Goal: Task Accomplishment & Management: Manage account settings

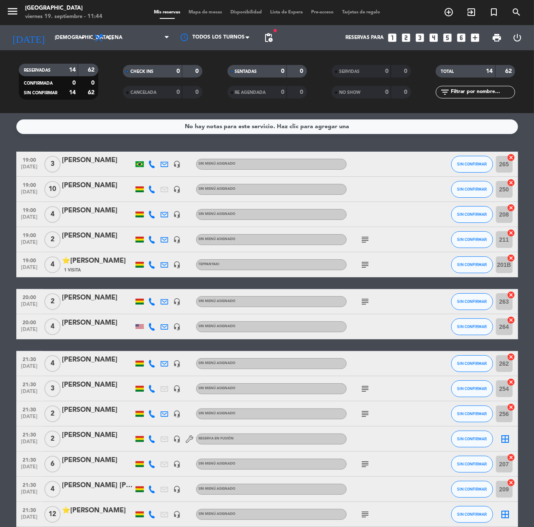
click at [59, 24] on div "menu [GEOGRAPHIC_DATA] viernes 19. septiembre - 11:44 Mis reservas Mapa de mesa…" at bounding box center [267, 12] width 534 height 25
click at [59, 33] on input "[DEMOGRAPHIC_DATA] [DATE]" at bounding box center [84, 38] width 66 height 14
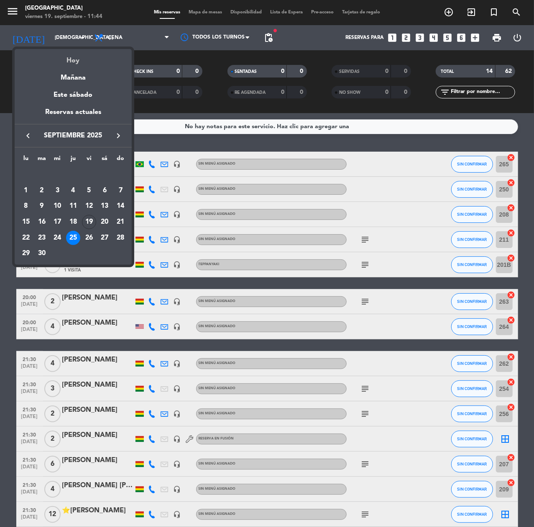
click at [80, 56] on div "Hoy" at bounding box center [73, 57] width 117 height 17
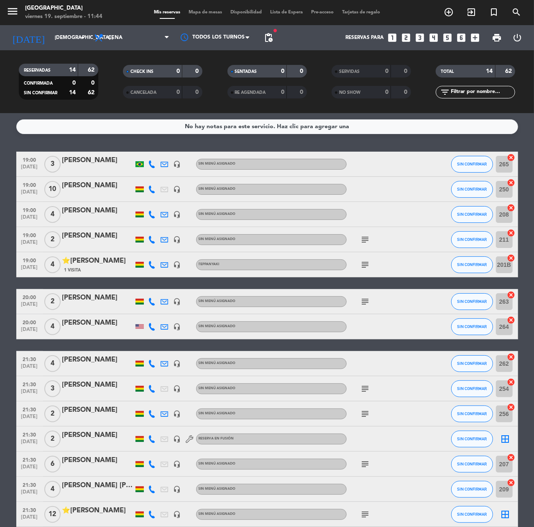
type input "vie. [DATE]"
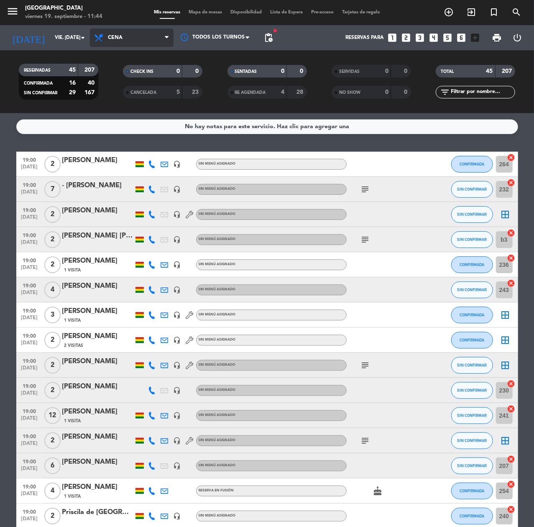
drag, startPoint x: 159, startPoint y: 39, endPoint x: 161, endPoint y: 49, distance: 9.8
click at [159, 39] on span "Cena" at bounding box center [132, 37] width 84 height 18
click at [163, 52] on div "menu [GEOGRAPHIC_DATA] viernes 19. septiembre - 11:44 Mis reservas Mapa de mesa…" at bounding box center [267, 56] width 534 height 113
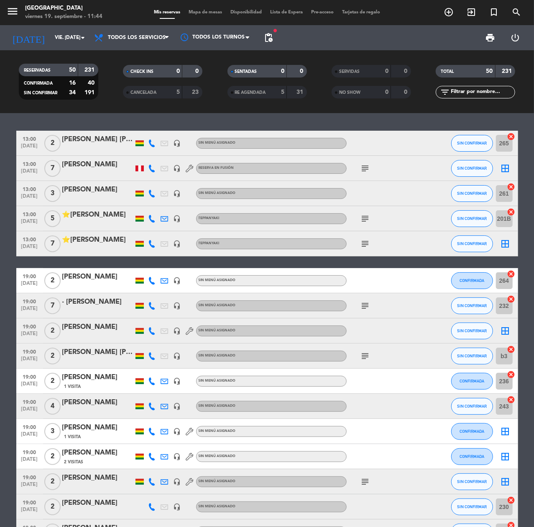
click at [152, 220] on icon at bounding box center [153, 219] width 8 height 8
click at [148, 203] on span "Copiar" at bounding box center [148, 204] width 18 height 9
click at [155, 242] on div at bounding box center [152, 243] width 13 height 25
click at [153, 243] on icon at bounding box center [153, 244] width 8 height 8
click at [144, 229] on span "Copiar" at bounding box center [148, 229] width 18 height 9
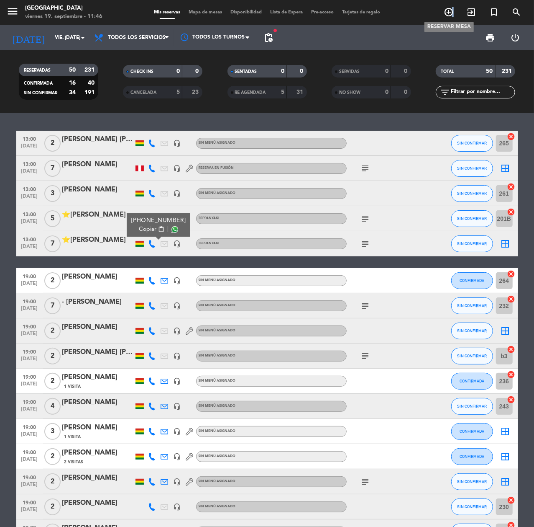
click at [452, 11] on span "add_circle_outline" at bounding box center [449, 12] width 23 height 14
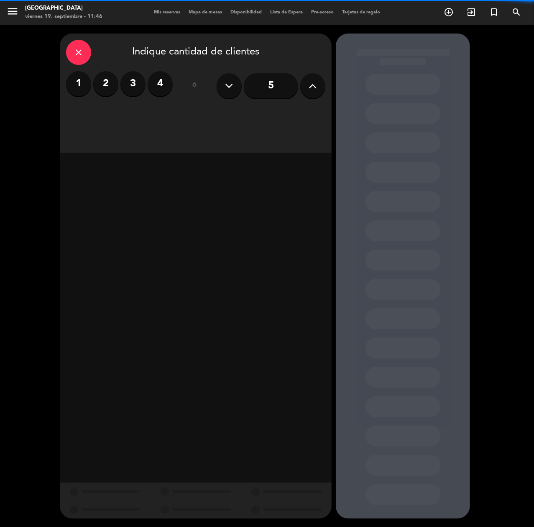
click at [167, 81] on label "4" at bounding box center [160, 83] width 25 height 25
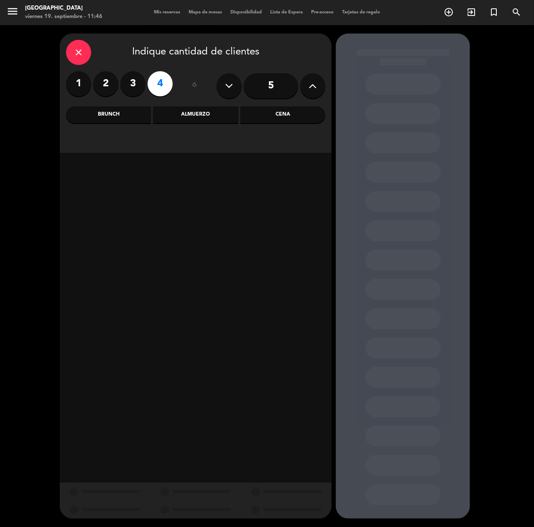
click at [206, 114] on div "Almuerzo" at bounding box center [195, 114] width 85 height 17
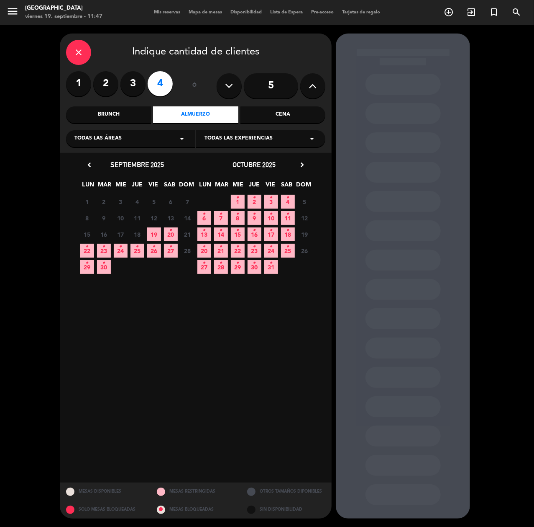
click at [170, 230] on icon "•" at bounding box center [171, 229] width 3 height 13
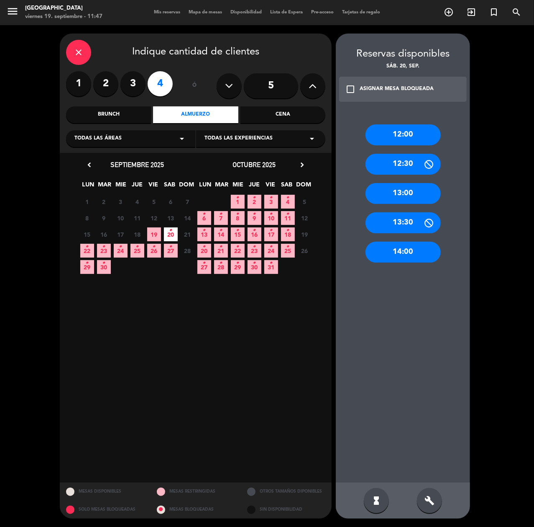
drag, startPoint x: 401, startPoint y: 163, endPoint x: 397, endPoint y: 161, distance: 4.9
click at [401, 163] on div "12:30" at bounding box center [403, 164] width 75 height 21
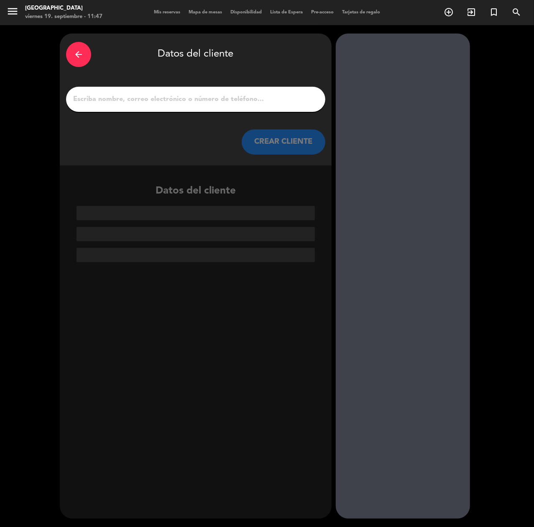
click at [220, 101] on input "1" at bounding box center [195, 99] width 247 height 12
paste input "[PERSON_NAME]"
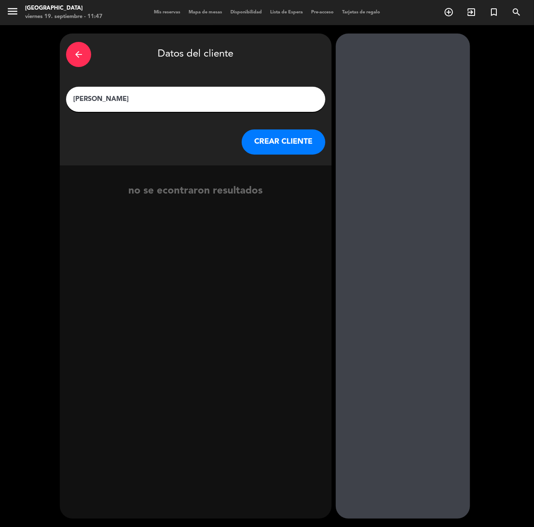
type input "[PERSON_NAME]"
click at [275, 138] on button "CREAR CLIENTE" at bounding box center [284, 141] width 84 height 25
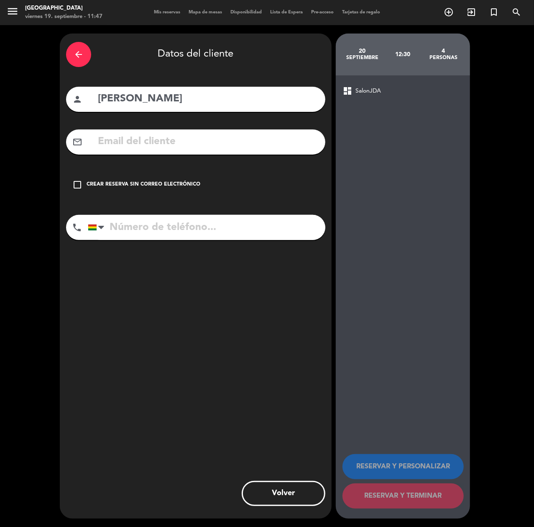
click at [149, 191] on div "check_box_outline_blank Crear reserva sin correo electrónico" at bounding box center [195, 184] width 259 height 25
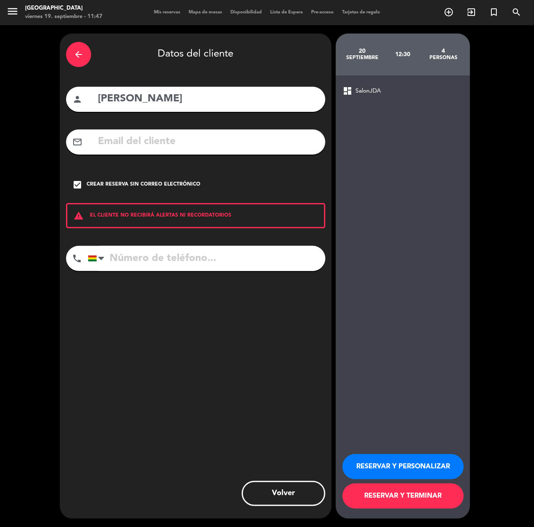
click at [216, 262] on input "tel" at bounding box center [207, 258] width 238 height 25
type input "77775414"
click at [406, 467] on button "RESERVAR Y PERSONALIZAR" at bounding box center [403, 466] width 121 height 25
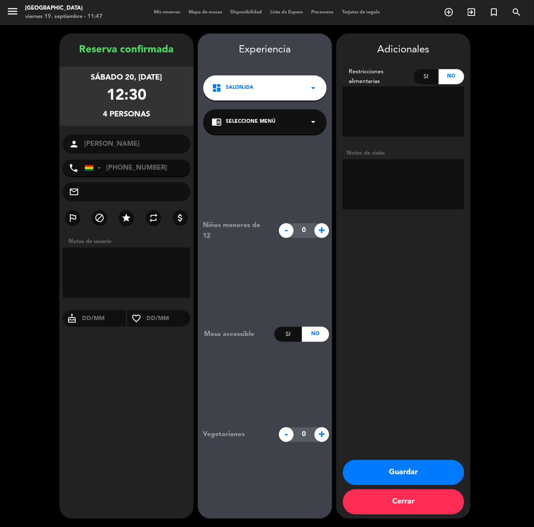
click at [400, 470] on button "Guardar" at bounding box center [403, 472] width 121 height 25
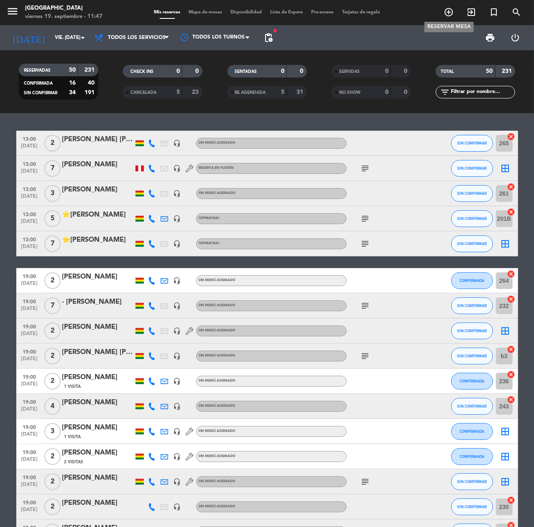
click at [454, 18] on span "add_circle_outline" at bounding box center [449, 12] width 23 height 14
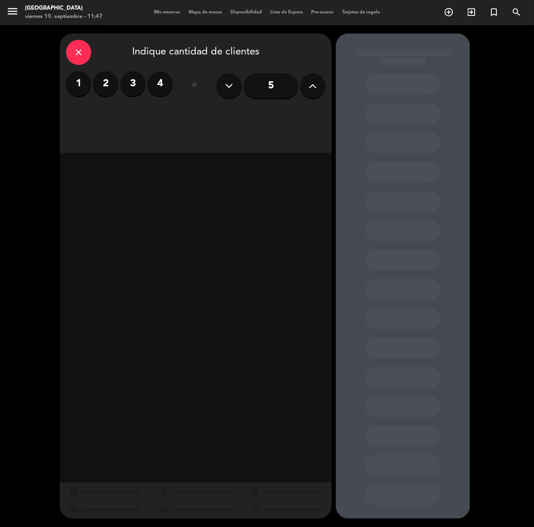
click at [315, 86] on icon at bounding box center [313, 86] width 8 height 13
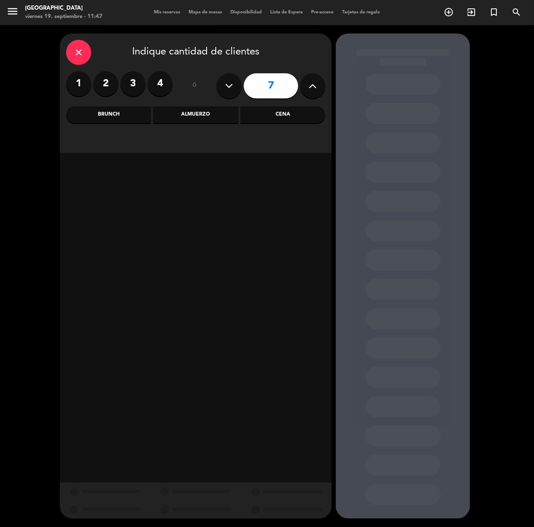
click at [315, 86] on icon at bounding box center [313, 86] width 8 height 13
click at [234, 92] on button at bounding box center [229, 85] width 25 height 25
type input "8"
click at [283, 120] on div "Cena" at bounding box center [283, 114] width 85 height 17
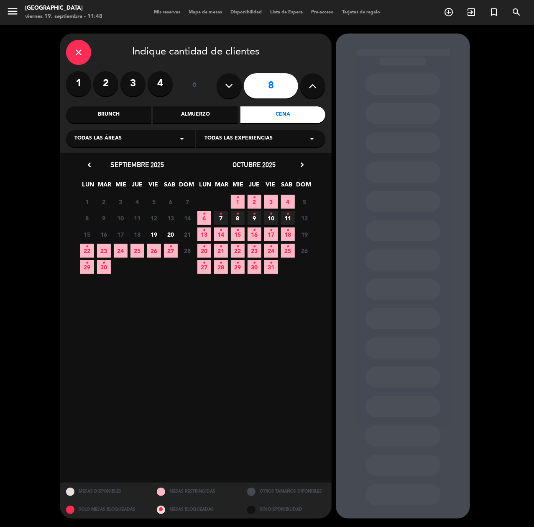
click at [106, 247] on span "23" at bounding box center [104, 251] width 14 height 14
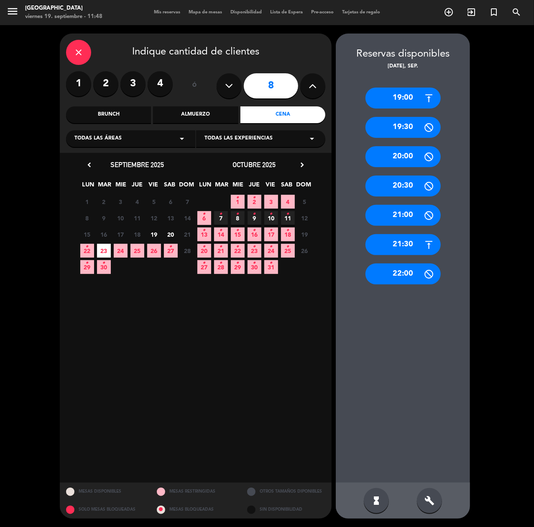
click at [407, 242] on div "21:30" at bounding box center [403, 244] width 75 height 21
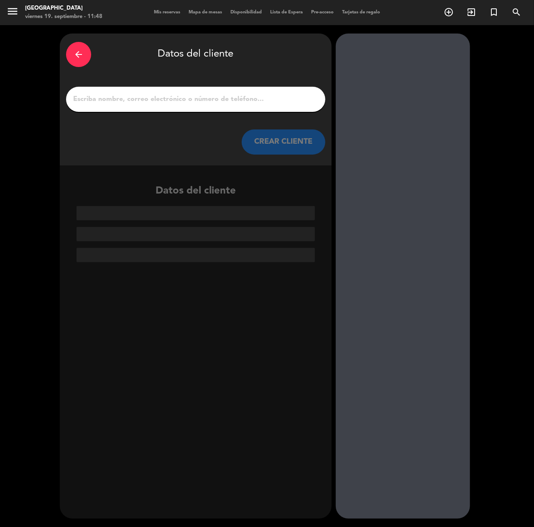
click at [235, 103] on input "1" at bounding box center [195, 99] width 247 height 12
paste input "[PERSON_NAME]"
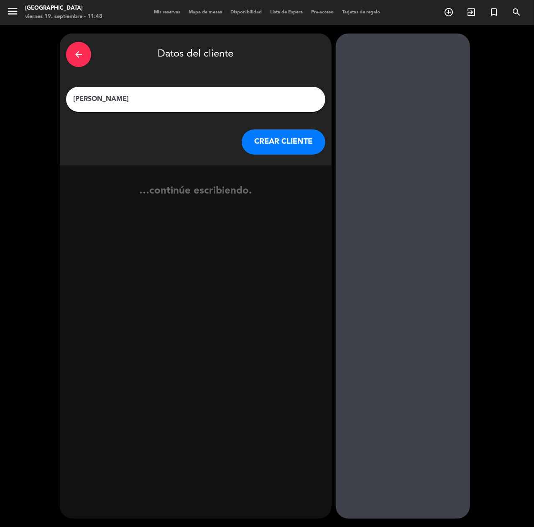
type input "[PERSON_NAME]"
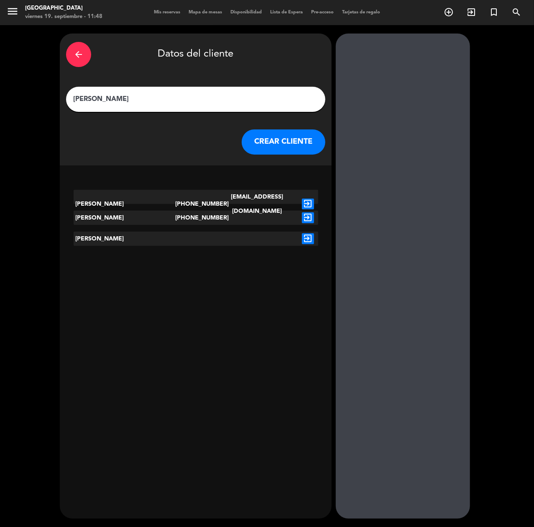
click at [305, 198] on icon "exit_to_app" at bounding box center [308, 203] width 12 height 11
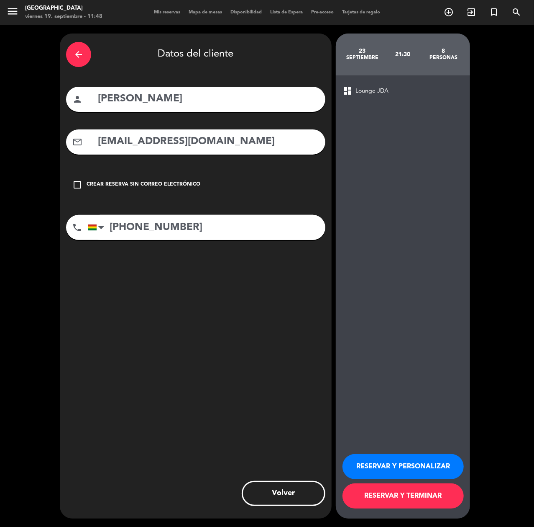
click at [421, 467] on button "RESERVAR Y PERSONALIZAR" at bounding box center [403, 466] width 121 height 25
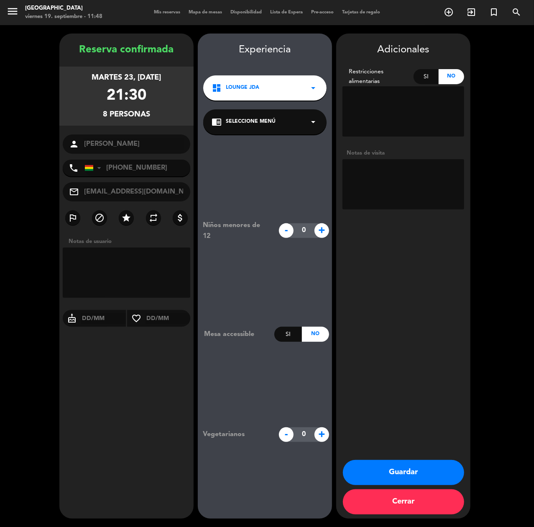
drag, startPoint x: 461, startPoint y: 477, endPoint x: 459, endPoint y: 471, distance: 6.2
click at [461, 477] on button "Guardar" at bounding box center [403, 472] width 121 height 25
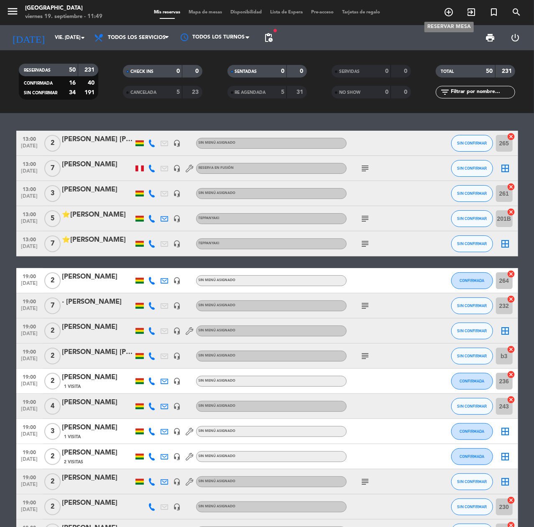
click at [444, 11] on icon "add_circle_outline" at bounding box center [449, 12] width 10 height 10
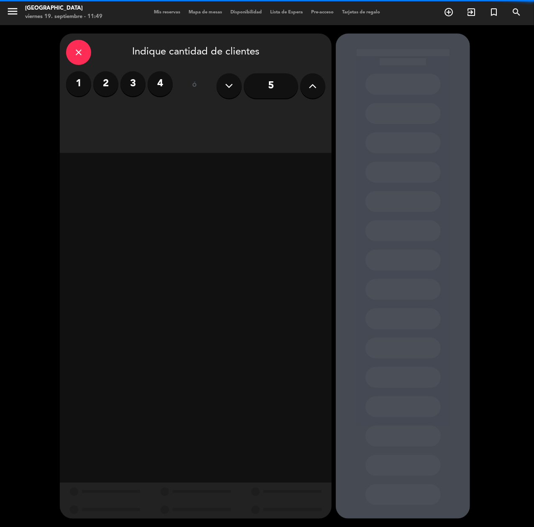
click at [100, 91] on label "2" at bounding box center [105, 83] width 25 height 25
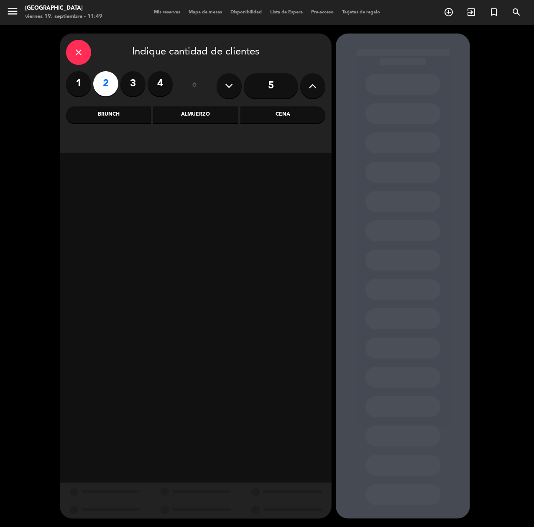
click at [290, 113] on div "Cena" at bounding box center [283, 114] width 85 height 17
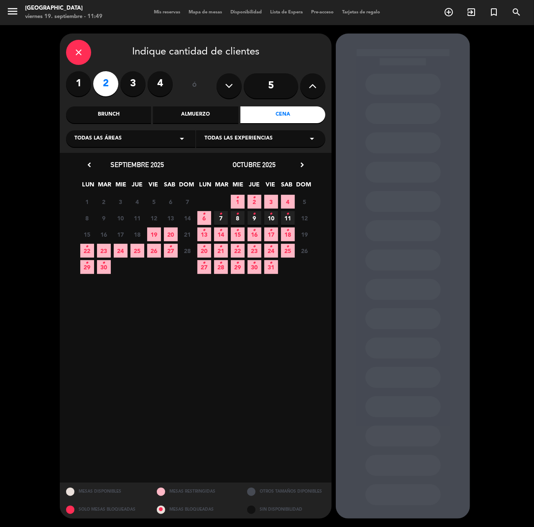
click at [166, 254] on span "27 •" at bounding box center [171, 251] width 14 height 14
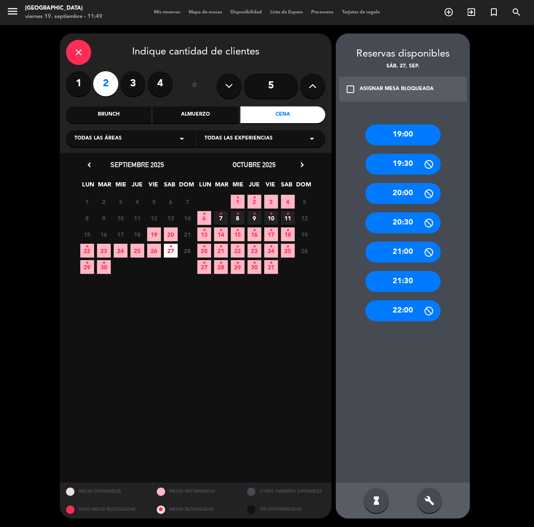
click at [388, 138] on div "19:00" at bounding box center [403, 134] width 75 height 21
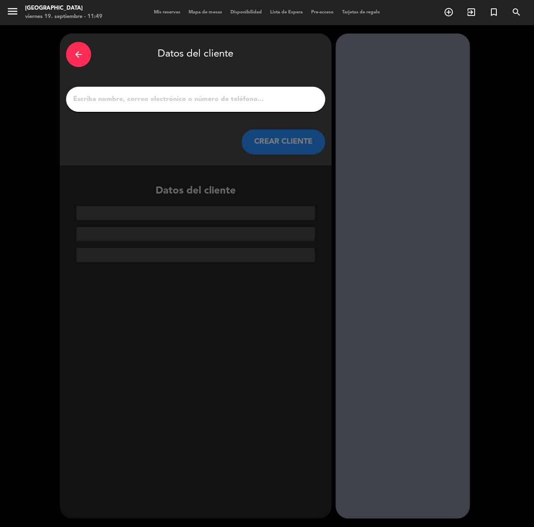
click at [212, 98] on input "1" at bounding box center [195, 99] width 247 height 12
paste input "[PERSON_NAME] [PERSON_NAME]"
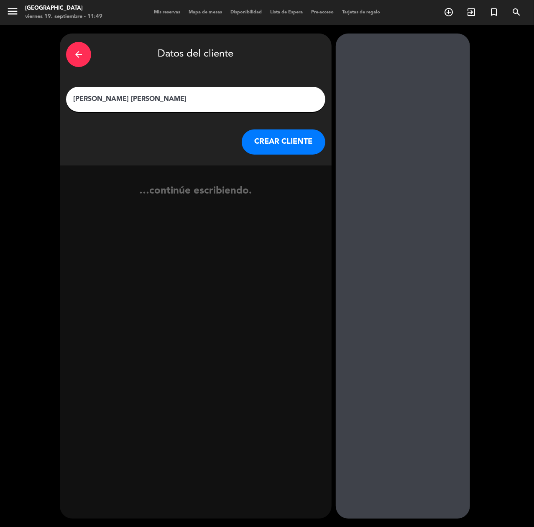
type input "[PERSON_NAME] [PERSON_NAME]"
click at [290, 151] on button "CREAR CLIENTE" at bounding box center [284, 141] width 84 height 25
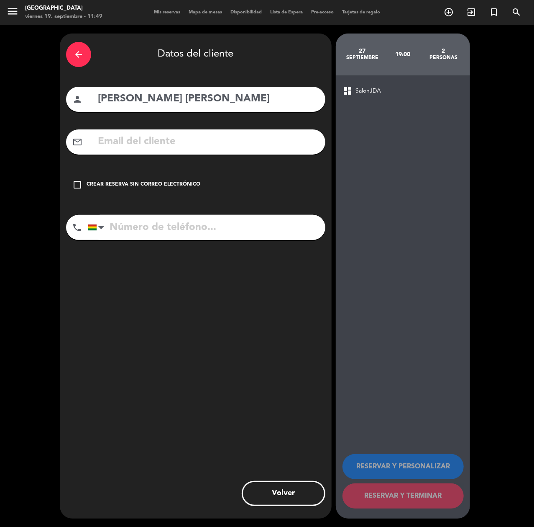
click at [291, 151] on div "mail_outline" at bounding box center [195, 141] width 259 height 25
click at [287, 143] on input "text" at bounding box center [208, 141] width 222 height 17
paste input "[EMAIL_ADDRESS][DOMAIN_NAME]"
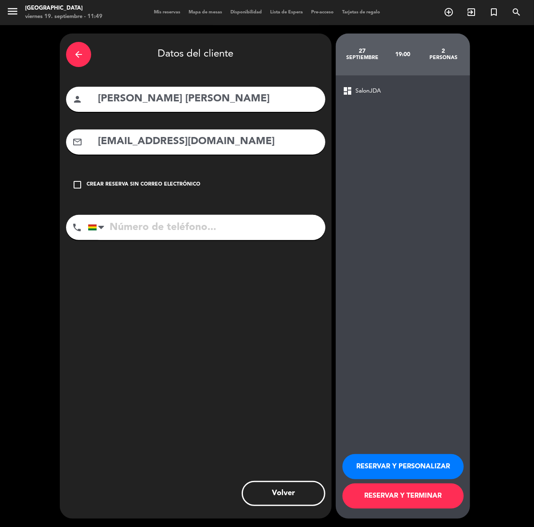
type input "[EMAIL_ADDRESS][DOMAIN_NAME]"
click at [260, 232] on input "tel" at bounding box center [207, 227] width 238 height 25
type input "77003733"
click at [362, 475] on button "RESERVAR Y PERSONALIZAR" at bounding box center [403, 466] width 121 height 25
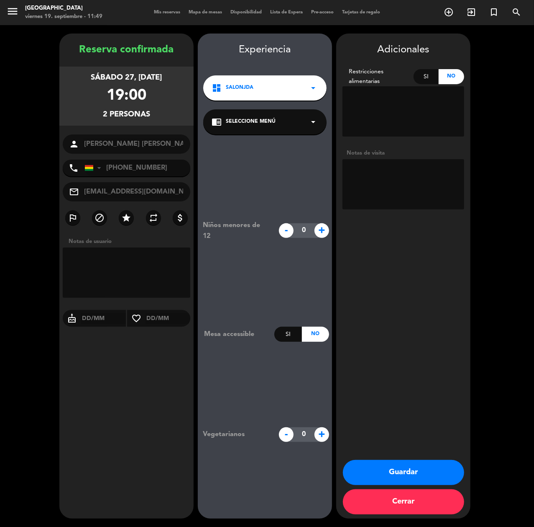
click at [428, 469] on button "Guardar" at bounding box center [403, 472] width 121 height 25
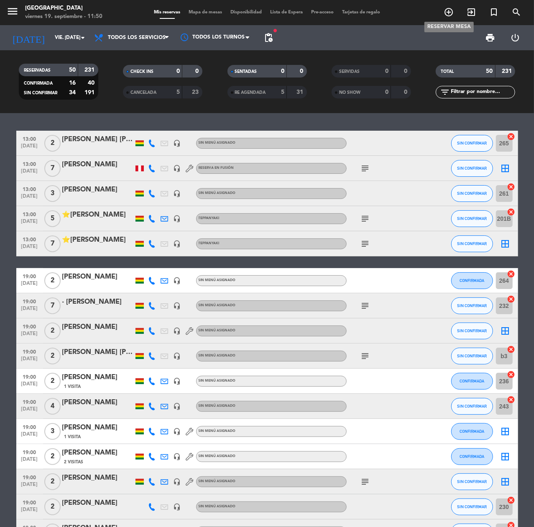
click at [449, 12] on icon "add_circle_outline" at bounding box center [449, 12] width 10 height 10
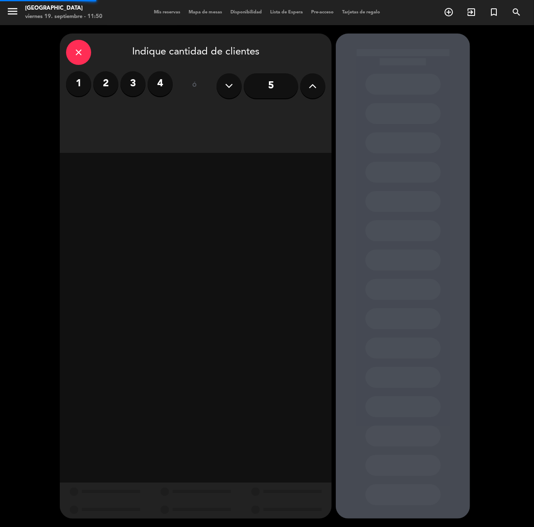
click at [280, 75] on input "5" at bounding box center [271, 85] width 54 height 25
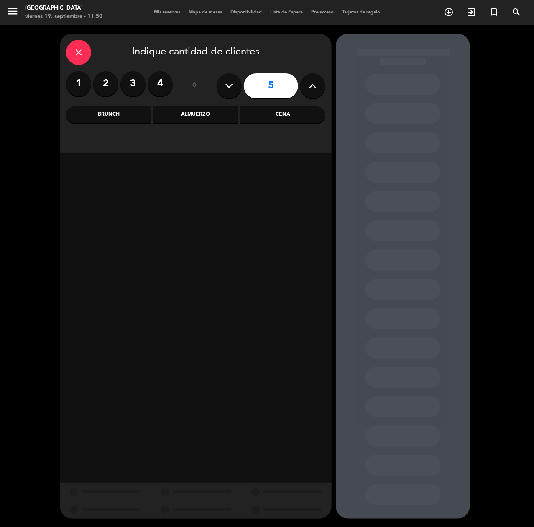
click at [197, 109] on div "Almuerzo" at bounding box center [195, 114] width 85 height 17
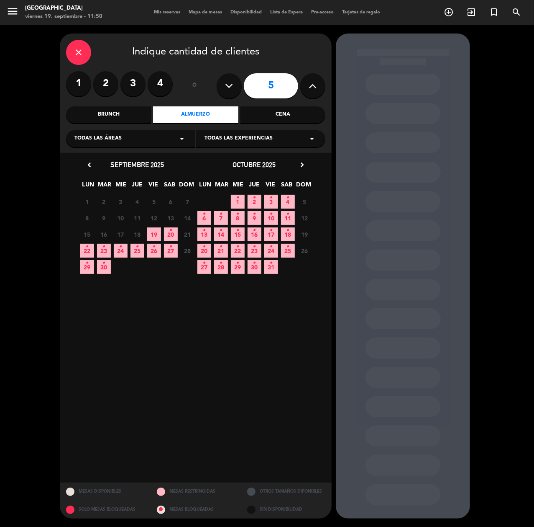
click at [120, 250] on icon "•" at bounding box center [120, 246] width 3 height 13
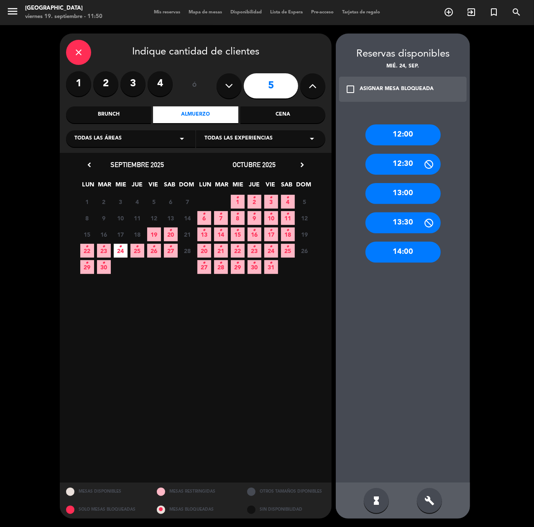
click at [406, 189] on div "13:00" at bounding box center [403, 193] width 75 height 21
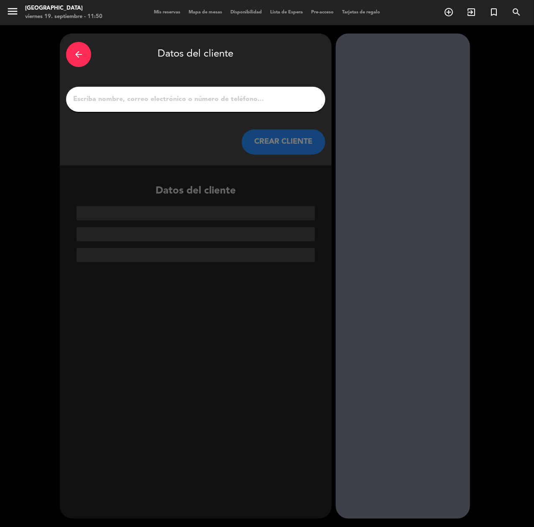
click at [227, 95] on input "1" at bounding box center [195, 99] width 247 height 12
paste input "[PERSON_NAME] [PERSON_NAME]"
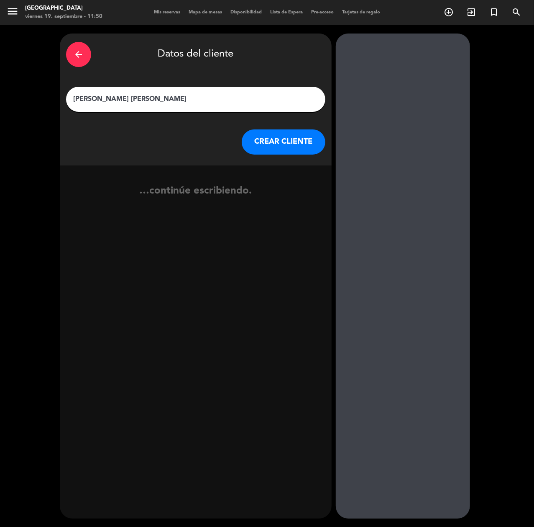
type input "[PERSON_NAME] [PERSON_NAME]"
click at [299, 130] on button "CREAR CLIENTE" at bounding box center [284, 141] width 84 height 25
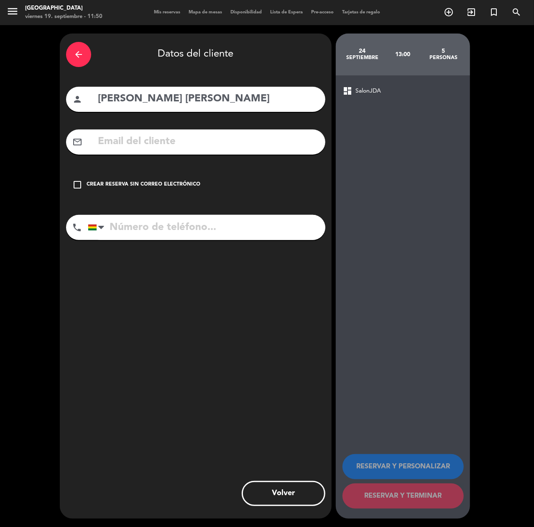
click at [298, 134] on input "text" at bounding box center [208, 141] width 222 height 17
click at [298, 136] on input "text" at bounding box center [208, 141] width 222 height 17
paste input "[EMAIL_ADDRESS][DOMAIN_NAME]"
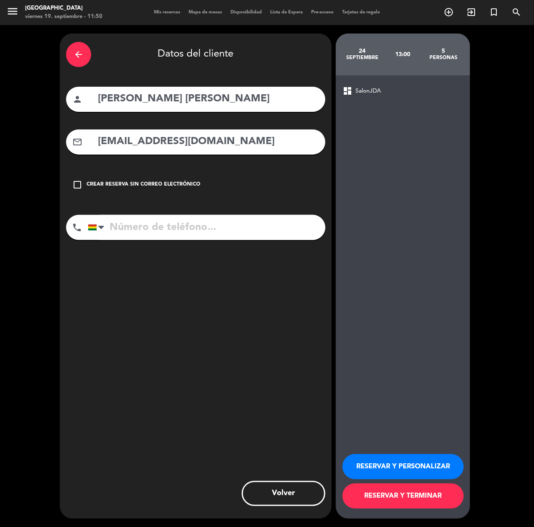
type input "[EMAIL_ADDRESS][DOMAIN_NAME]"
click at [288, 223] on input "tel" at bounding box center [207, 227] width 238 height 25
type input "69022636"
click at [439, 463] on button "RESERVAR Y PERSONALIZAR" at bounding box center [403, 466] width 121 height 25
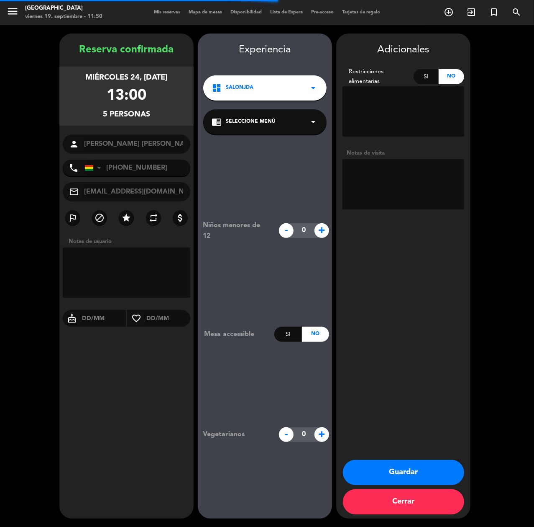
click at [384, 180] on textarea at bounding box center [404, 184] width 122 height 50
type textarea "CUMPLE"
click at [393, 473] on button "Guardar" at bounding box center [403, 472] width 121 height 25
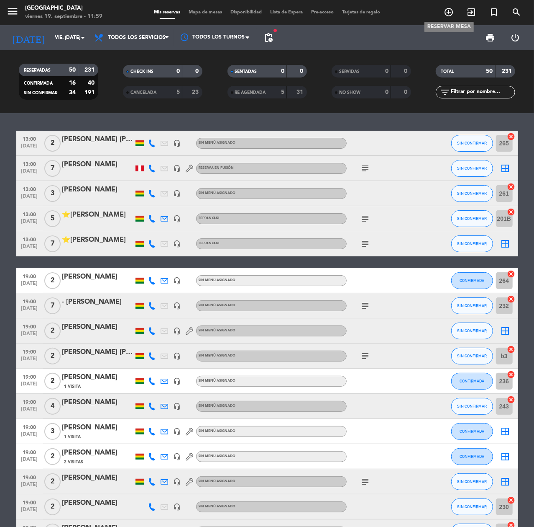
click at [452, 7] on icon "add_circle_outline" at bounding box center [449, 12] width 10 height 10
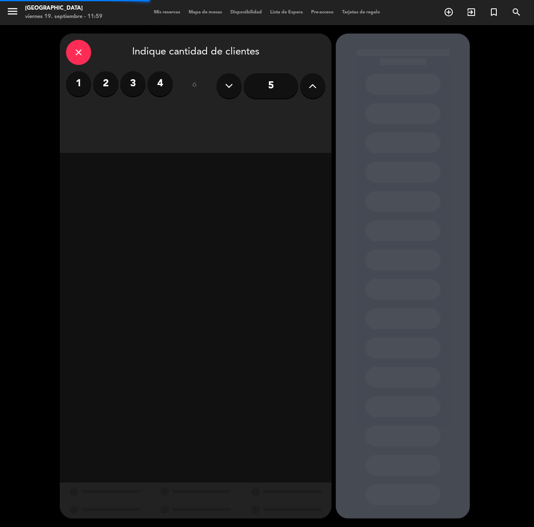
click at [315, 87] on icon at bounding box center [313, 86] width 8 height 13
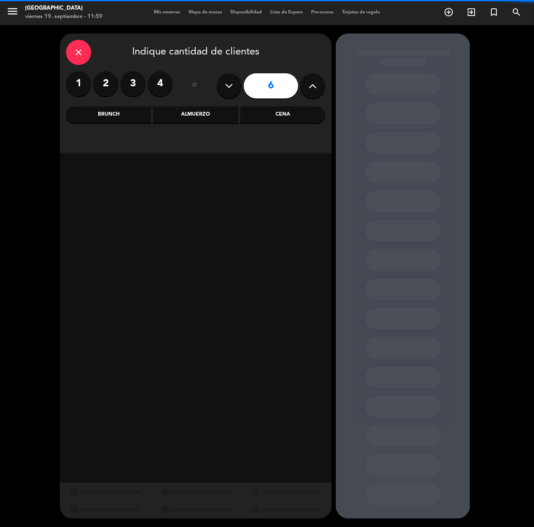
click at [193, 116] on div "Almuerzo" at bounding box center [195, 114] width 85 height 17
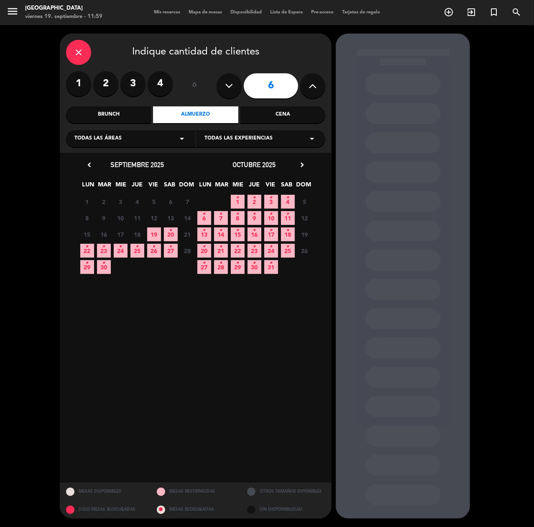
click at [116, 250] on span "24 •" at bounding box center [121, 251] width 14 height 14
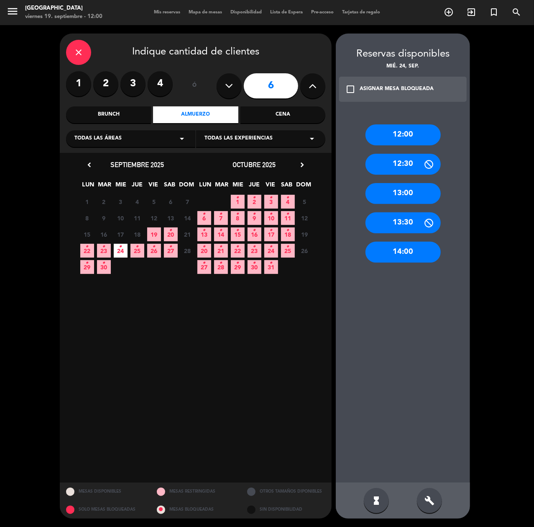
click at [408, 196] on div "13:00" at bounding box center [403, 193] width 75 height 21
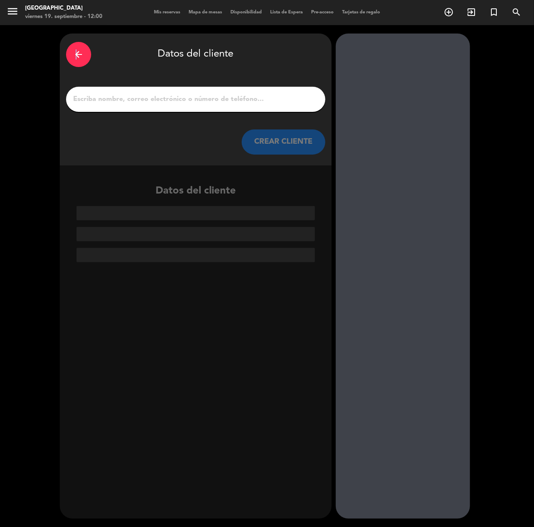
click at [74, 53] on icon "arrow_back" at bounding box center [79, 54] width 10 height 10
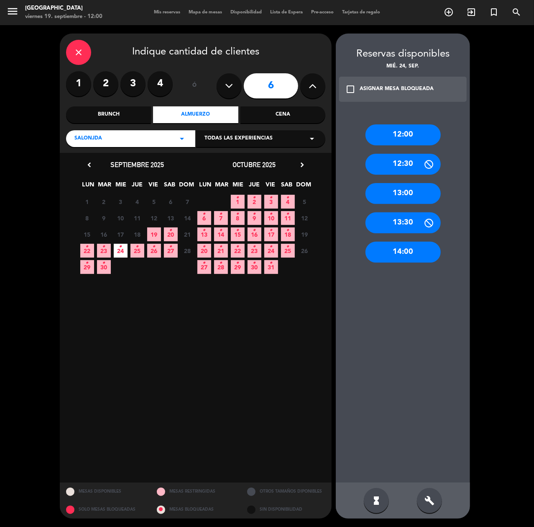
click at [419, 159] on div "12:30" at bounding box center [403, 164] width 75 height 21
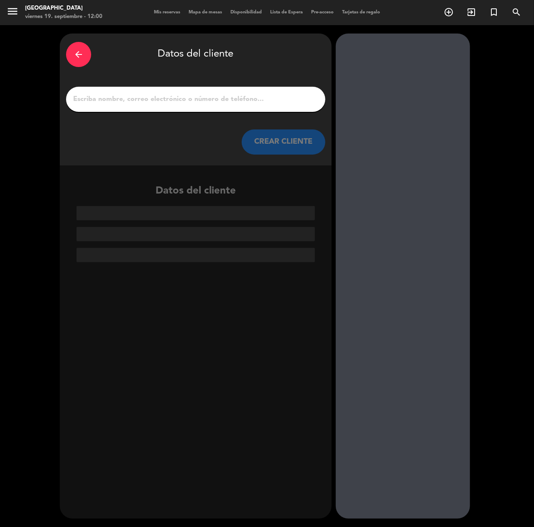
click at [244, 97] on input "1" at bounding box center [195, 99] width 247 height 12
paste input "[PERSON_NAME]"
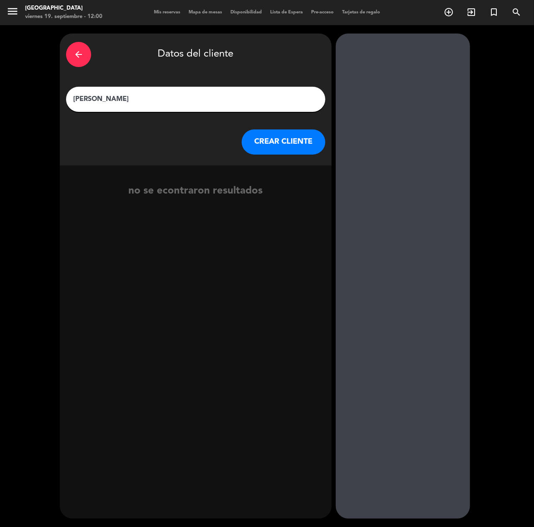
type input "[PERSON_NAME]"
click at [250, 141] on button "CREAR CLIENTE" at bounding box center [284, 141] width 84 height 25
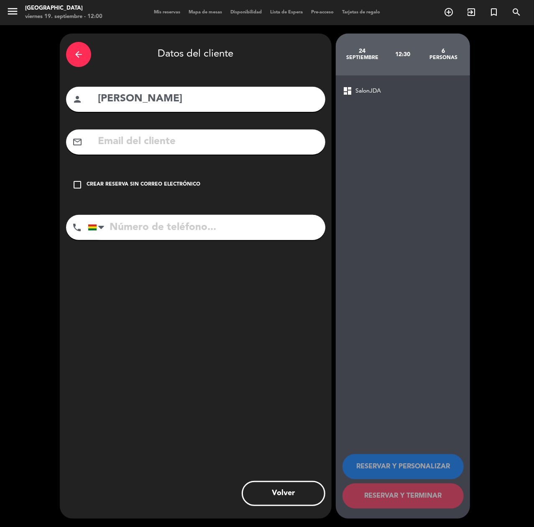
click at [250, 141] on input "text" at bounding box center [208, 141] width 222 height 17
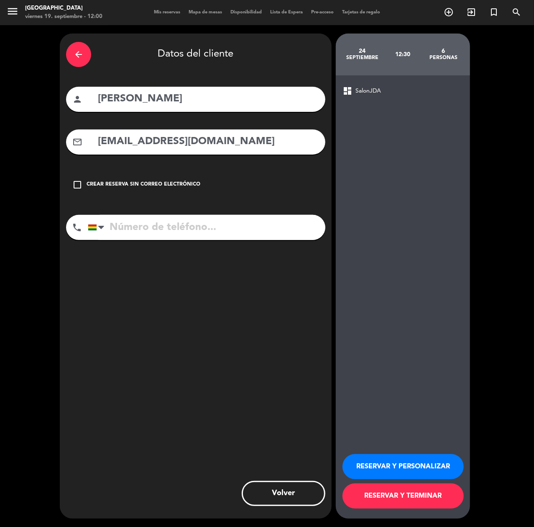
type input "[EMAIL_ADDRESS][DOMAIN_NAME]"
click at [220, 218] on input "tel" at bounding box center [207, 227] width 238 height 25
type input "75027651"
click at [434, 461] on button "RESERVAR Y PERSONALIZAR" at bounding box center [403, 466] width 121 height 25
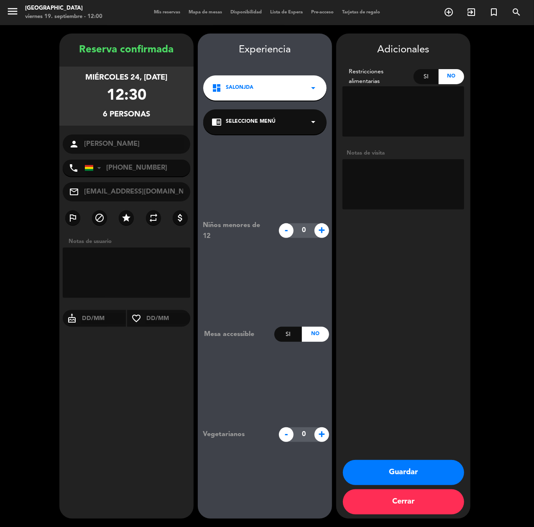
click at [426, 172] on textarea at bounding box center [404, 184] width 122 height 50
type textarea "cumple"
click at [432, 470] on button "Guardar" at bounding box center [403, 472] width 121 height 25
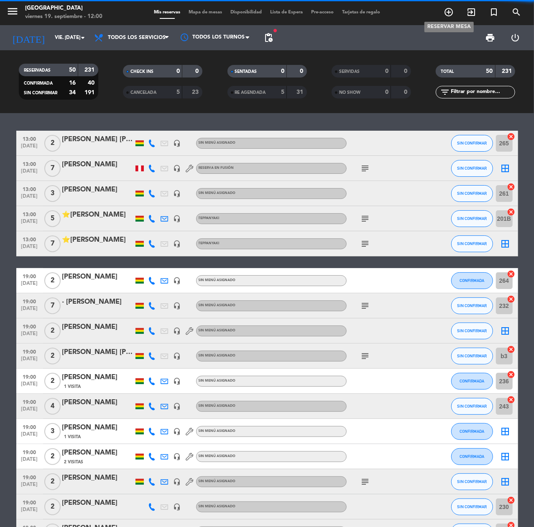
click at [453, 9] on icon "add_circle_outline" at bounding box center [449, 12] width 10 height 10
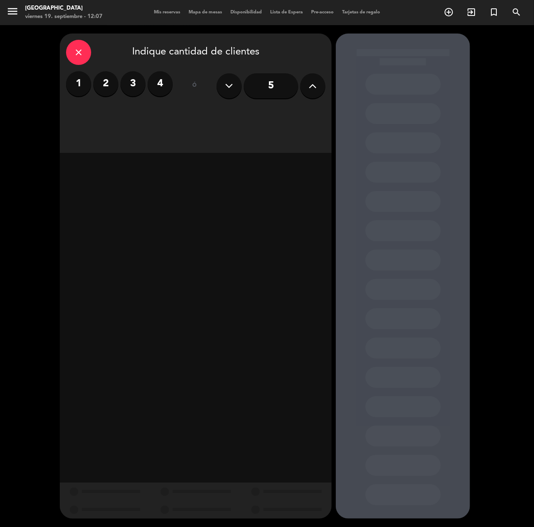
click at [104, 81] on label "2" at bounding box center [105, 83] width 25 height 25
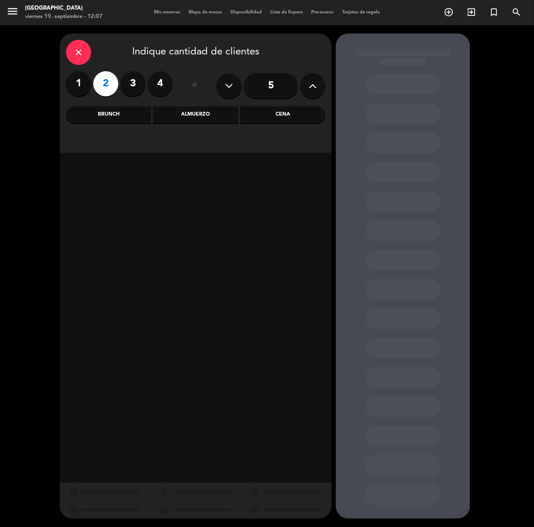
click at [249, 116] on div "Cena" at bounding box center [283, 114] width 85 height 17
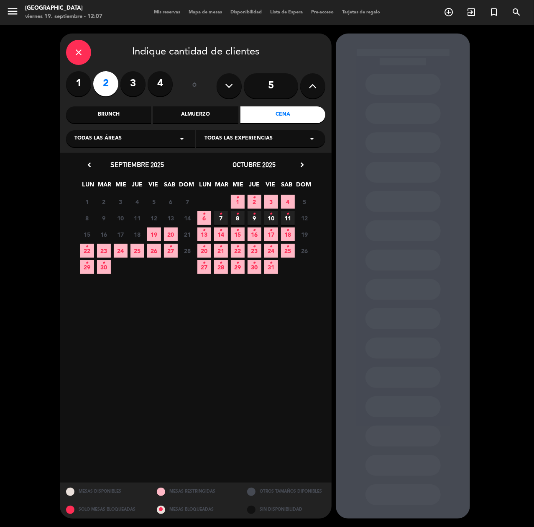
click at [90, 247] on span "22 •" at bounding box center [87, 251] width 14 height 14
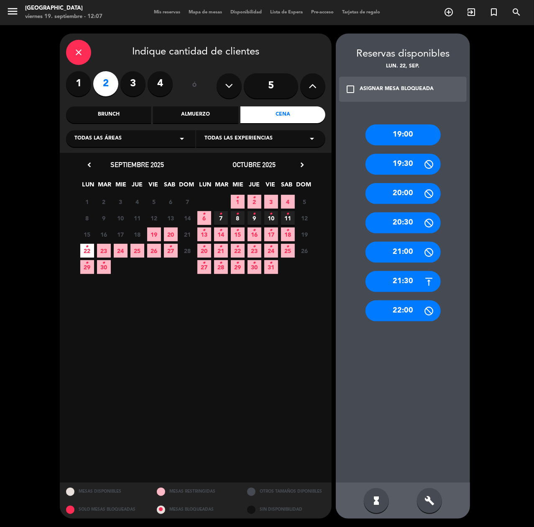
click at [400, 135] on div "19:00" at bounding box center [403, 134] width 75 height 21
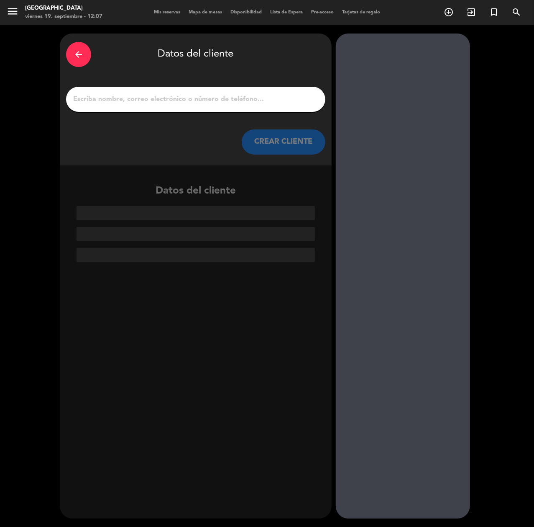
click at [263, 91] on div at bounding box center [195, 99] width 259 height 25
click at [267, 101] on input "1" at bounding box center [195, 99] width 247 height 12
paste input "[PERSON_NAME]"
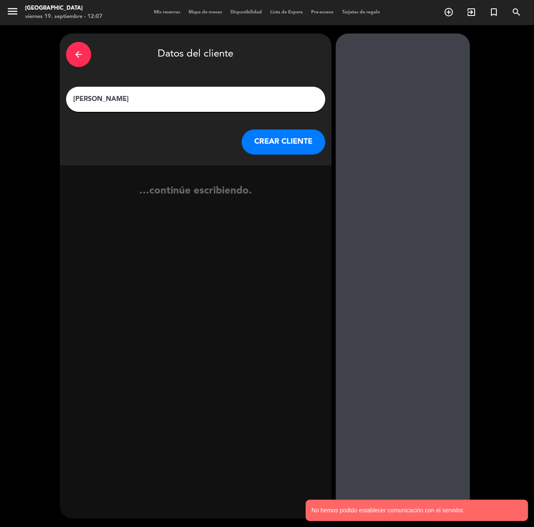
type input "[PERSON_NAME]"
click at [311, 149] on button "CREAR CLIENTE" at bounding box center [284, 141] width 84 height 25
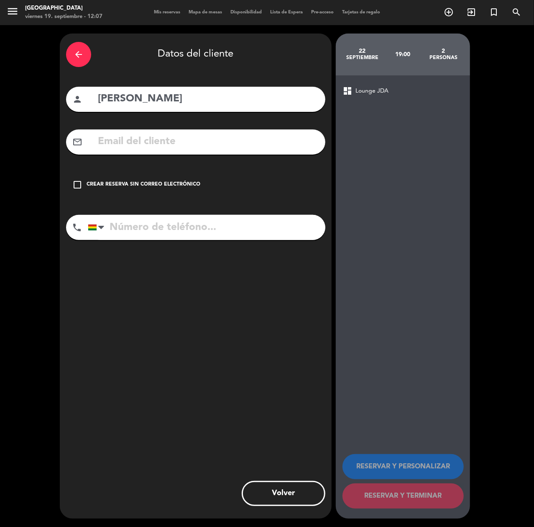
click at [310, 149] on input "text" at bounding box center [208, 141] width 222 height 17
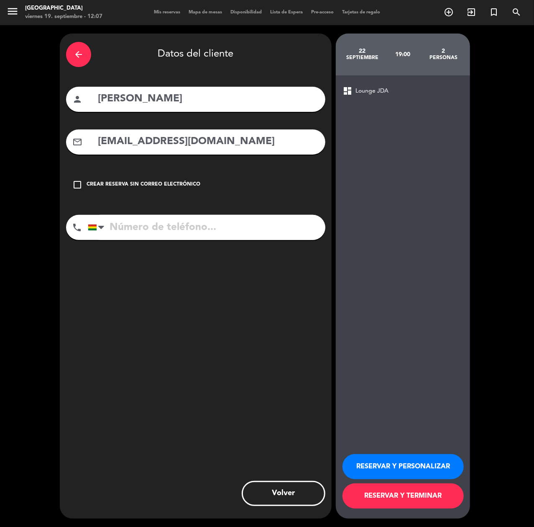
type input "[EMAIL_ADDRESS][DOMAIN_NAME]"
click at [186, 228] on input "tel" at bounding box center [207, 227] width 238 height 25
type input "75630622"
click at [418, 462] on button "RESERVAR Y PERSONALIZAR" at bounding box center [403, 466] width 121 height 25
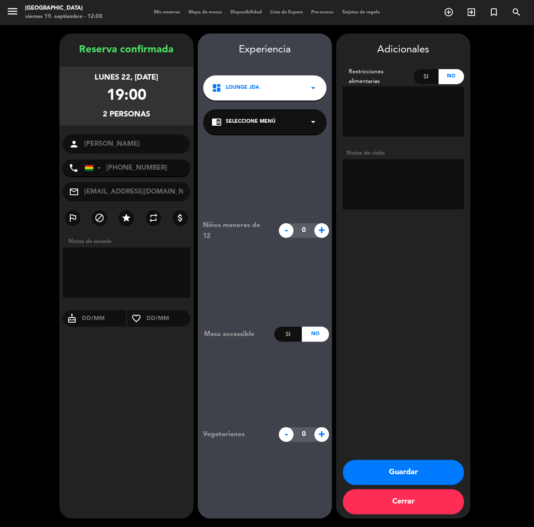
click at [444, 463] on button "Guardar" at bounding box center [403, 472] width 121 height 25
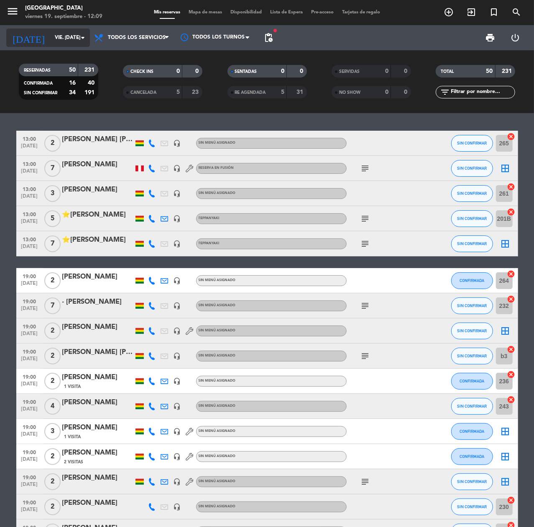
click at [52, 29] on div "[DATE] vie. [DATE] arrow_drop_down" at bounding box center [48, 37] width 84 height 18
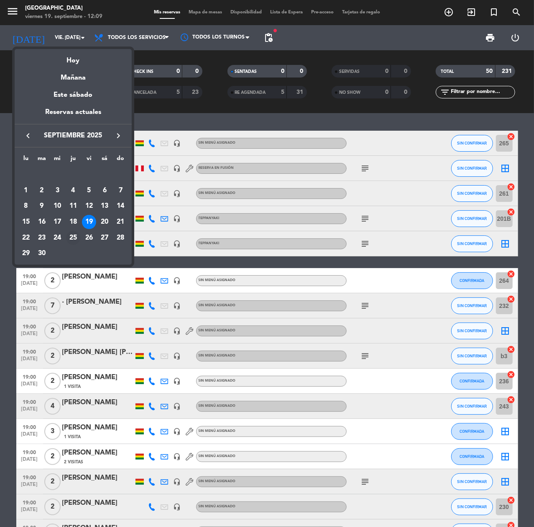
click at [71, 239] on div "25" at bounding box center [73, 238] width 14 height 14
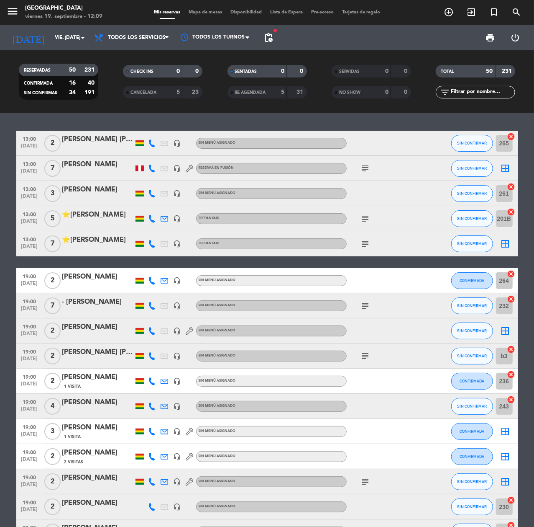
type input "[DEMOGRAPHIC_DATA] [DATE]"
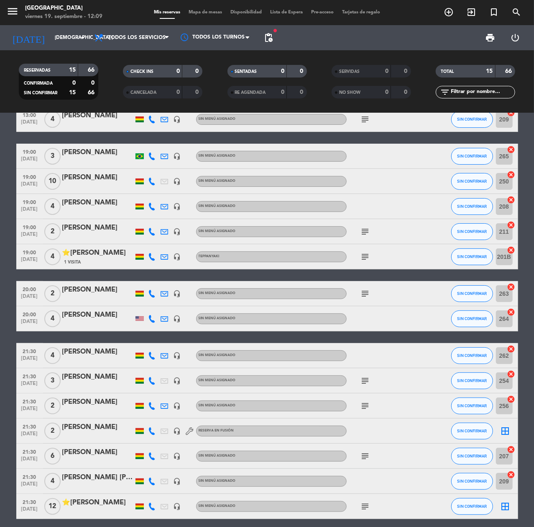
scroll to position [57, 0]
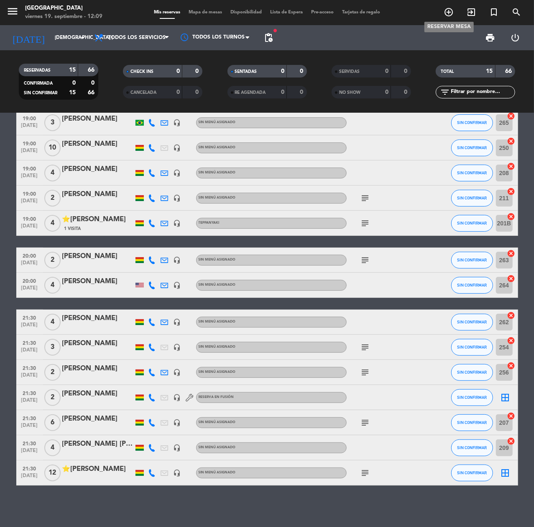
click at [454, 11] on icon "add_circle_outline" at bounding box center [449, 12] width 10 height 10
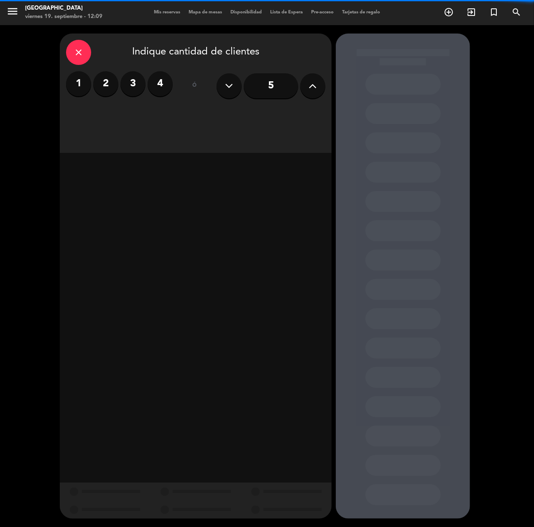
click at [327, 94] on div "close Indique cantidad de clientes 1 2 3 4 ó 5" at bounding box center [196, 92] width 272 height 119
click at [315, 90] on icon at bounding box center [313, 86] width 8 height 13
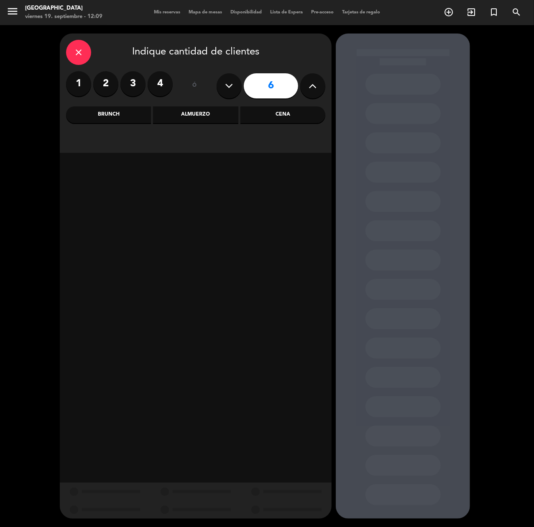
click at [289, 119] on div "Cena" at bounding box center [283, 114] width 85 height 17
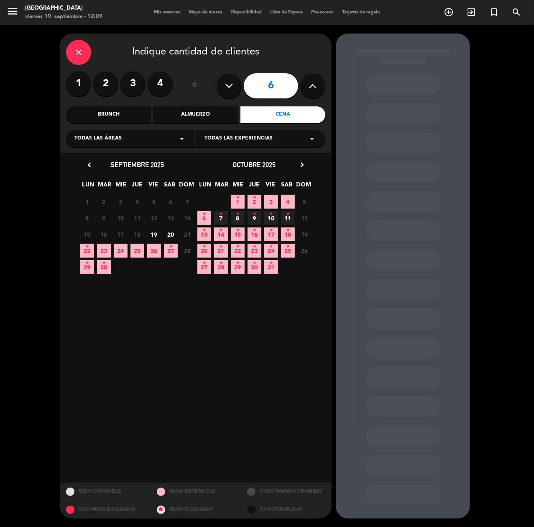
click at [133, 133] on div "Todas las áreas arrow_drop_down" at bounding box center [130, 138] width 129 height 17
click at [98, 208] on div "Teppanyaki" at bounding box center [130, 209] width 113 height 8
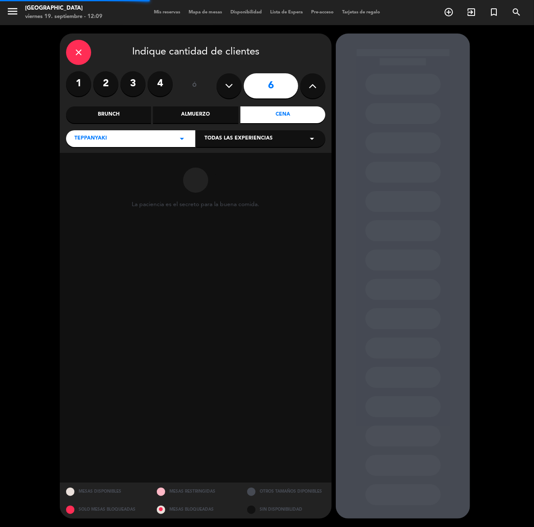
click at [260, 134] on span "Todas las experiencias" at bounding box center [239, 138] width 68 height 8
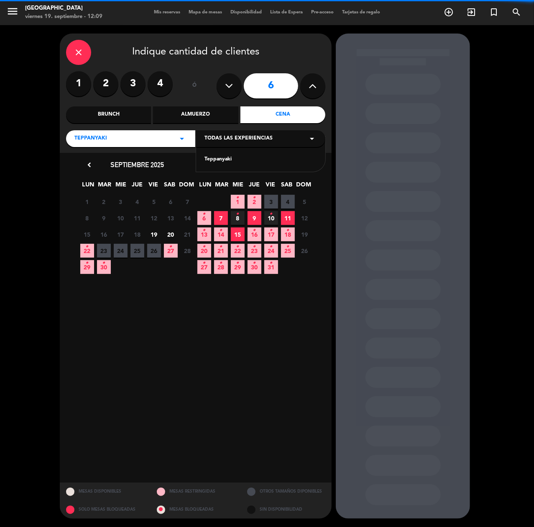
click at [231, 158] on div "Teppanyaki" at bounding box center [261, 159] width 113 height 8
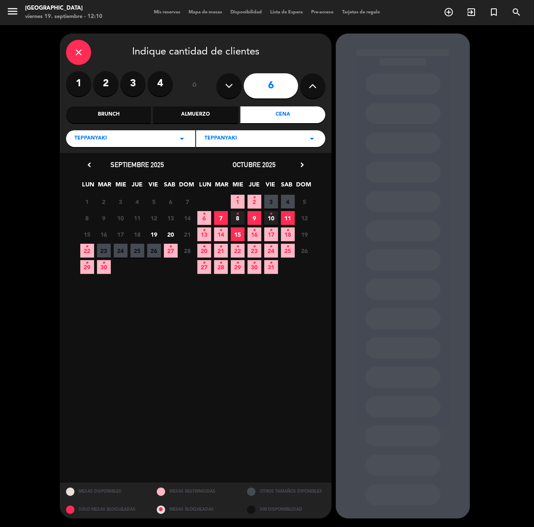
click at [136, 252] on span "25" at bounding box center [138, 251] width 14 height 14
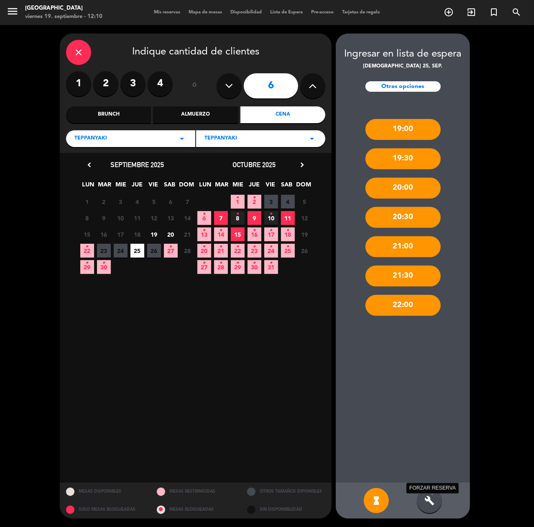
click at [429, 496] on icon "build" at bounding box center [430, 500] width 10 height 10
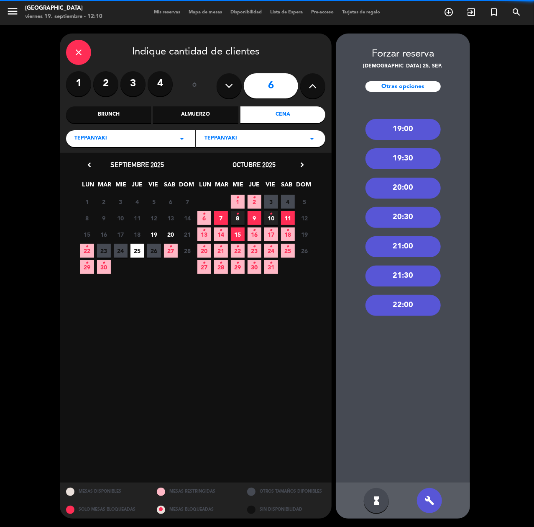
click at [398, 277] on div "21:30" at bounding box center [403, 275] width 75 height 21
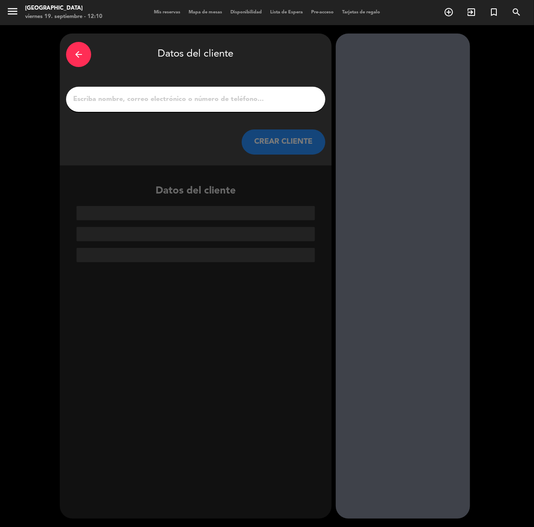
click at [268, 96] on input "1" at bounding box center [195, 99] width 247 height 12
paste input "[PERSON_NAME]"
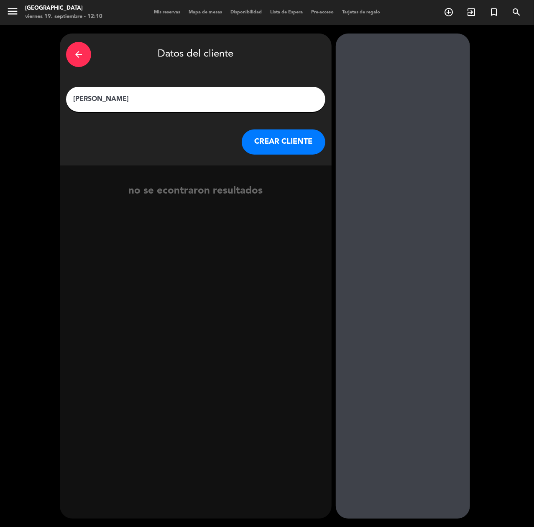
click at [121, 101] on input "[PERSON_NAME]" at bounding box center [195, 99] width 247 height 12
paste input "[PERSON_NAME]"
type input "[PERSON_NAME]"
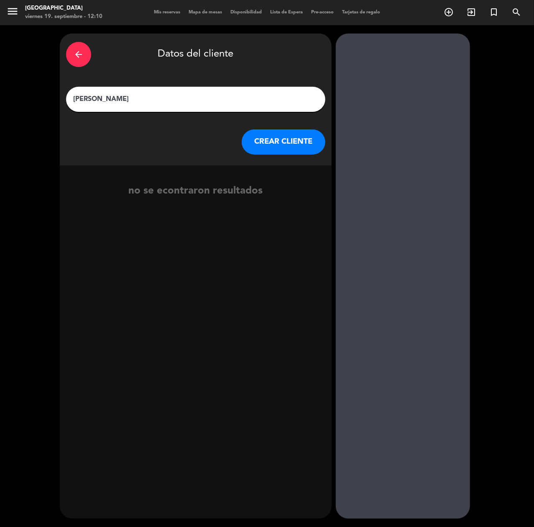
click at [260, 134] on button "CREAR CLIENTE" at bounding box center [284, 141] width 84 height 25
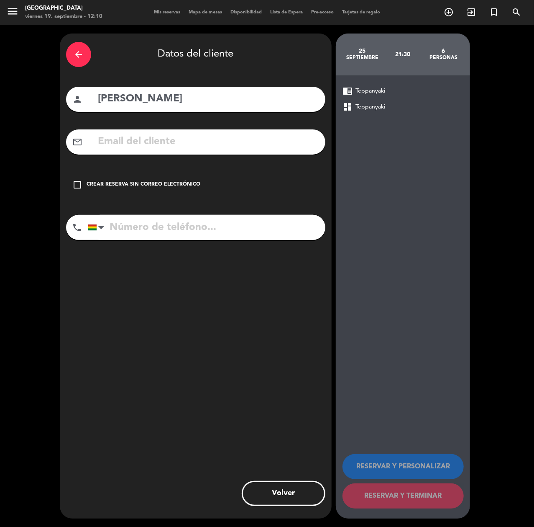
click at [219, 153] on div "mail_outline" at bounding box center [195, 141] width 259 height 25
click at [223, 146] on input "text" at bounding box center [208, 141] width 222 height 17
click at [170, 186] on div "Crear reserva sin correo electrónico" at bounding box center [144, 184] width 114 height 8
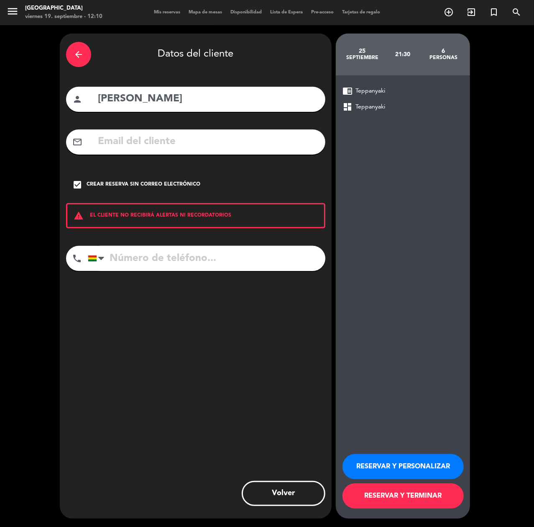
click at [226, 257] on input "tel" at bounding box center [207, 258] width 238 height 25
type input "60252541"
click at [193, 104] on input "[PERSON_NAME]" at bounding box center [208, 98] width 222 height 17
type input "⭐ [PERSON_NAME]"
click at [421, 465] on button "RESERVAR Y PERSONALIZAR" at bounding box center [403, 466] width 121 height 25
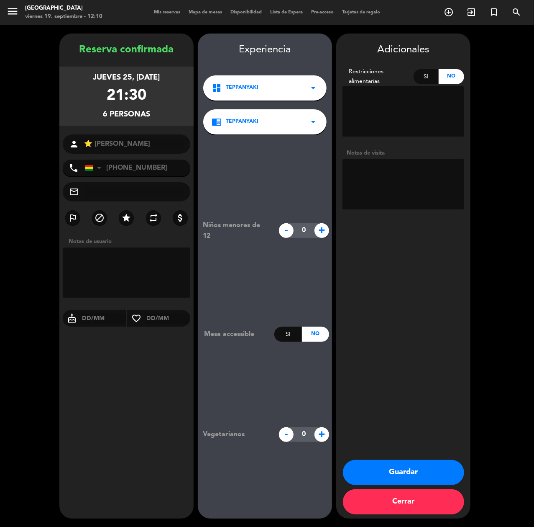
click at [424, 193] on textarea at bounding box center [404, 184] width 122 height 50
type textarea "teppan / CUMPLE"
click at [414, 461] on button "Guardar" at bounding box center [403, 472] width 121 height 25
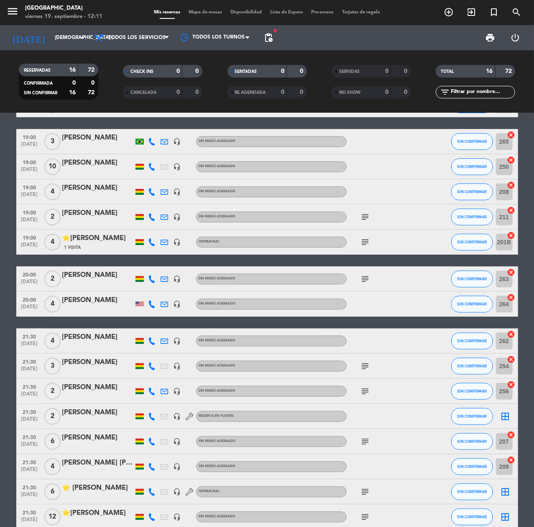
scroll to position [82, 0]
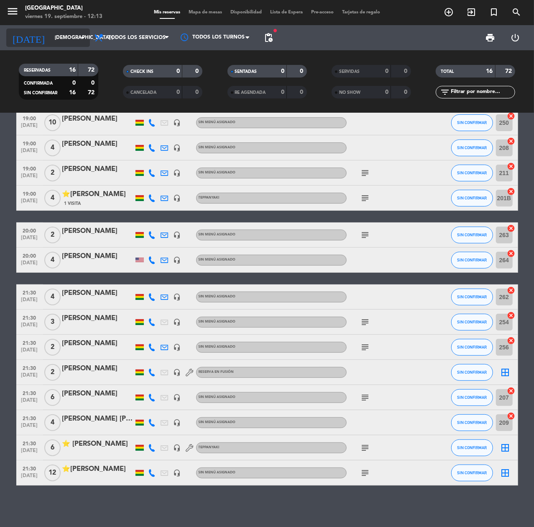
click at [62, 33] on input "[DEMOGRAPHIC_DATA] [DATE]" at bounding box center [84, 38] width 66 height 14
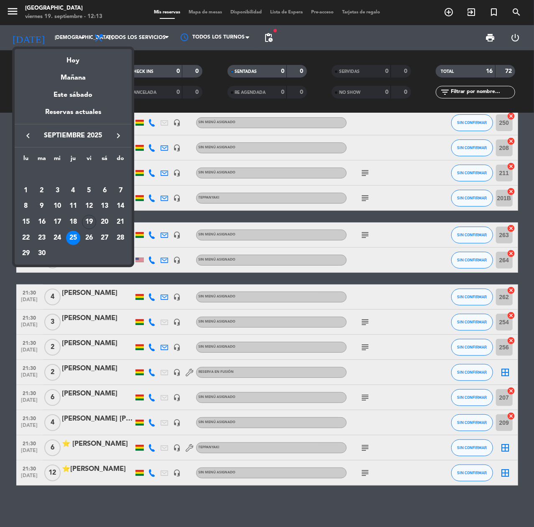
click at [79, 56] on div "Hoy" at bounding box center [73, 57] width 117 height 17
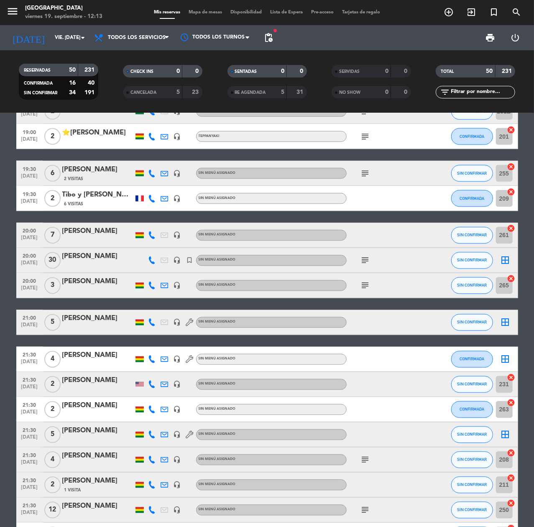
scroll to position [960, 0]
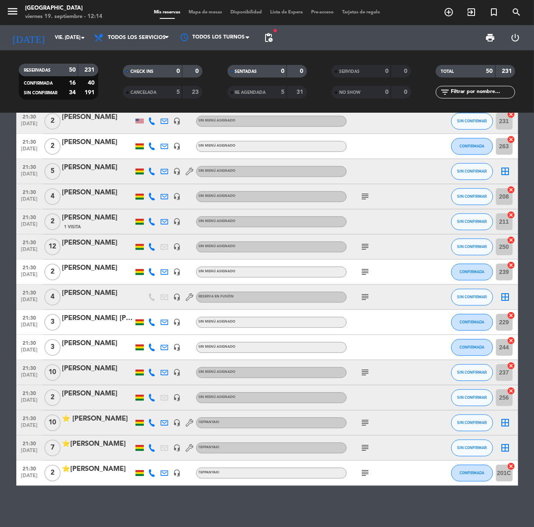
click at [149, 421] on icon at bounding box center [153, 423] width 8 height 8
click at [144, 408] on span "Copiar" at bounding box center [148, 407] width 18 height 9
click at [461, 424] on button "SIN CONFIRMAR" at bounding box center [473, 422] width 42 height 17
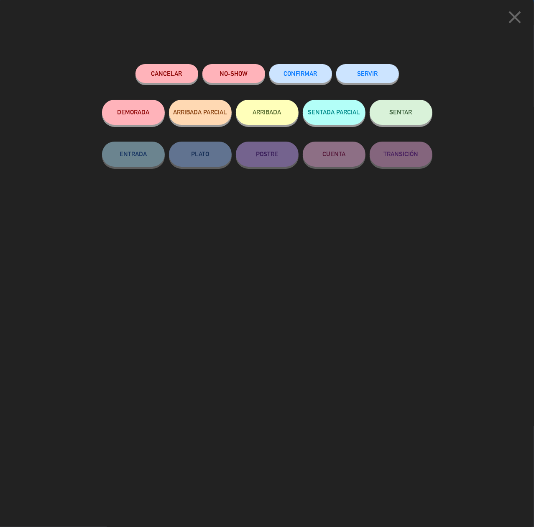
click at [301, 72] on span "CONFIRMAR" at bounding box center [300, 73] width 33 height 7
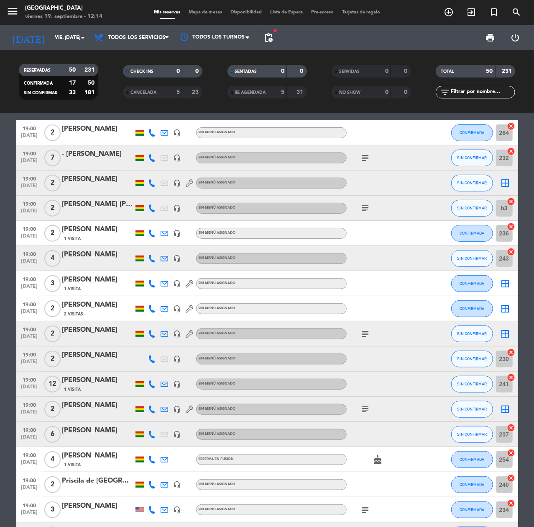
scroll to position [123, 0]
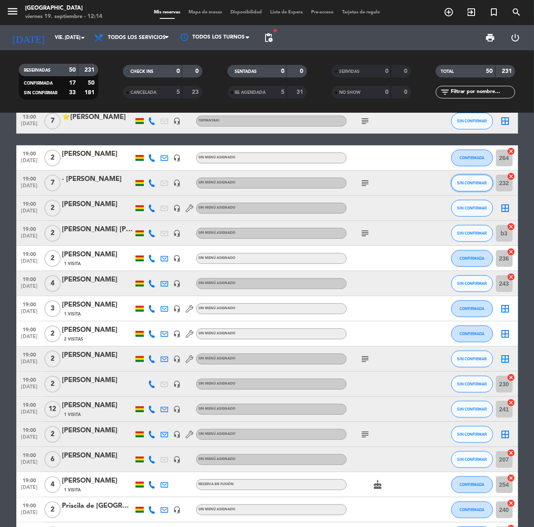
click at [459, 175] on button "SIN CONFIRMAR" at bounding box center [473, 183] width 42 height 17
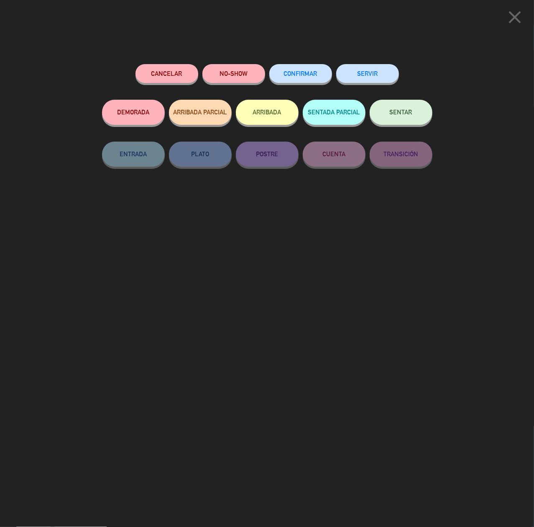
click at [305, 69] on button "CONFIRMAR" at bounding box center [301, 73] width 63 height 19
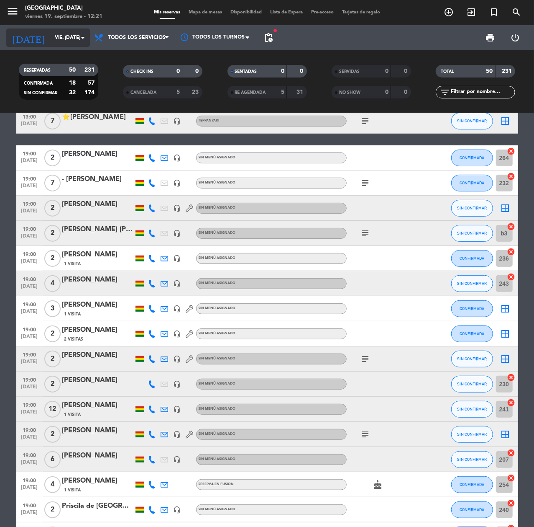
click at [59, 39] on input "vie. [DATE]" at bounding box center [84, 38] width 66 height 14
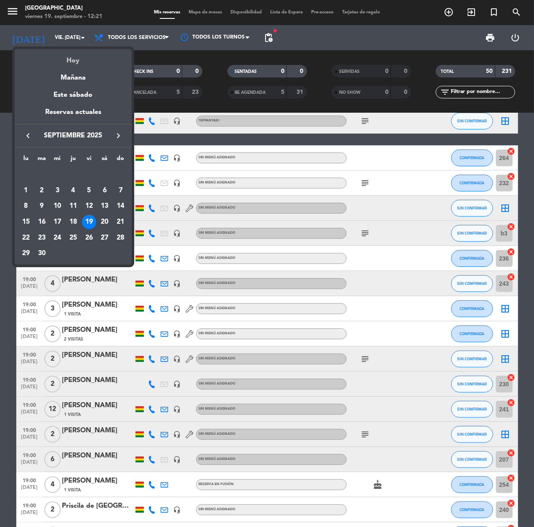
click at [76, 50] on div "Hoy" at bounding box center [73, 57] width 117 height 17
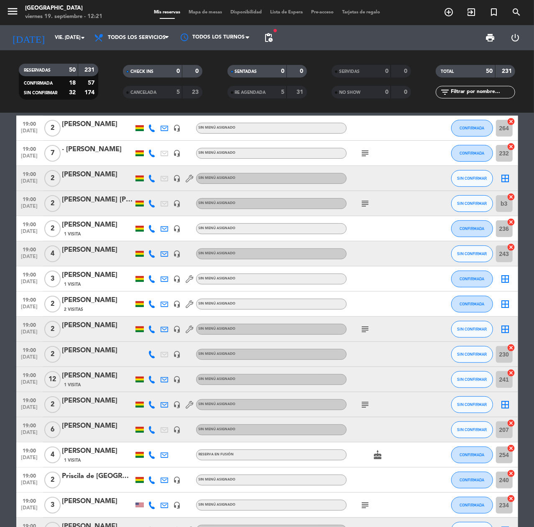
scroll to position [178, 0]
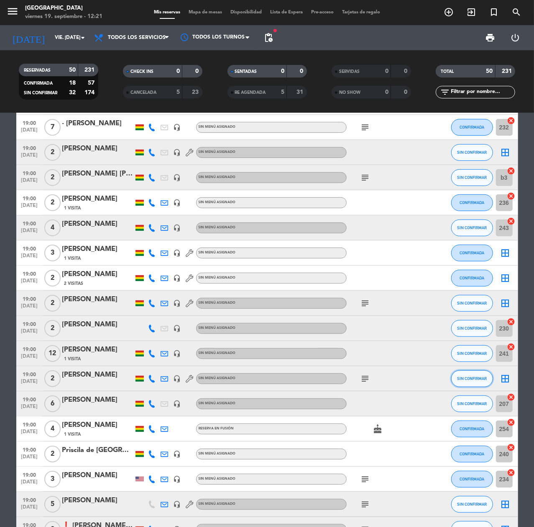
click at [474, 374] on button "SIN CONFIRMAR" at bounding box center [473, 378] width 42 height 17
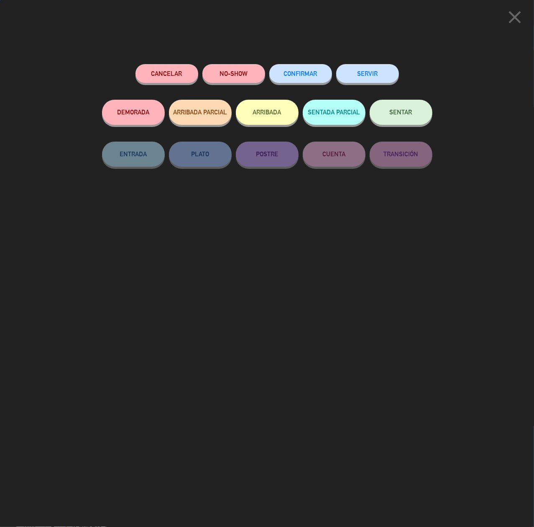
click at [308, 74] on span "CONFIRMAR" at bounding box center [300, 73] width 33 height 7
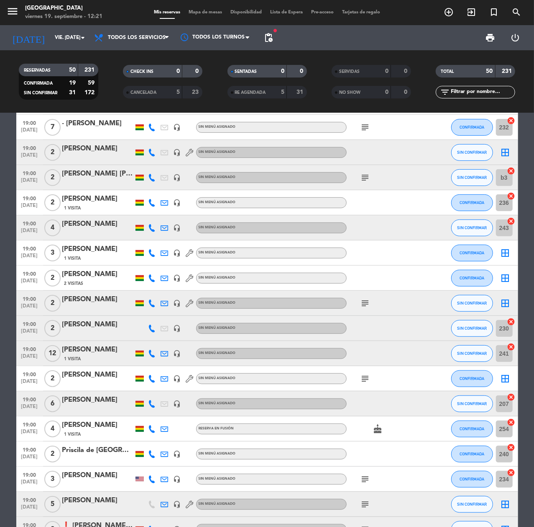
click at [152, 175] on icon at bounding box center [153, 178] width 8 height 8
click at [467, 177] on span "SIN CONFIRMAR" at bounding box center [472, 177] width 30 height 5
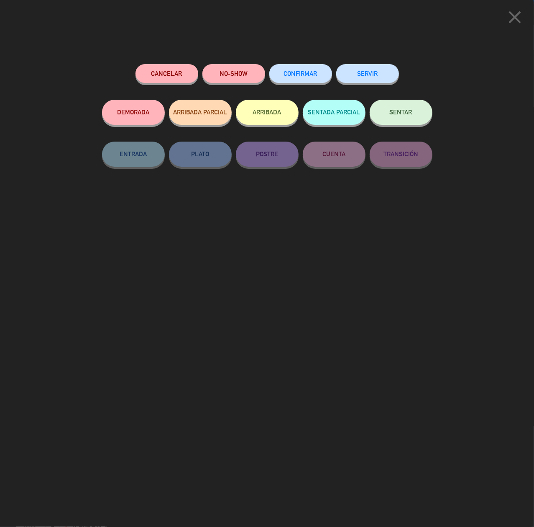
click at [305, 80] on div "CONFIRMAR" at bounding box center [301, 82] width 63 height 36
click at [305, 79] on button "CONFIRMAR" at bounding box center [301, 73] width 63 height 19
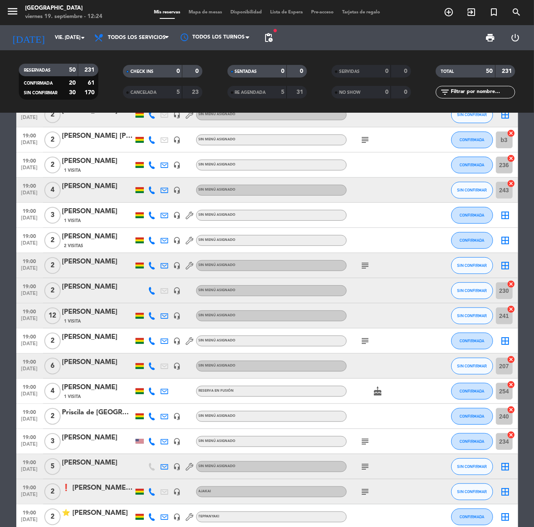
scroll to position [234, 0]
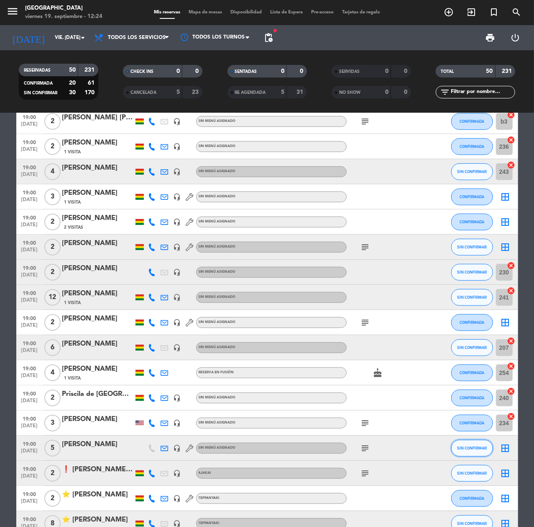
click at [471, 447] on span "SIN CONFIRMAR" at bounding box center [472, 447] width 30 height 5
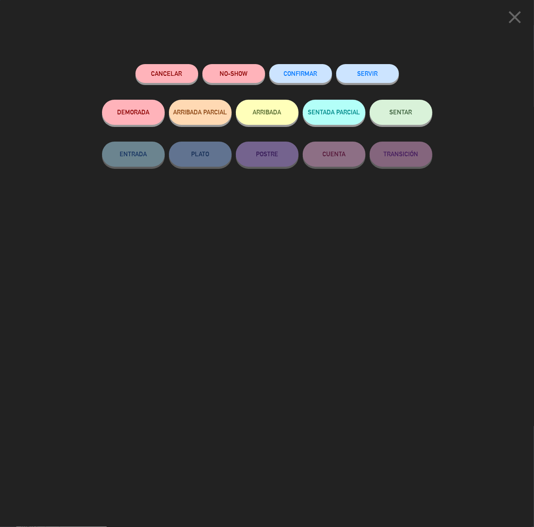
click at [307, 71] on span "CONFIRMAR" at bounding box center [300, 73] width 33 height 7
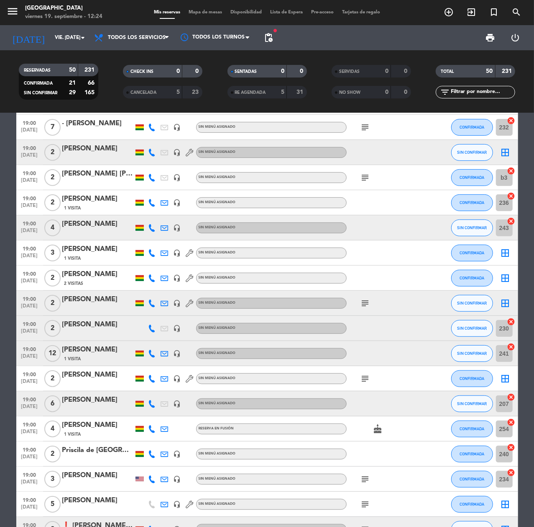
scroll to position [123, 0]
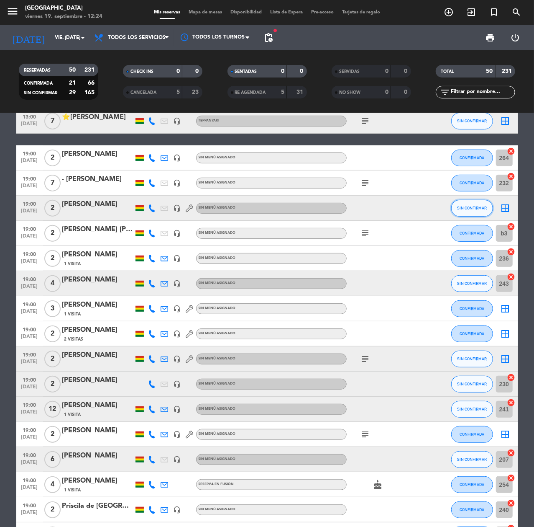
click at [459, 203] on button "SIN CONFIRMAR" at bounding box center [473, 208] width 42 height 17
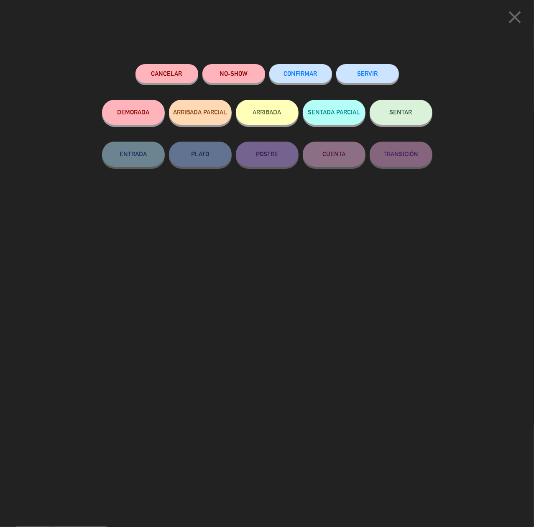
click at [298, 66] on button "CONFIRMAR" at bounding box center [301, 73] width 63 height 19
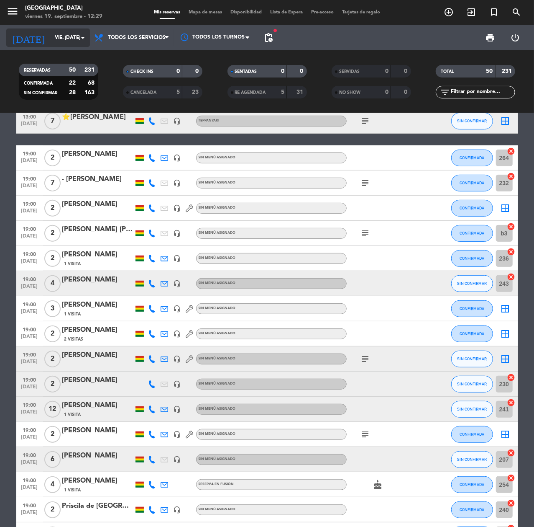
click at [51, 39] on input "vie. [DATE]" at bounding box center [84, 38] width 66 height 14
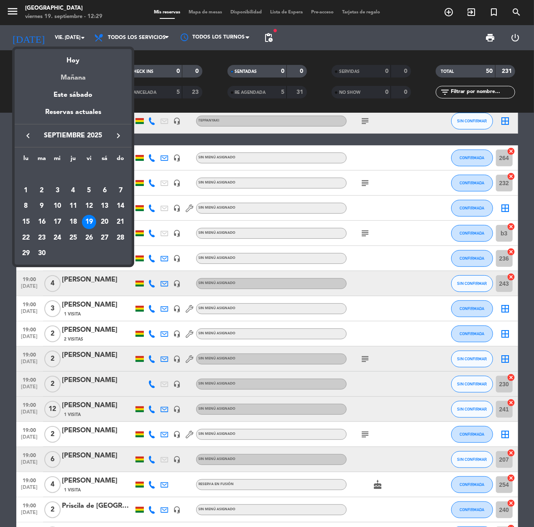
click at [81, 75] on div "Mañana" at bounding box center [73, 74] width 117 height 17
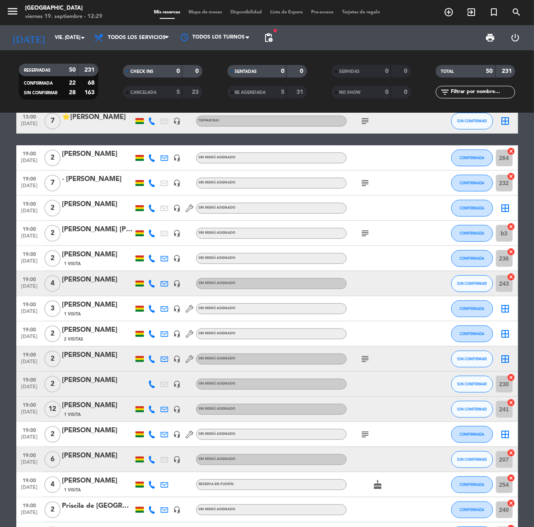
type input "sáb. [DATE]"
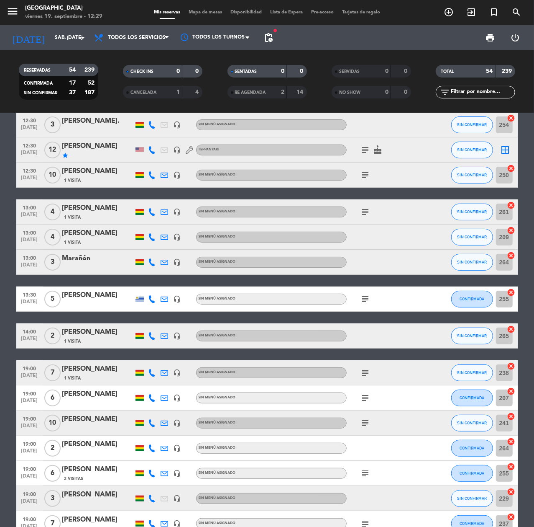
scroll to position [0, 0]
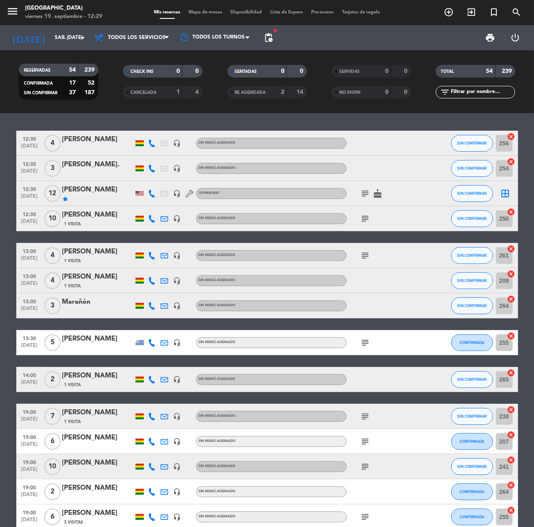
click at [81, 196] on div "star" at bounding box center [97, 198] width 71 height 7
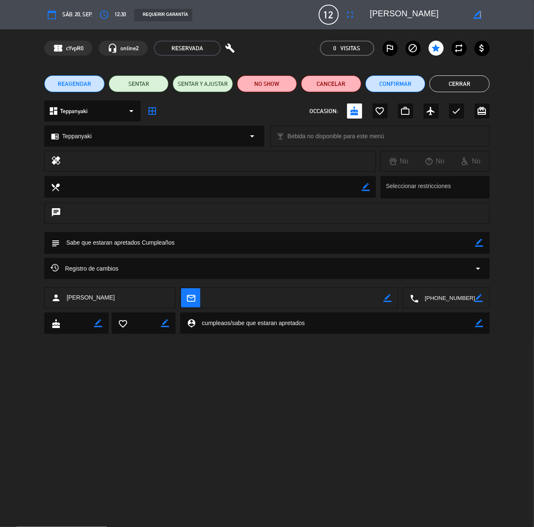
click at [479, 15] on icon "border_color" at bounding box center [478, 15] width 8 height 8
click at [371, 17] on textarea at bounding box center [418, 14] width 96 height 15
type textarea "⭐ [PERSON_NAME]"
click at [476, 13] on icon at bounding box center [478, 15] width 8 height 8
click at [480, 269] on icon "arrow_drop_down" at bounding box center [479, 268] width 10 height 10
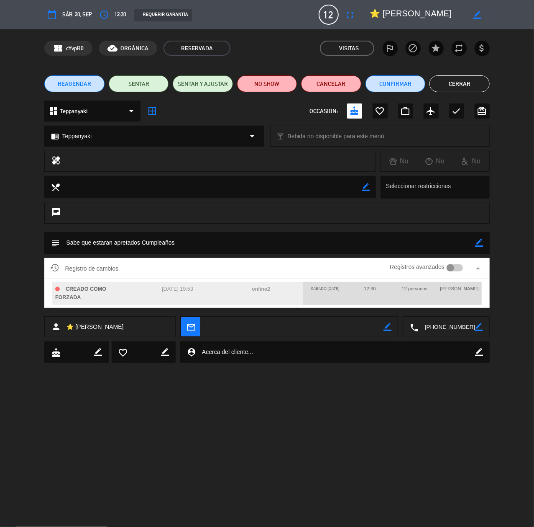
click at [468, 82] on button "Cerrar" at bounding box center [460, 83] width 60 height 17
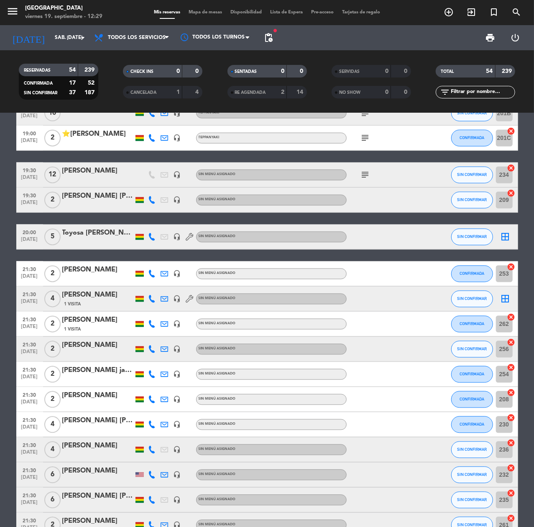
scroll to position [781, 0]
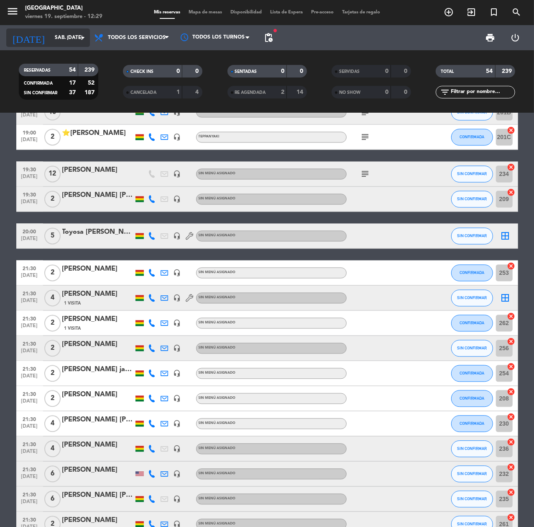
click at [39, 46] on div "[DATE] sáb. [DATE] arrow_drop_down" at bounding box center [48, 37] width 84 height 18
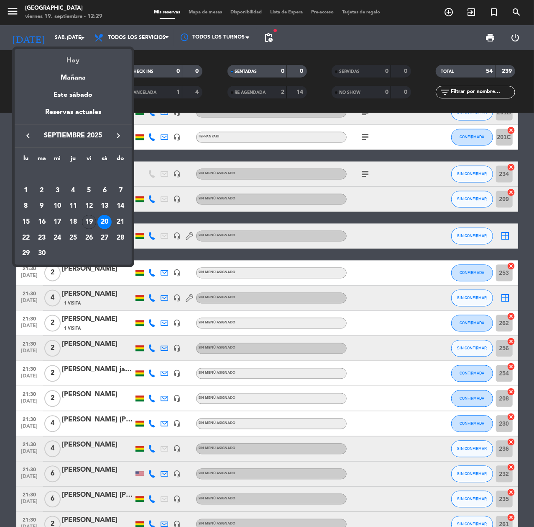
click at [77, 61] on div "Hoy" at bounding box center [73, 57] width 117 height 17
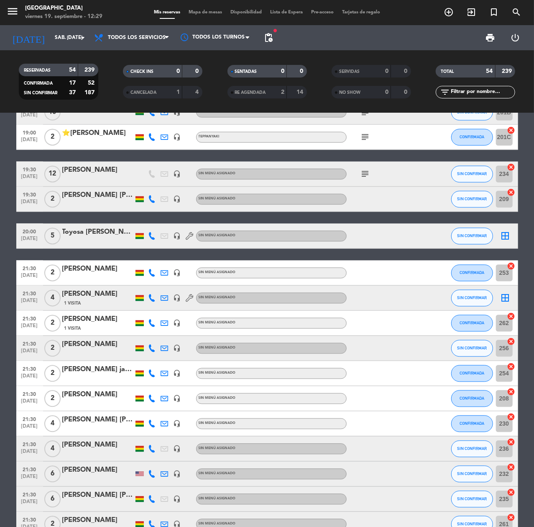
type input "vie. [DATE]"
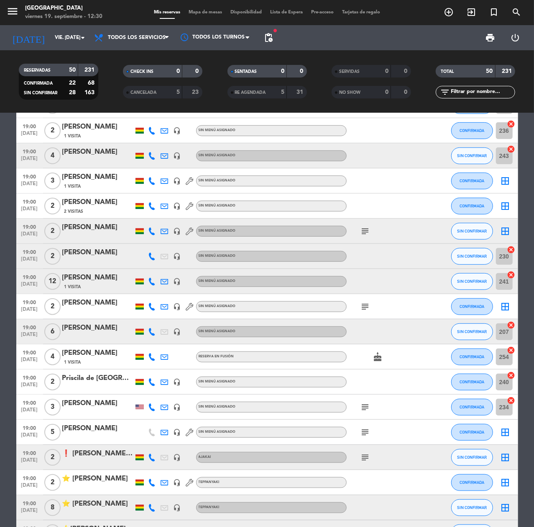
scroll to position [223, 0]
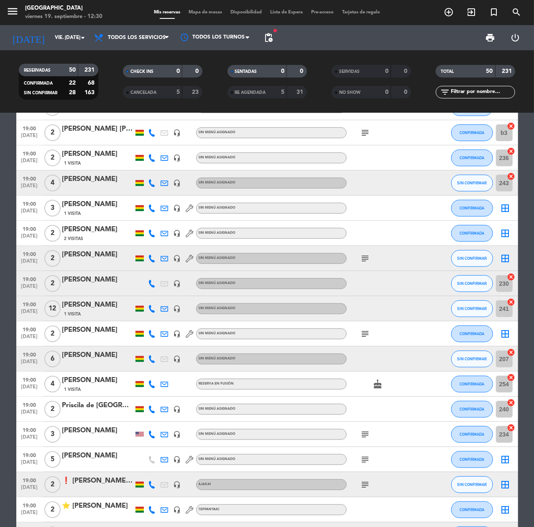
click at [443, 260] on div at bounding box center [433, 258] width 23 height 25
click at [459, 251] on button "SIN CONFIRMAR" at bounding box center [473, 258] width 42 height 17
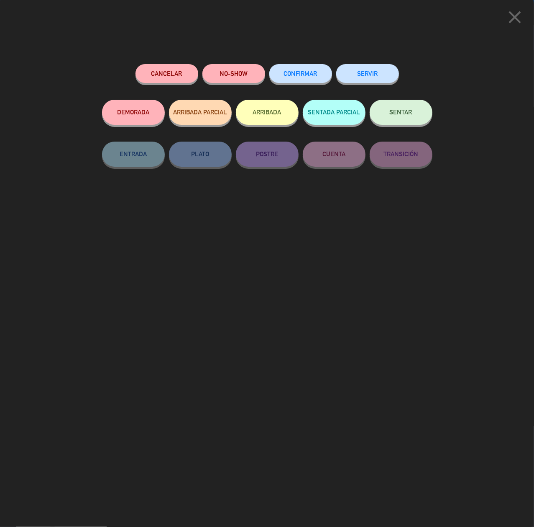
click at [306, 82] on div "CONFIRMAR" at bounding box center [301, 82] width 63 height 36
click at [277, 82] on div "CONFIRMAR" at bounding box center [301, 82] width 63 height 36
click at [292, 74] on span "CONFIRMAR" at bounding box center [300, 73] width 33 height 7
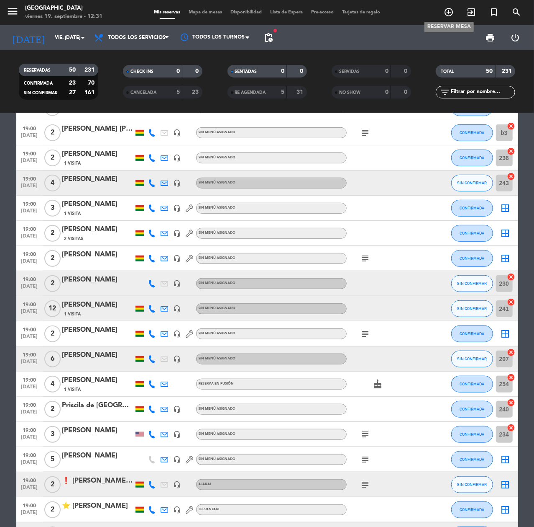
click at [450, 13] on icon "add_circle_outline" at bounding box center [449, 12] width 10 height 10
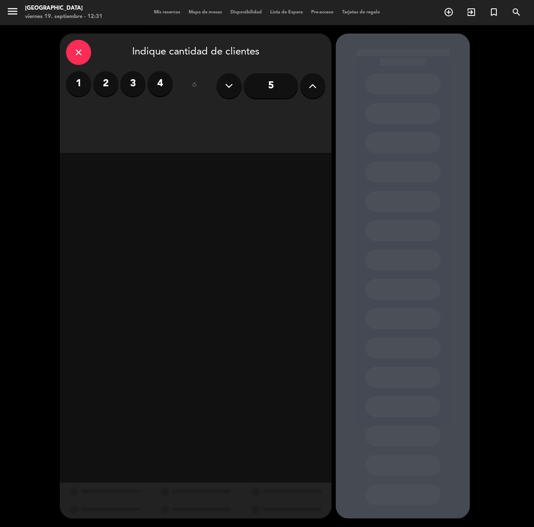
click at [111, 76] on label "2" at bounding box center [105, 83] width 25 height 25
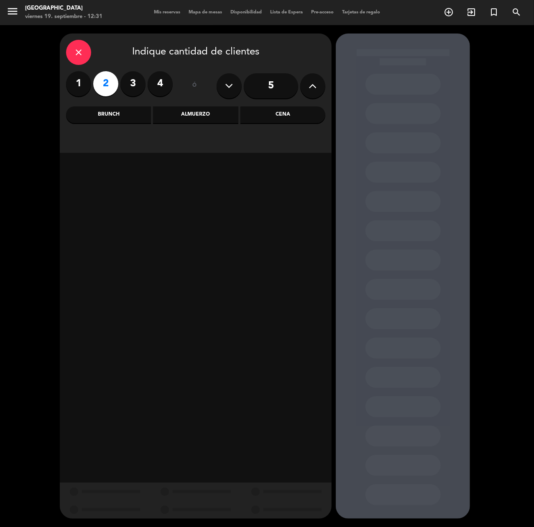
click at [272, 116] on div "Cena" at bounding box center [283, 114] width 85 height 17
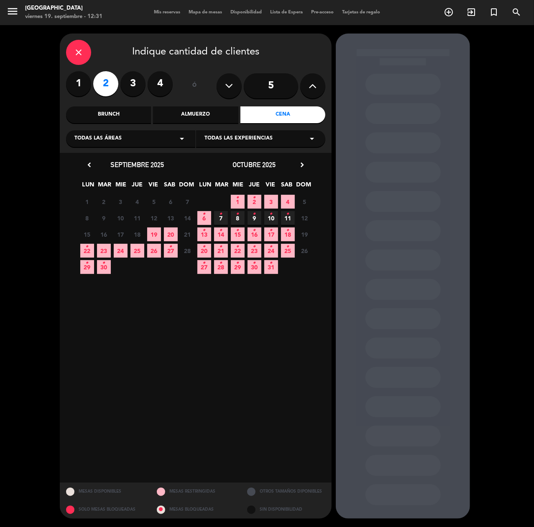
click at [125, 250] on span "24" at bounding box center [121, 251] width 14 height 14
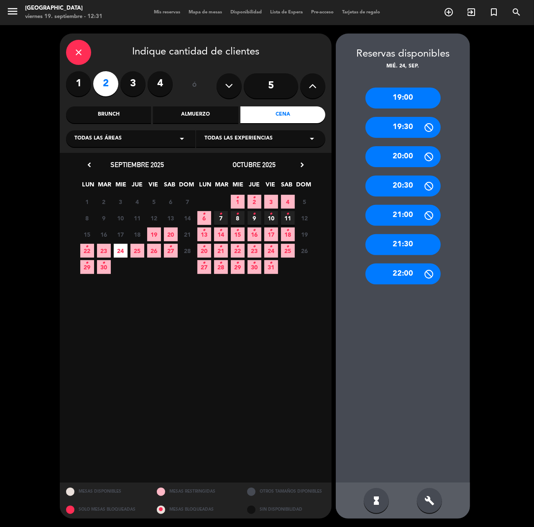
click at [408, 92] on div "19:00" at bounding box center [403, 97] width 75 height 21
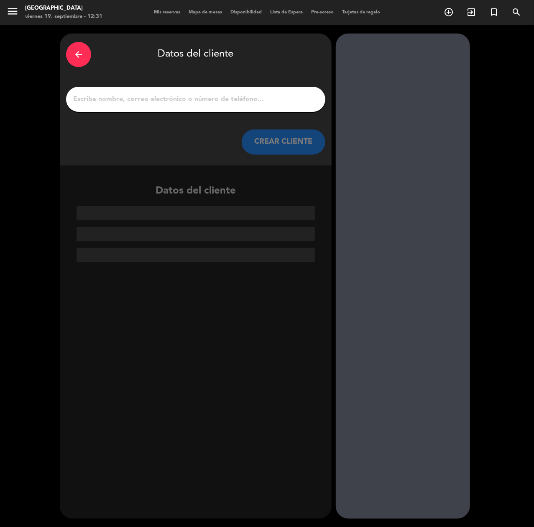
click at [223, 95] on input "1" at bounding box center [195, 99] width 247 height 12
paste input "[PERSON_NAME]"
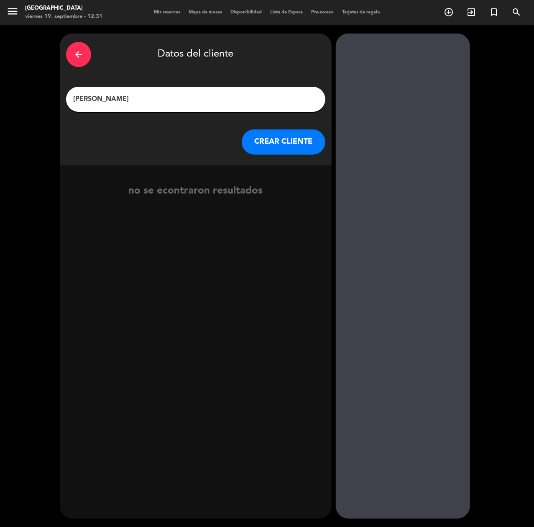
type input "[PERSON_NAME]"
click at [267, 148] on button "CREAR CLIENTE" at bounding box center [284, 141] width 84 height 25
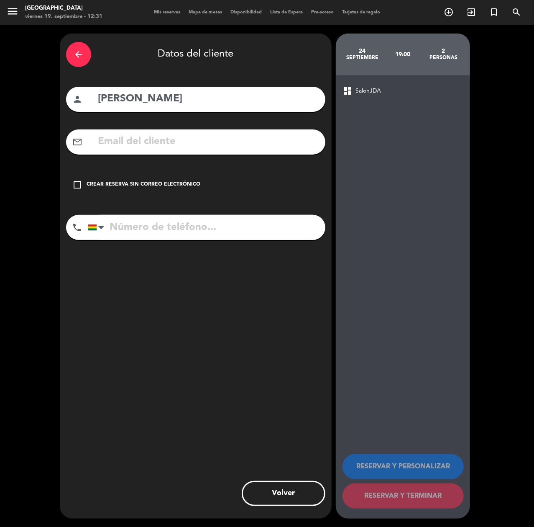
click at [134, 181] on div "Crear reserva sin correo electrónico" at bounding box center [144, 184] width 114 height 8
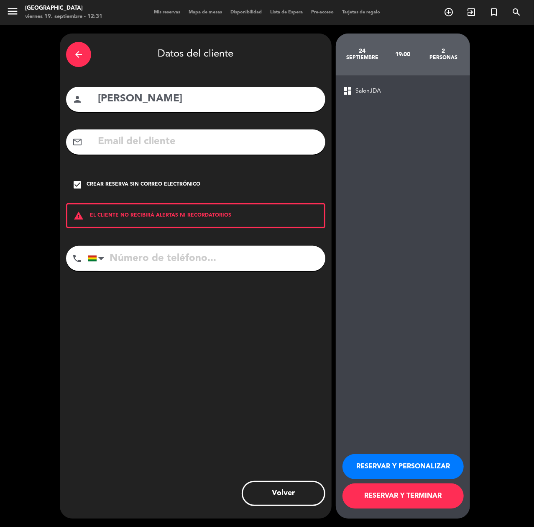
click at [214, 241] on div "arrow_back Datos del cliente person [PERSON_NAME] mail_outline check_box Crear …" at bounding box center [196, 275] width 272 height 485
click at [215, 255] on input "tel" at bounding box center [207, 258] width 238 height 25
type input "60008682"
click at [388, 454] on button "RESERVAR Y PERSONALIZAR" at bounding box center [403, 466] width 121 height 25
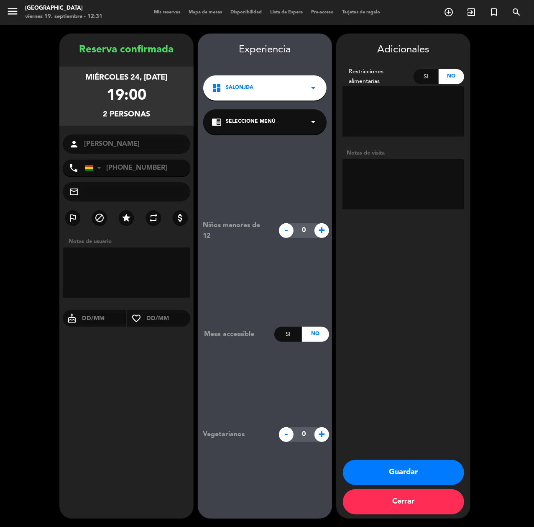
click at [393, 457] on div "Adicionales Restricciones alimentarias Si No Notas de visita Guardar Cerrar" at bounding box center [404, 275] width 134 height 485
click at [391, 469] on button "Guardar" at bounding box center [403, 472] width 121 height 25
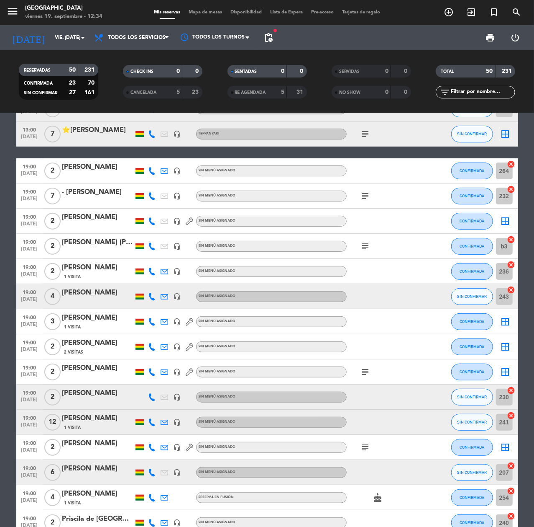
scroll to position [167, 0]
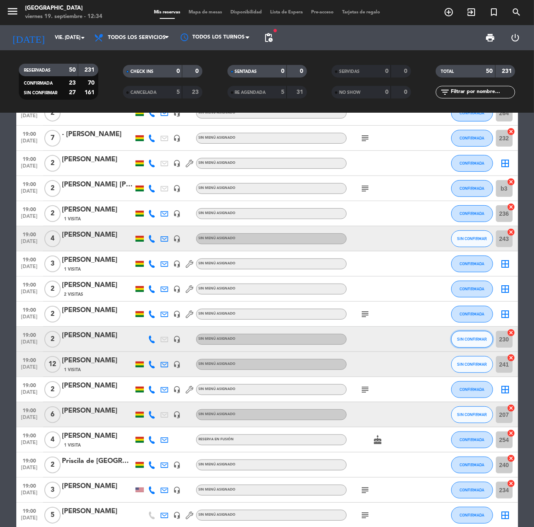
click at [466, 340] on span "SIN CONFIRMAR" at bounding box center [472, 339] width 30 height 5
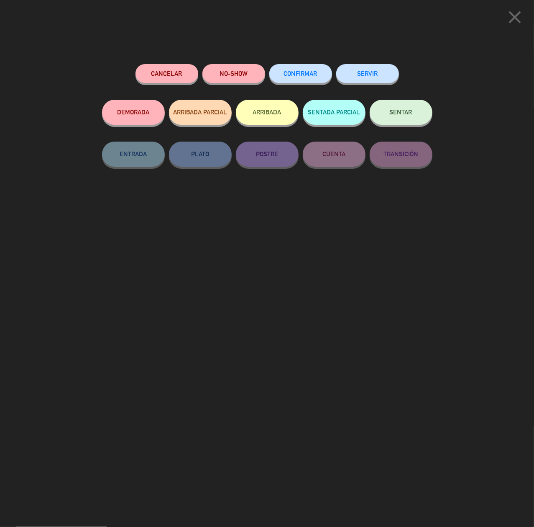
click at [312, 80] on button "CONFIRMAR" at bounding box center [301, 73] width 63 height 19
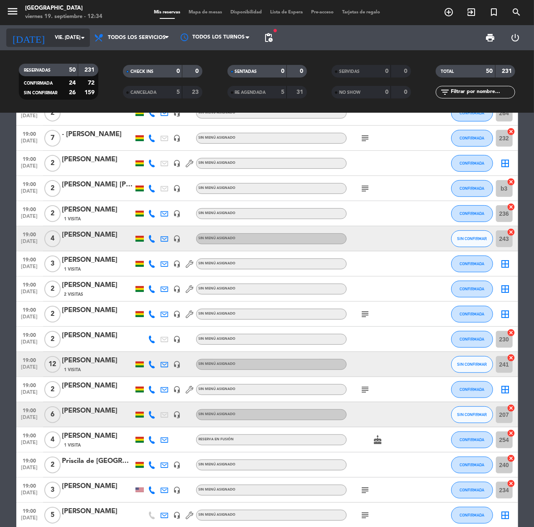
click at [54, 32] on input "vie. [DATE]" at bounding box center [84, 38] width 66 height 14
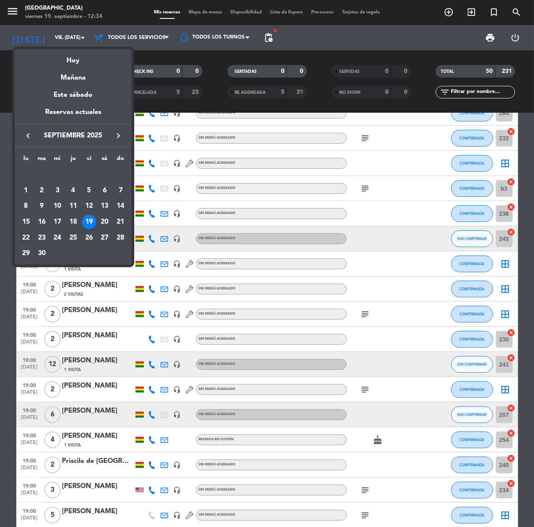
click at [22, 236] on div "22" at bounding box center [26, 238] width 14 height 14
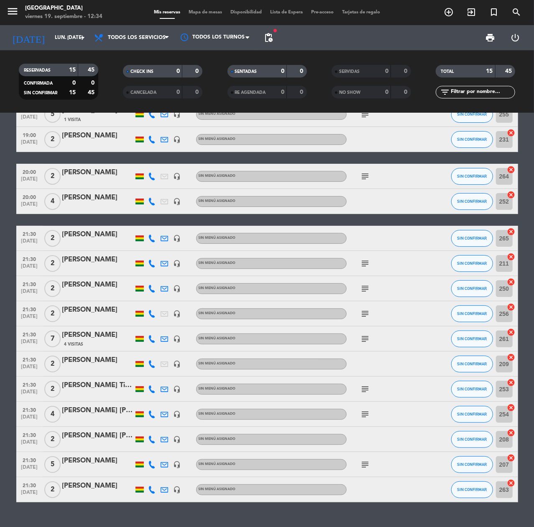
scroll to position [0, 0]
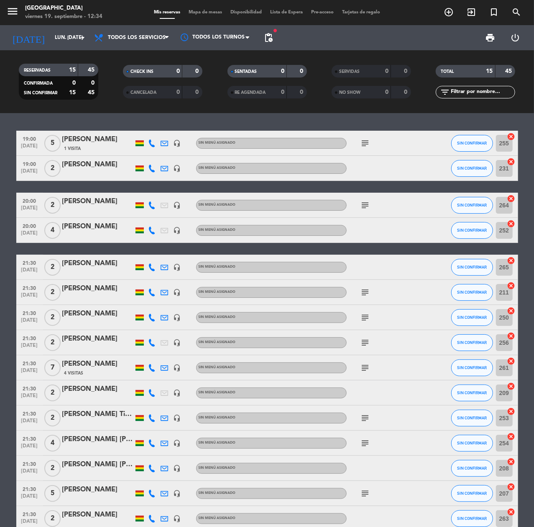
click at [51, 47] on div "[DATE] lun. [DATE] arrow_drop_down" at bounding box center [48, 37] width 84 height 25
click at [66, 28] on div "[DATE] lun. [DATE] arrow_drop_down" at bounding box center [48, 37] width 84 height 18
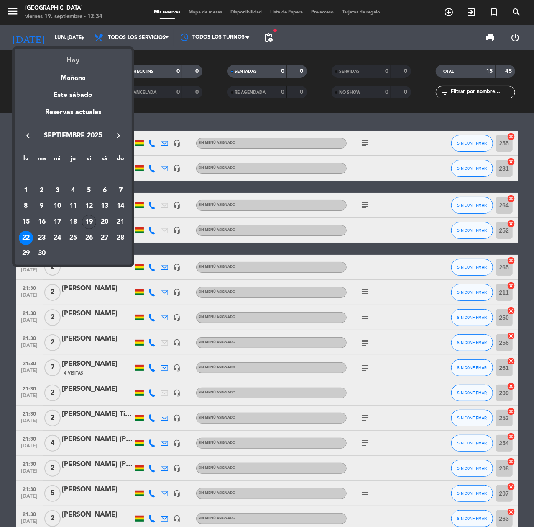
click at [77, 50] on div "Hoy" at bounding box center [73, 57] width 117 height 17
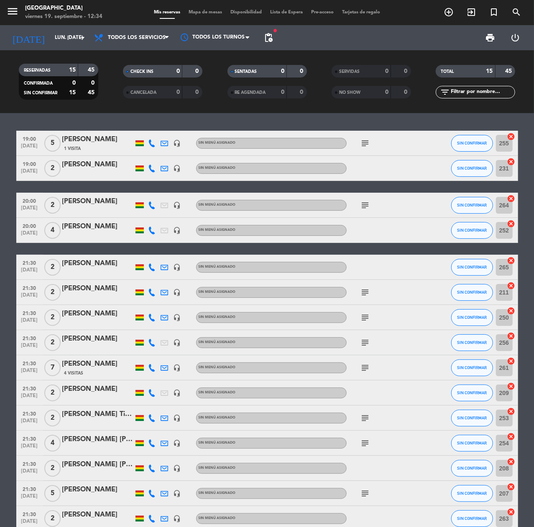
type input "vie. [DATE]"
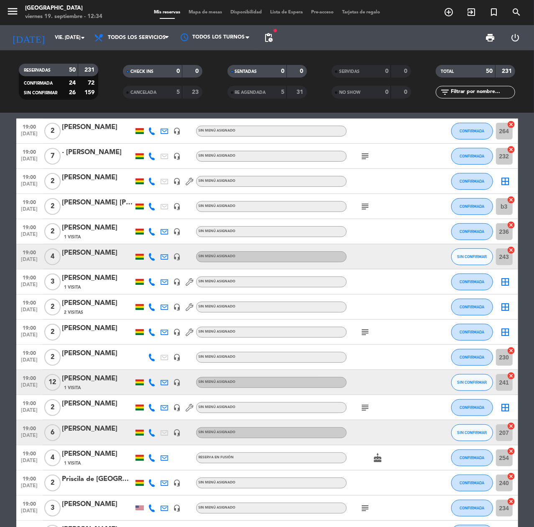
scroll to position [167, 0]
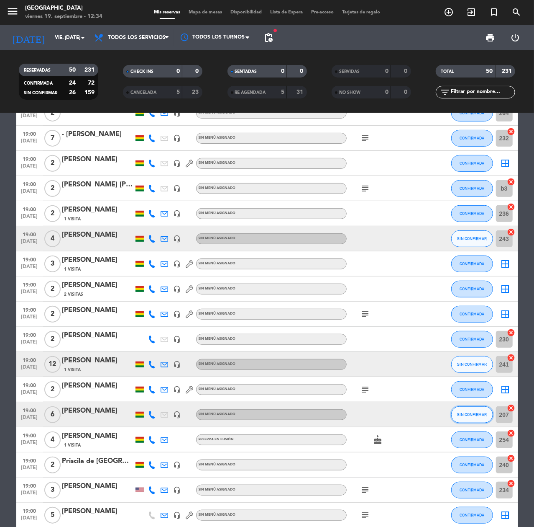
click at [469, 417] on button "SIN CONFIRMAR" at bounding box center [473, 414] width 42 height 17
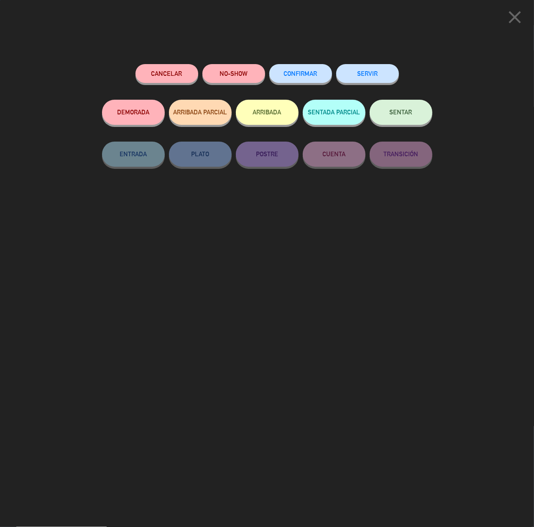
click at [306, 69] on button "CONFIRMAR" at bounding box center [301, 73] width 63 height 19
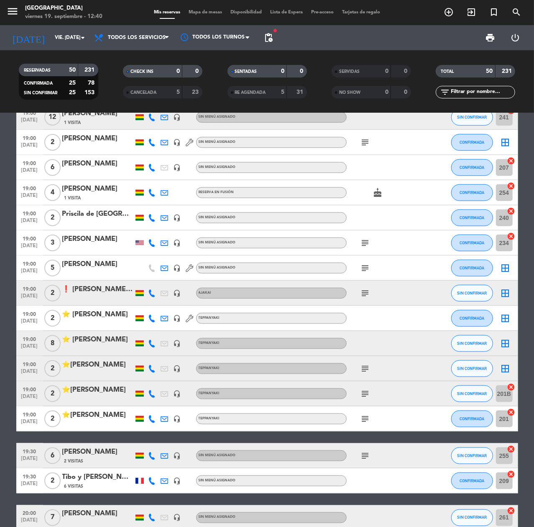
scroll to position [502, 0]
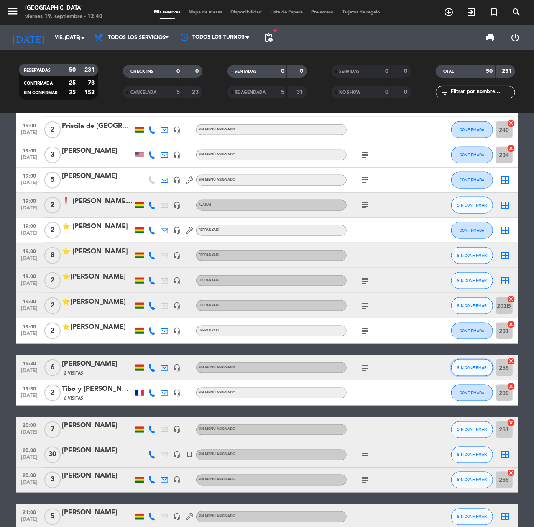
click at [489, 370] on button "SIN CONFIRMAR" at bounding box center [473, 367] width 42 height 17
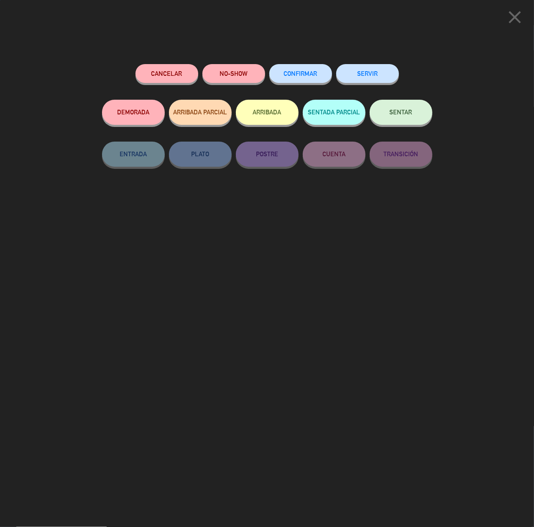
click at [301, 76] on span "CONFIRMAR" at bounding box center [300, 73] width 33 height 7
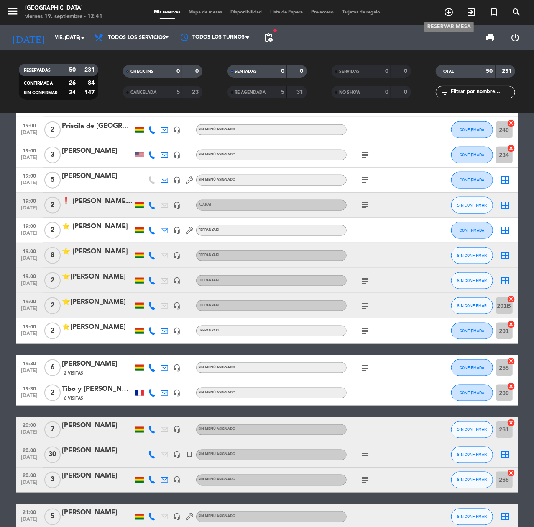
click at [446, 15] on icon "add_circle_outline" at bounding box center [449, 12] width 10 height 10
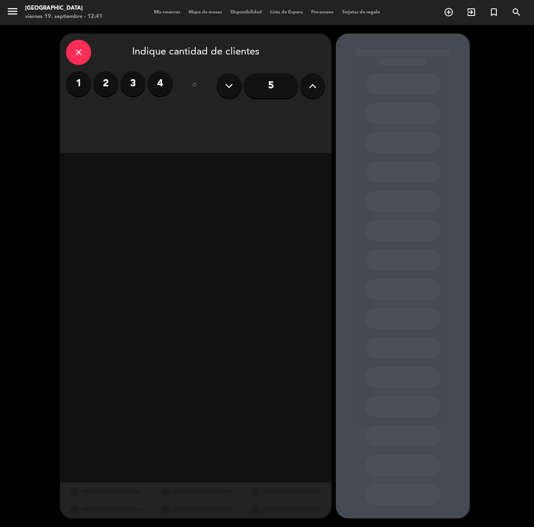
click at [307, 89] on button at bounding box center [313, 85] width 25 height 25
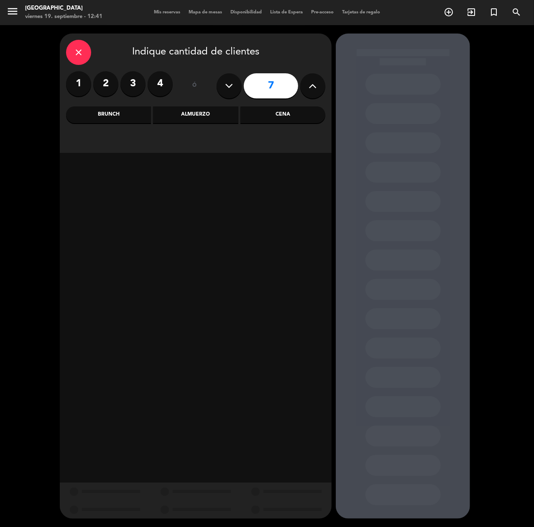
click at [307, 89] on button at bounding box center [313, 85] width 25 height 25
click at [309, 84] on icon at bounding box center [313, 86] width 8 height 13
type input "10"
click at [306, 111] on div "Cena" at bounding box center [283, 114] width 85 height 17
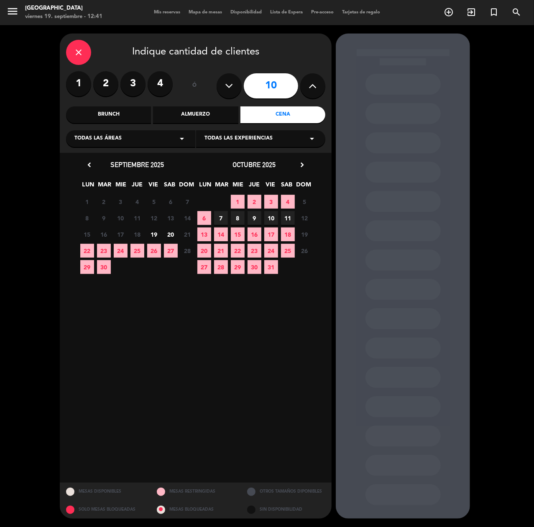
click at [82, 253] on span "22" at bounding box center [87, 251] width 14 height 14
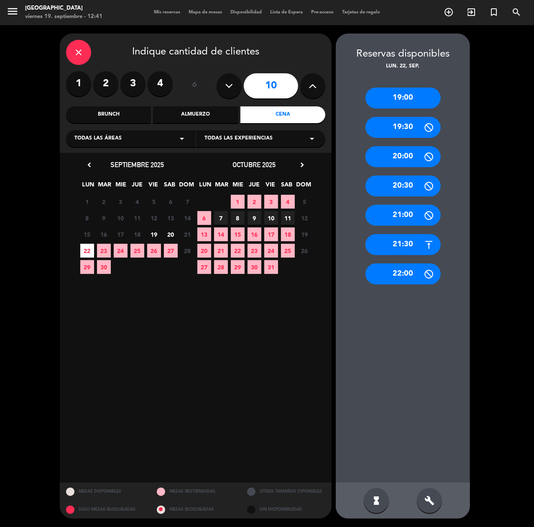
click at [417, 95] on div "19:00" at bounding box center [403, 97] width 75 height 21
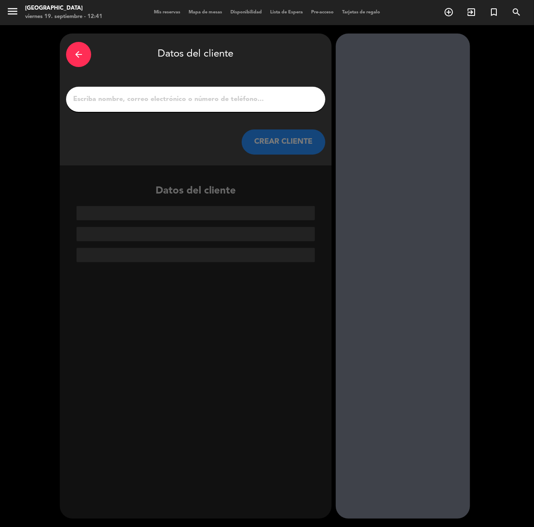
click at [265, 99] on input "1" at bounding box center [195, 99] width 247 height 12
paste input "[EMAIL_ADDRESS][DOMAIN_NAME]"
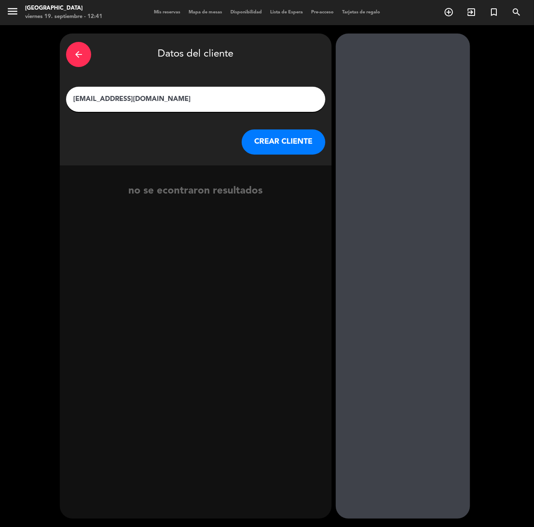
drag, startPoint x: 188, startPoint y: 98, endPoint x: 0, endPoint y: 103, distance: 188.0
click at [0, 100] on html "close × Jardín de Asia × chrome_reader_mode Listado de Reservas account_box Cli…" at bounding box center [267, 263] width 534 height 527
type input "[PERSON_NAME]"
click at [285, 149] on button "CREAR CLIENTE" at bounding box center [284, 141] width 84 height 25
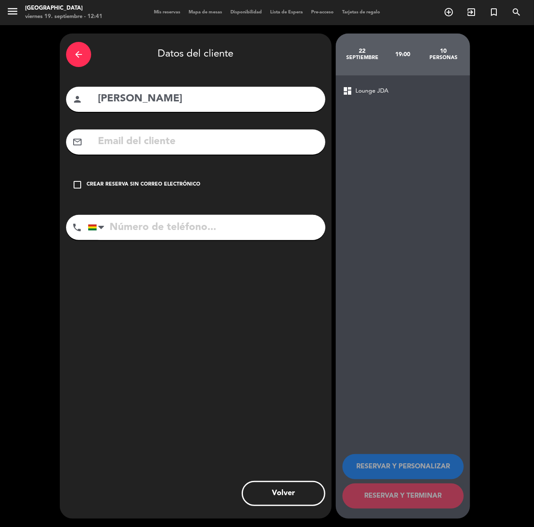
click at [268, 149] on input "text" at bounding box center [208, 141] width 222 height 17
paste input "[EMAIL_ADDRESS][DOMAIN_NAME]"
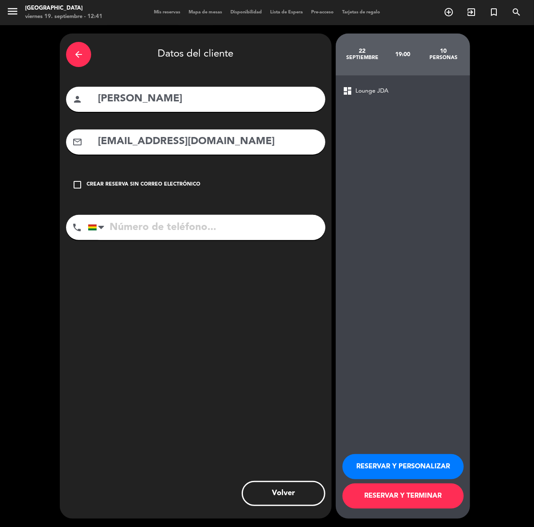
type input "[EMAIL_ADDRESS][DOMAIN_NAME]"
click at [266, 232] on input "tel" at bounding box center [207, 227] width 238 height 25
type input "67426111"
click at [411, 455] on button "RESERVAR Y PERSONALIZAR" at bounding box center [403, 466] width 121 height 25
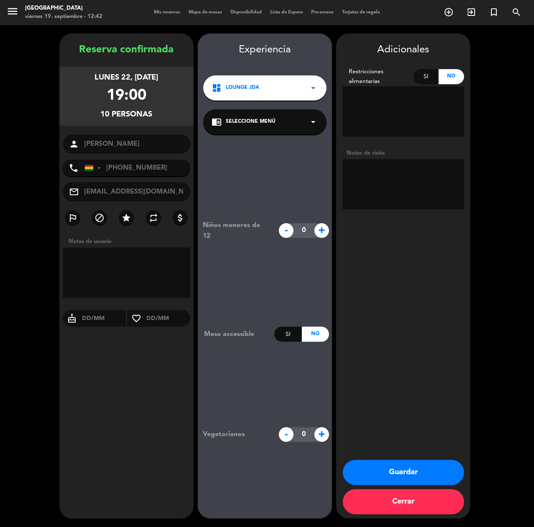
click at [419, 474] on button "Guardar" at bounding box center [403, 472] width 121 height 25
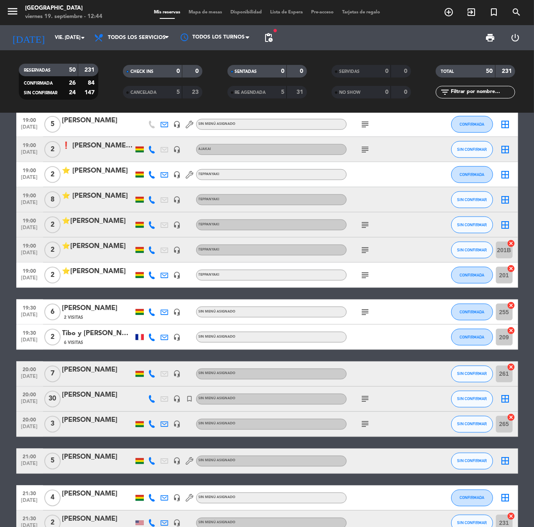
scroll to position [614, 0]
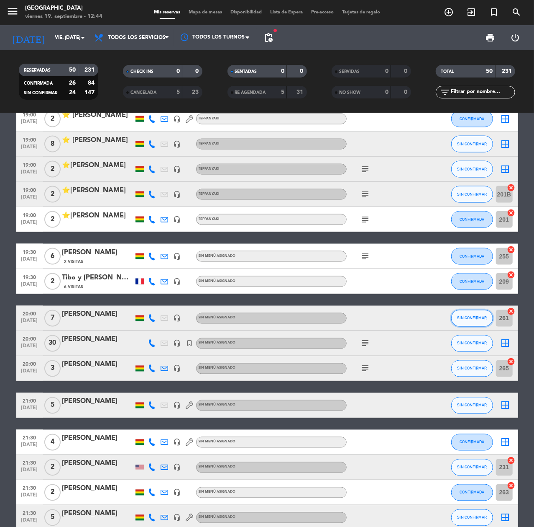
click at [468, 317] on span "SIN CONFIRMAR" at bounding box center [472, 318] width 30 height 5
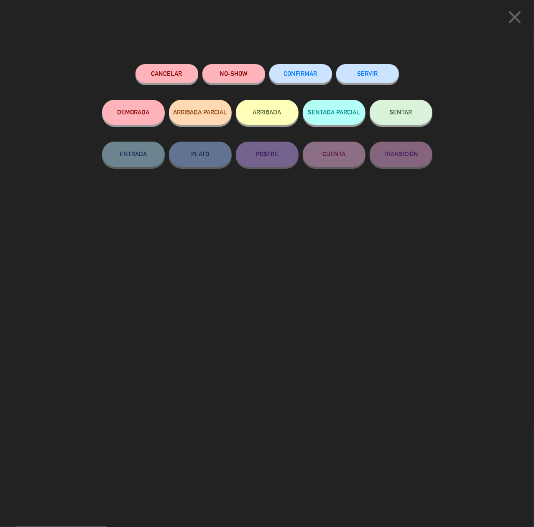
click at [309, 74] on span "CONFIRMAR" at bounding box center [300, 73] width 33 height 7
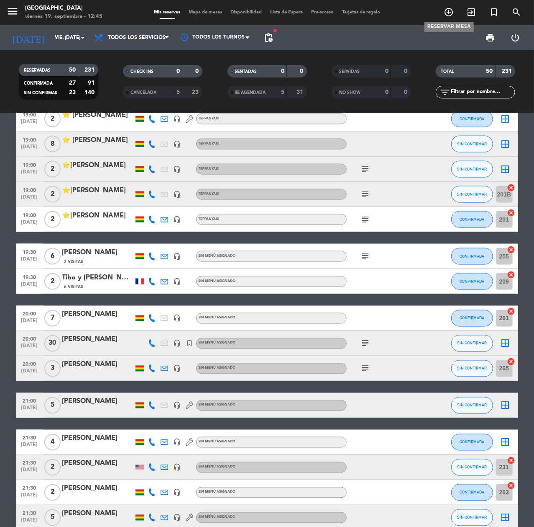
click at [449, 10] on icon "add_circle_outline" at bounding box center [449, 12] width 10 height 10
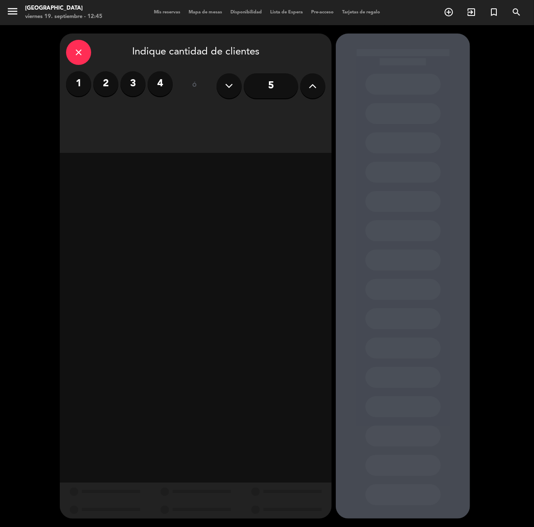
click at [290, 89] on input "5" at bounding box center [271, 85] width 54 height 25
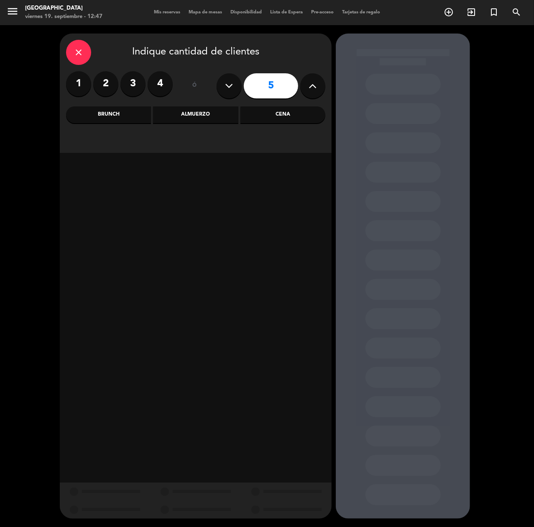
click at [82, 49] on icon "close" at bounding box center [79, 52] width 10 height 10
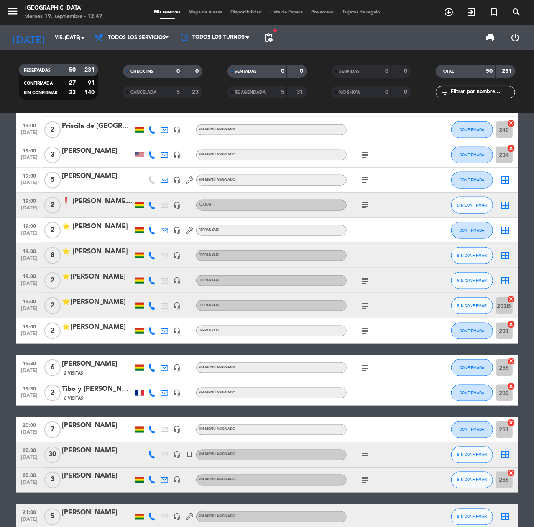
scroll to position [558, 0]
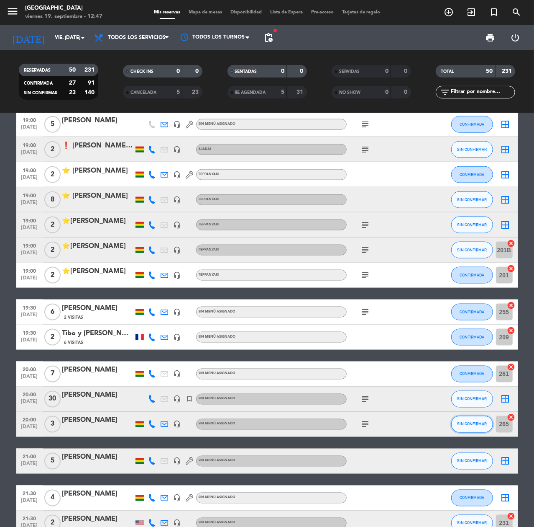
click at [476, 416] on button "SIN CONFIRMAR" at bounding box center [473, 424] width 42 height 17
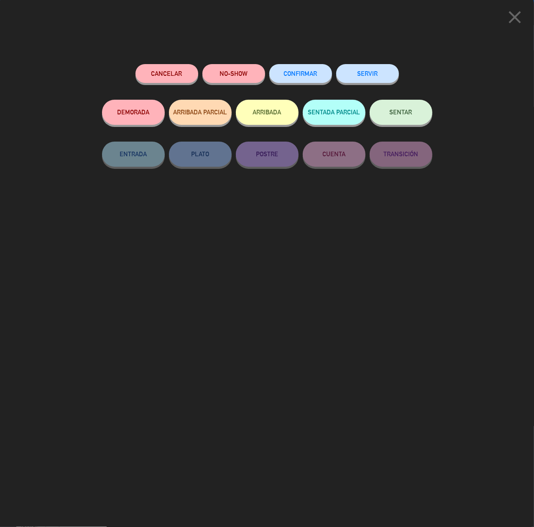
click at [306, 70] on span "CONFIRMAR" at bounding box center [300, 73] width 33 height 7
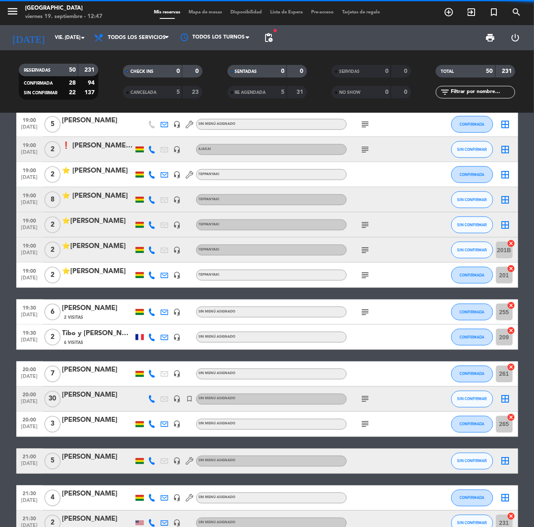
click at [149, 397] on icon at bounding box center [153, 399] width 8 height 8
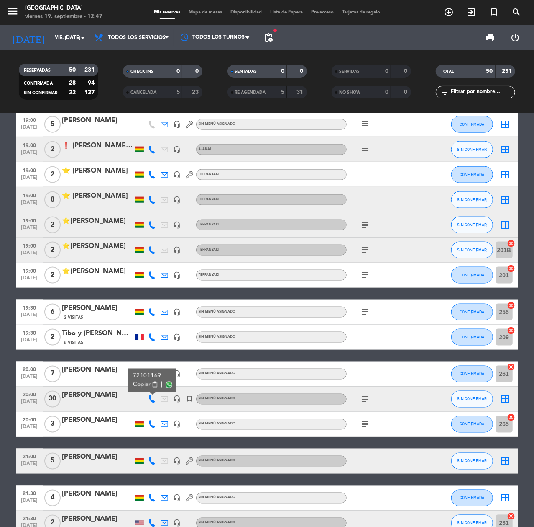
click at [136, 381] on span "Copiar" at bounding box center [142, 384] width 18 height 9
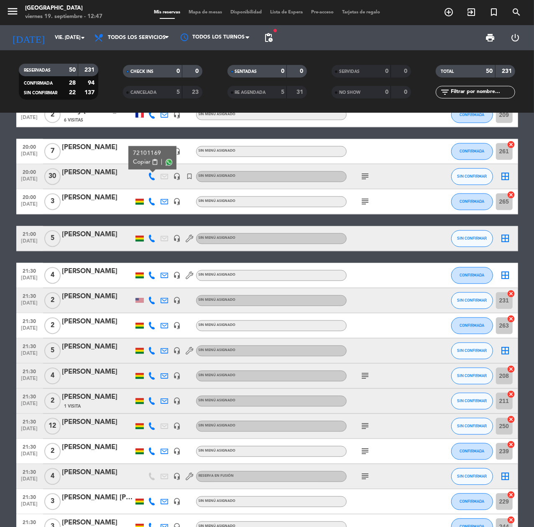
scroll to position [781, 0]
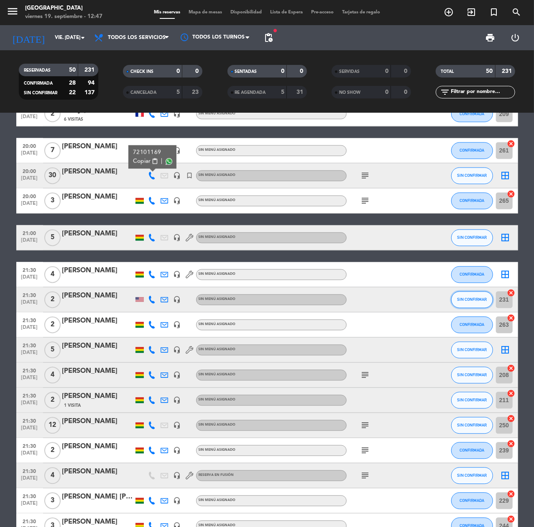
click at [467, 292] on button "SIN CONFIRMAR" at bounding box center [473, 299] width 42 height 17
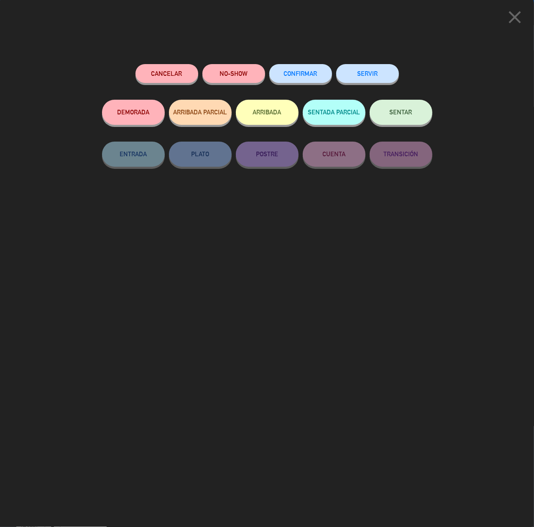
click at [308, 71] on span "CONFIRMAR" at bounding box center [300, 73] width 33 height 7
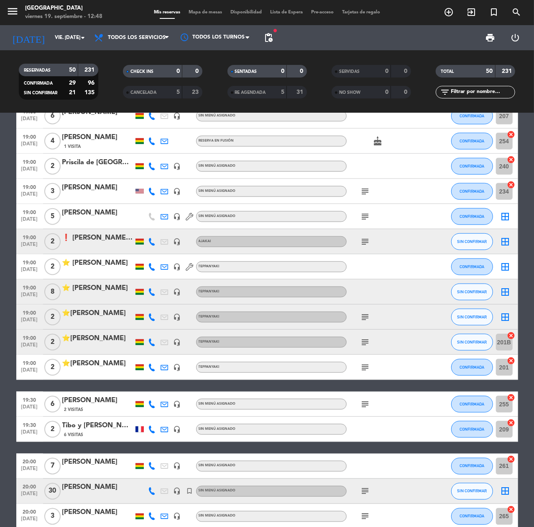
scroll to position [457, 0]
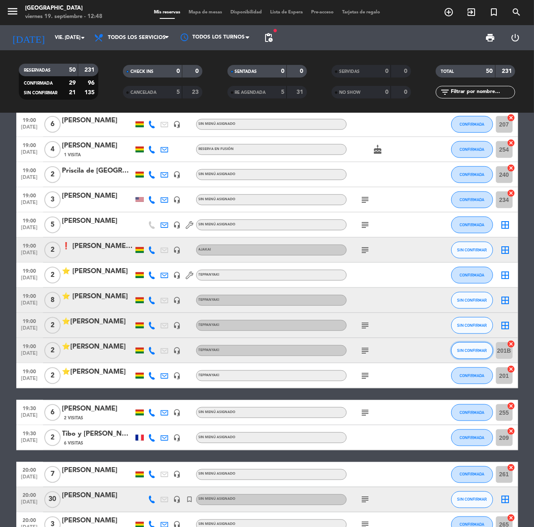
click at [459, 349] on span "SIN CONFIRMAR" at bounding box center [472, 350] width 30 height 5
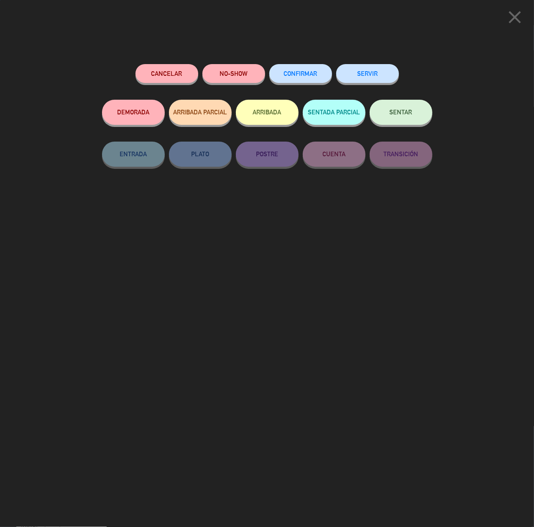
click at [293, 66] on button "CONFIRMAR" at bounding box center [301, 73] width 63 height 19
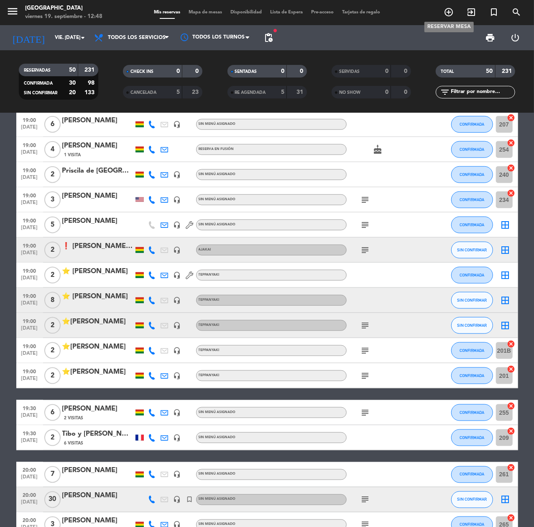
click at [439, 5] on span "add_circle_outline" at bounding box center [449, 12] width 23 height 14
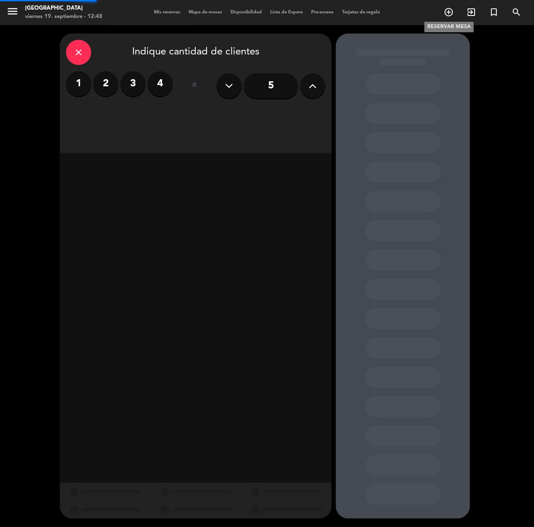
click at [446, 12] on icon "add_circle_outline" at bounding box center [449, 12] width 10 height 10
click at [317, 79] on button at bounding box center [313, 85] width 25 height 25
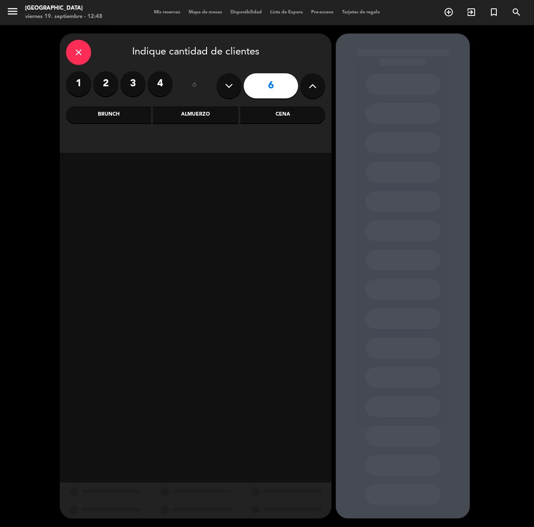
click at [317, 79] on button at bounding box center [313, 85] width 25 height 25
type input "7"
click at [211, 110] on div "Almuerzo" at bounding box center [195, 114] width 85 height 17
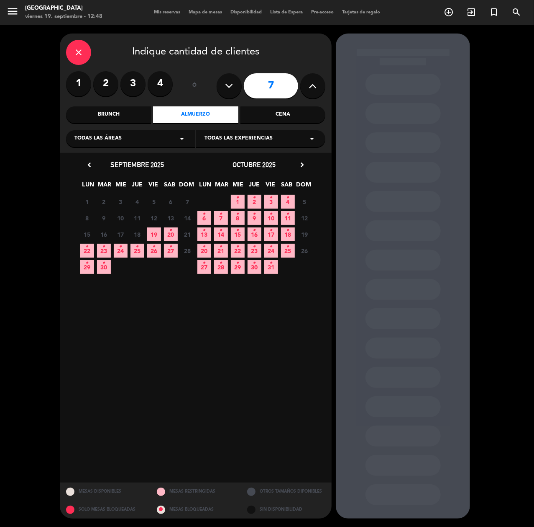
click at [170, 234] on icon "•" at bounding box center [171, 229] width 3 height 13
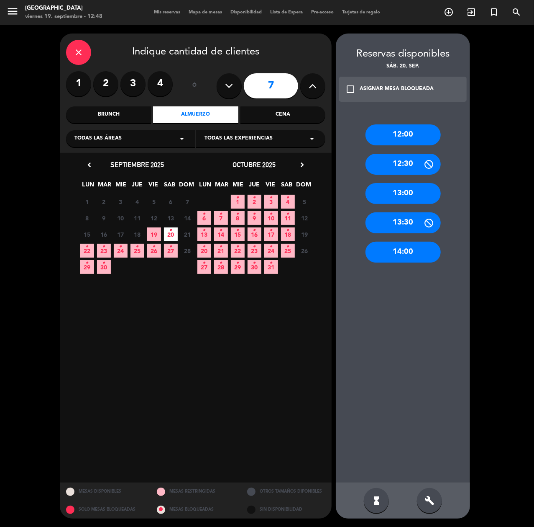
click at [414, 136] on div "12:00" at bounding box center [403, 134] width 75 height 21
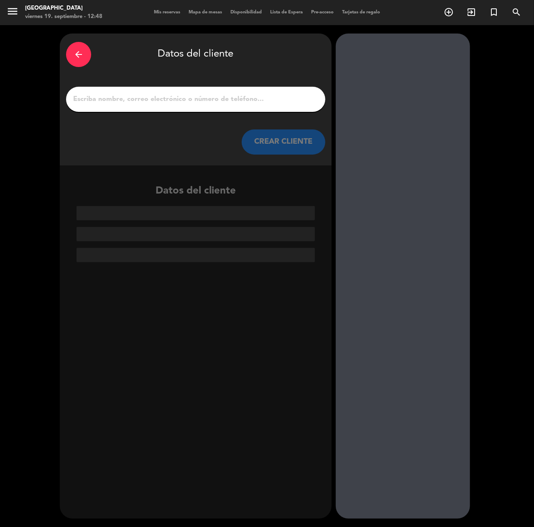
click at [229, 98] on input "1" at bounding box center [195, 99] width 247 height 12
paste input "[PERSON_NAME]"
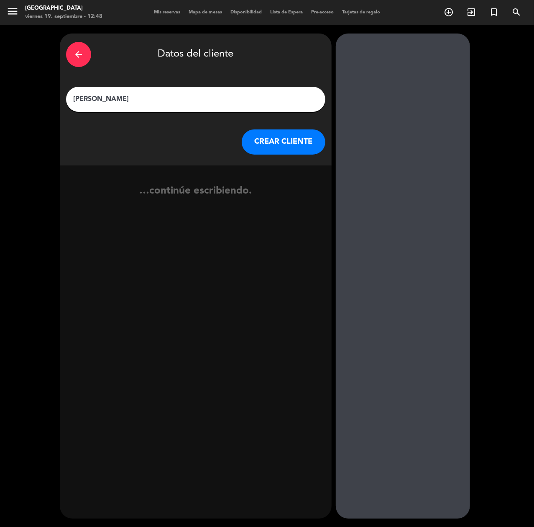
type input "[PERSON_NAME]"
click at [275, 141] on button "CREAR CLIENTE" at bounding box center [284, 141] width 84 height 25
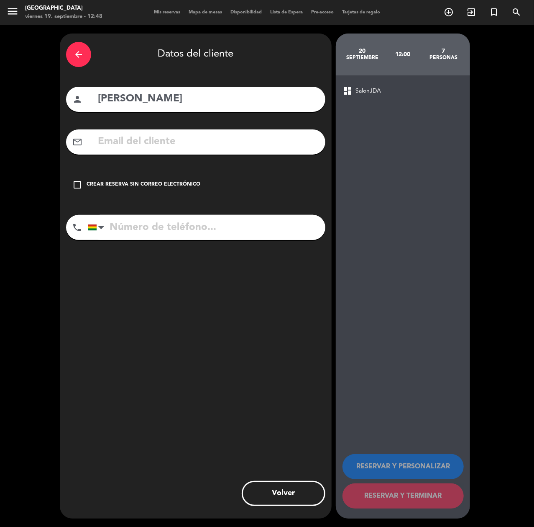
click at [275, 141] on input "text" at bounding box center [208, 141] width 222 height 17
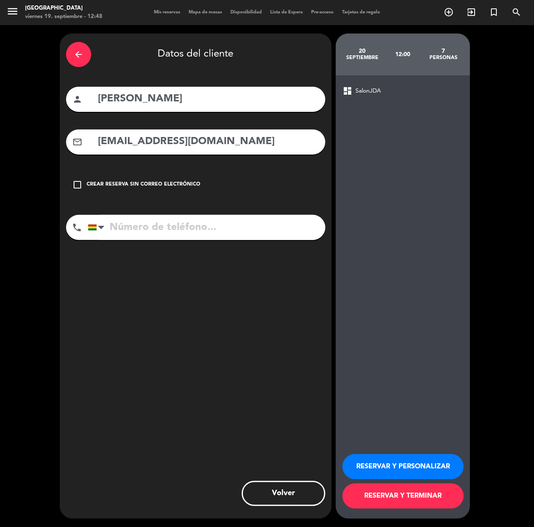
type input "[EMAIL_ADDRESS][DOMAIN_NAME]"
click at [262, 231] on input "tel" at bounding box center [207, 227] width 238 height 25
type input "78030015"
click at [399, 469] on button "RESERVAR Y PERSONALIZAR" at bounding box center [403, 466] width 121 height 25
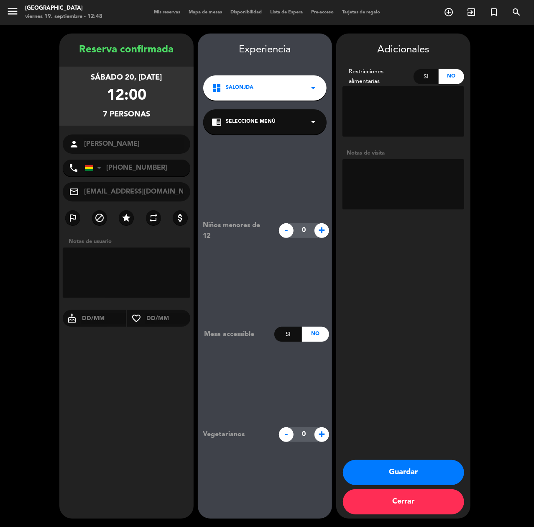
click at [400, 467] on button "Guardar" at bounding box center [403, 472] width 121 height 25
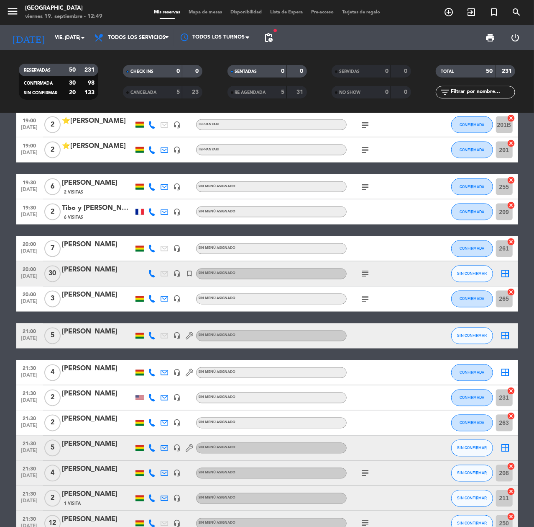
scroll to position [781, 0]
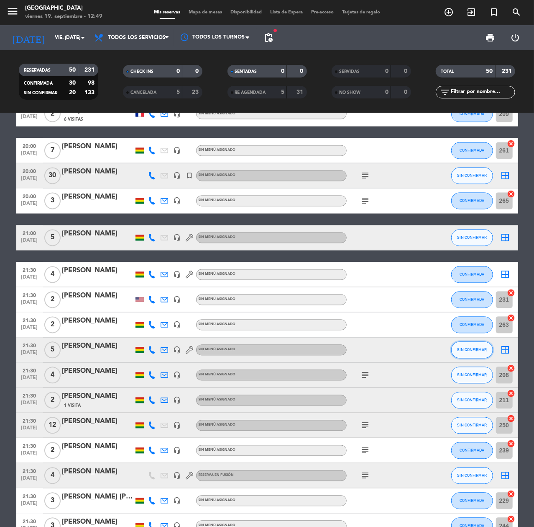
click at [486, 350] on span "SIN CONFIRMAR" at bounding box center [472, 349] width 30 height 5
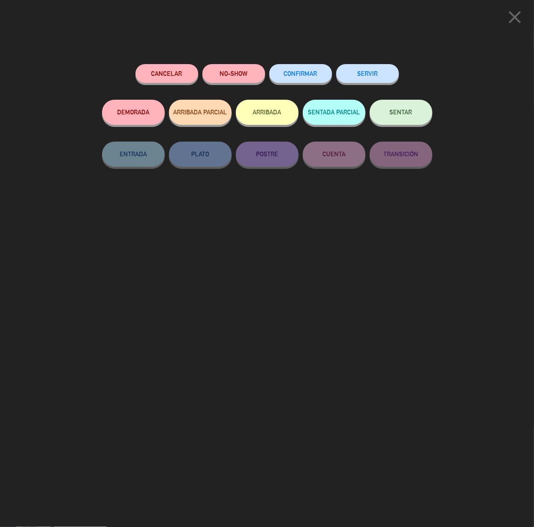
click at [298, 73] on span "CONFIRMAR" at bounding box center [300, 73] width 33 height 7
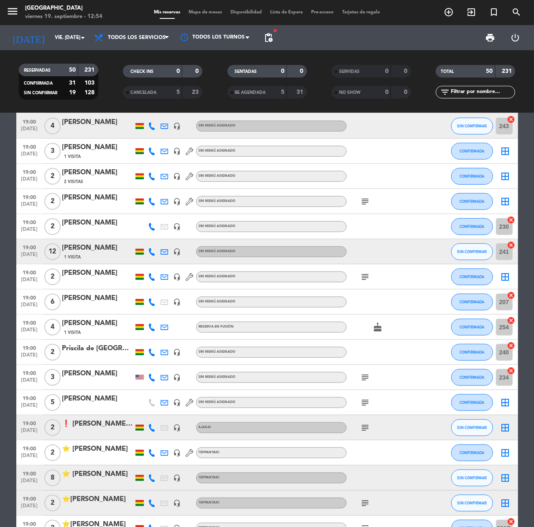
scroll to position [279, 0]
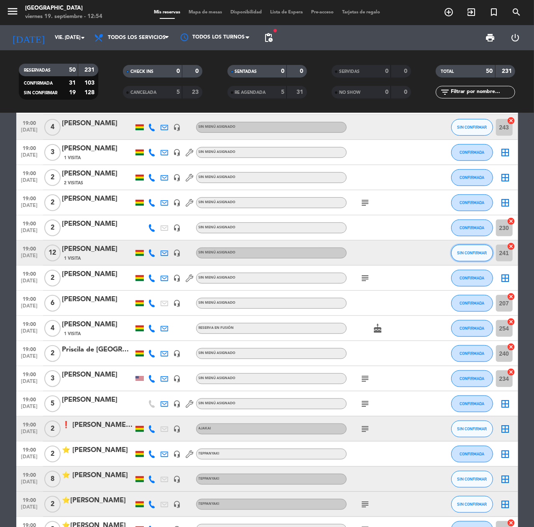
click at [460, 250] on span "SIN CONFIRMAR" at bounding box center [472, 252] width 30 height 5
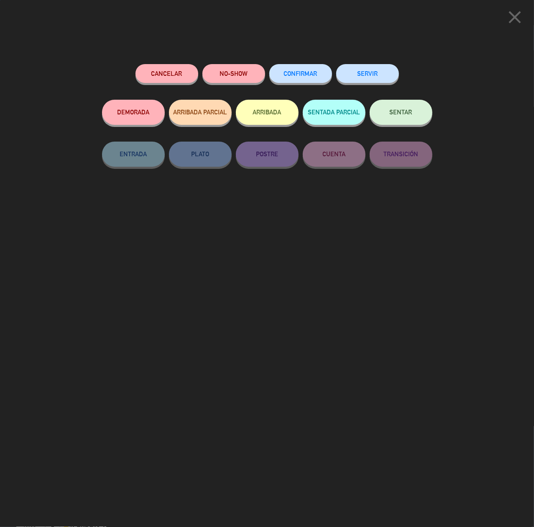
click at [317, 69] on button "CONFIRMAR" at bounding box center [301, 73] width 63 height 19
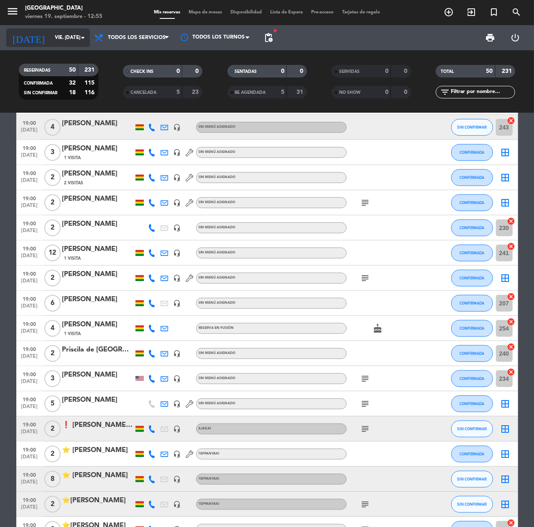
click at [54, 41] on input "vie. [DATE]" at bounding box center [84, 38] width 66 height 14
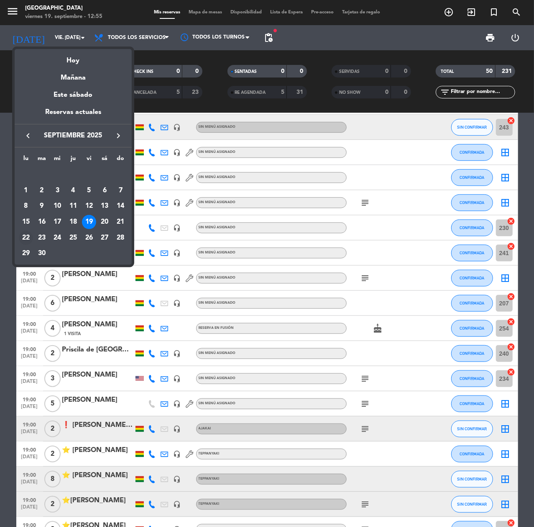
click at [22, 239] on div "22" at bounding box center [26, 238] width 14 height 14
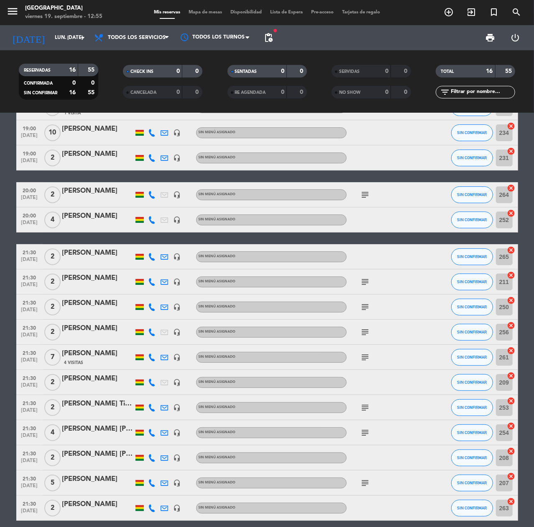
scroll to position [71, 0]
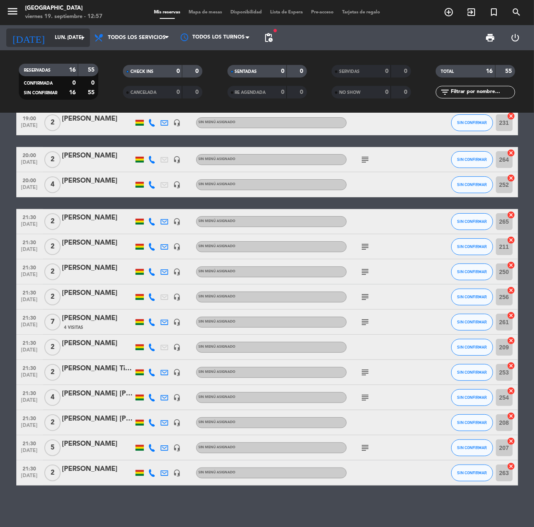
click at [51, 34] on input "lun. [DATE]" at bounding box center [84, 38] width 66 height 14
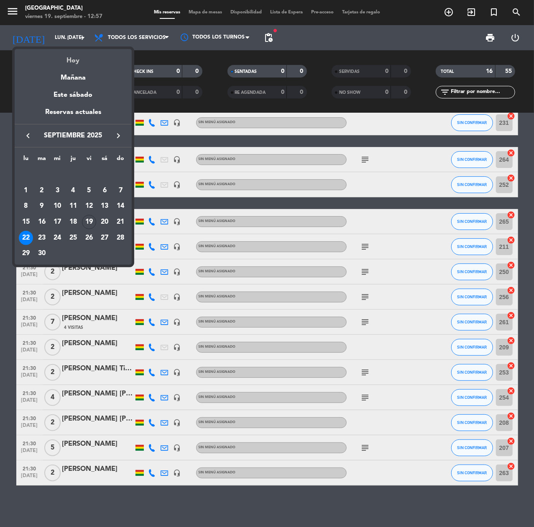
click at [72, 62] on div "Hoy" at bounding box center [73, 57] width 117 height 17
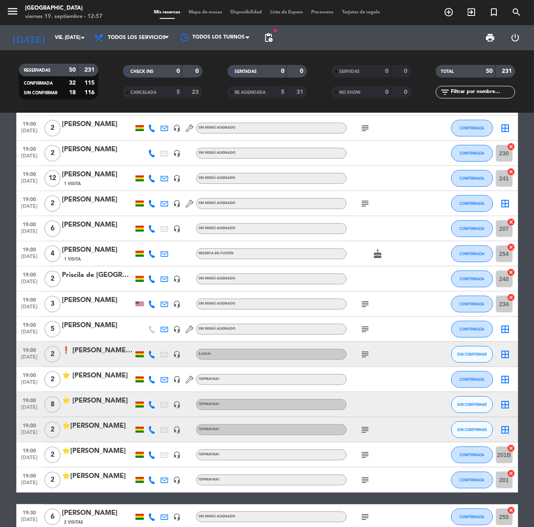
scroll to position [446, 0]
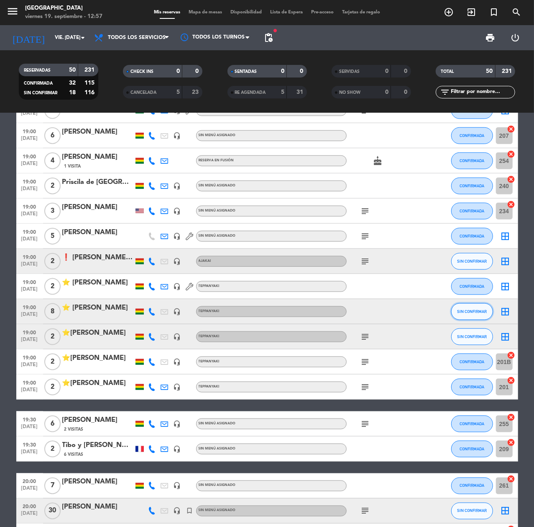
click at [455, 307] on button "SIN CONFIRMAR" at bounding box center [473, 311] width 42 height 17
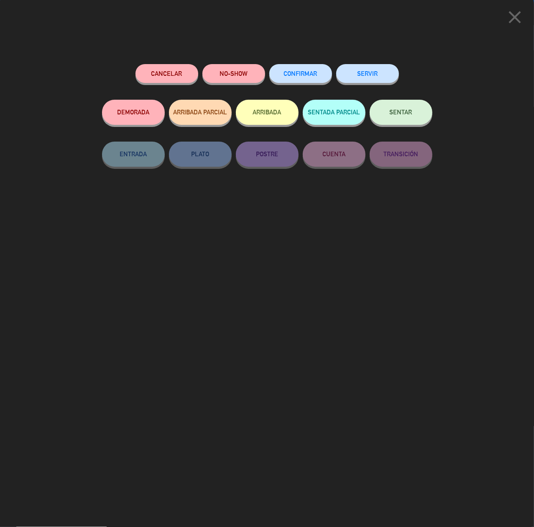
click at [303, 76] on span "CONFIRMAR" at bounding box center [300, 73] width 33 height 7
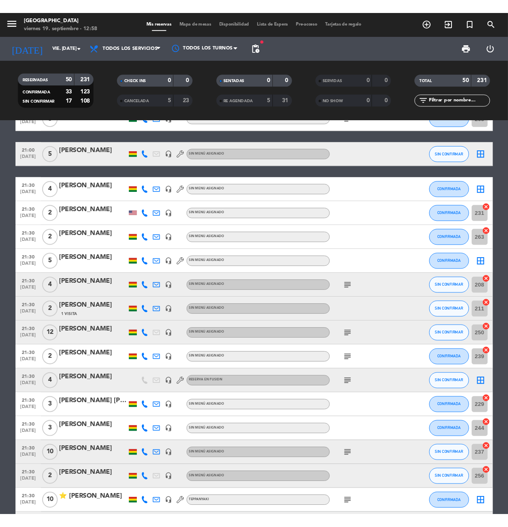
scroll to position [960, 0]
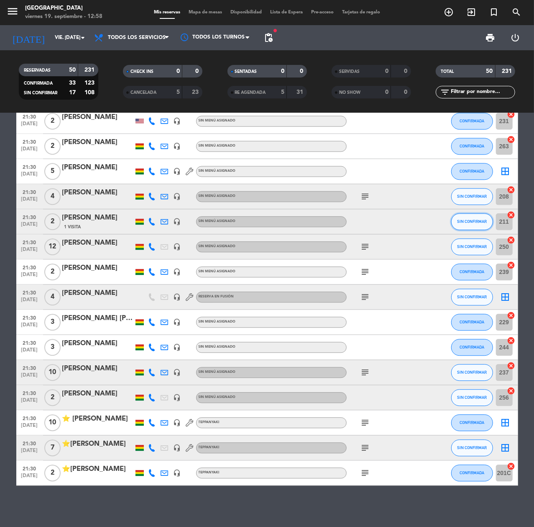
click at [475, 223] on span "SIN CONFIRMAR" at bounding box center [472, 221] width 30 height 5
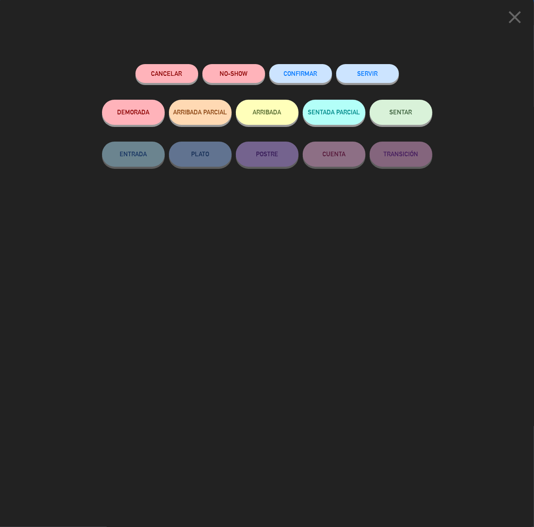
click at [307, 77] on button "CONFIRMAR" at bounding box center [301, 73] width 63 height 19
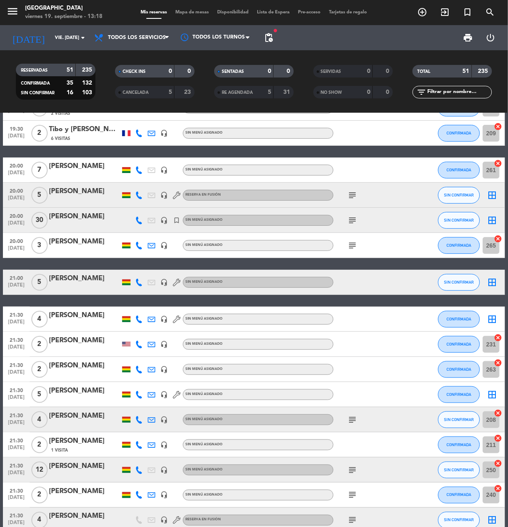
scroll to position [706, 0]
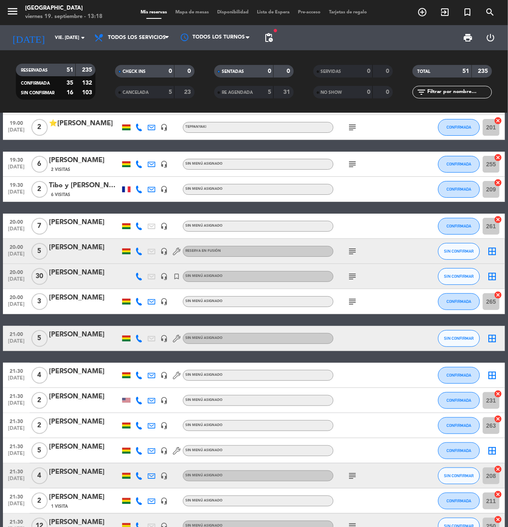
click at [74, 332] on div "[PERSON_NAME]" at bounding box center [84, 334] width 71 height 11
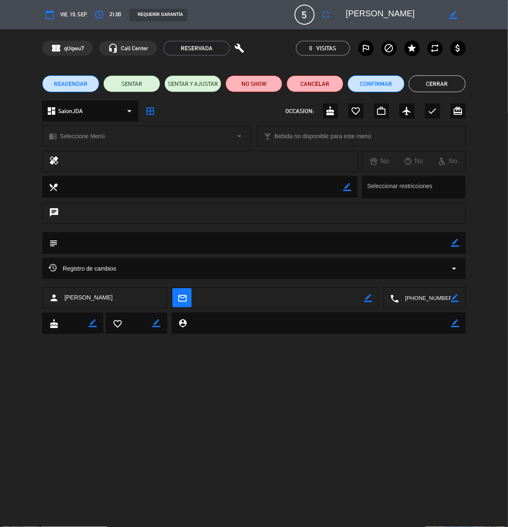
click at [112, 17] on span "21:00" at bounding box center [115, 14] width 11 height 9
click at [109, 10] on div "access_time 21:00" at bounding box center [106, 14] width 29 height 15
click at [100, 19] on icon "access_time" at bounding box center [99, 15] width 10 height 10
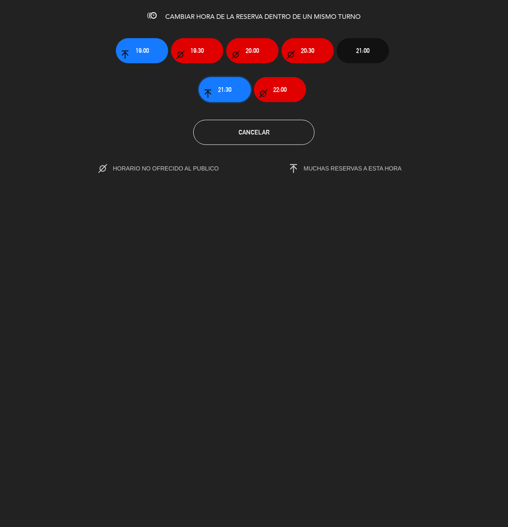
click at [230, 88] on span "21:30" at bounding box center [224, 90] width 13 height 10
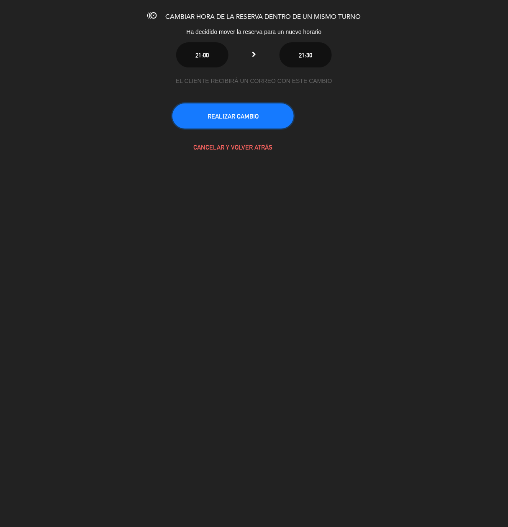
click at [260, 119] on button "REALIZAR CAMBIO" at bounding box center [232, 115] width 121 height 25
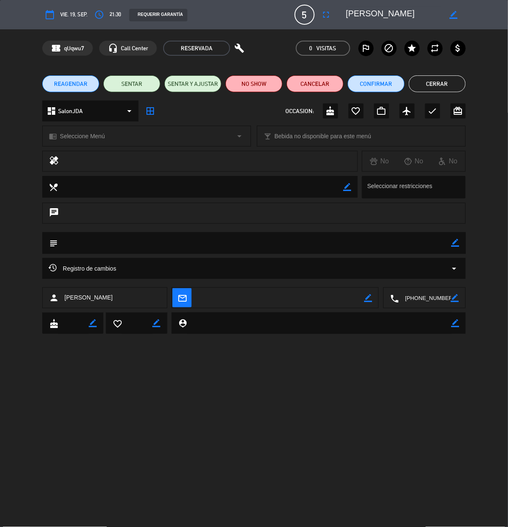
click at [424, 80] on button "Cerrar" at bounding box center [437, 83] width 57 height 17
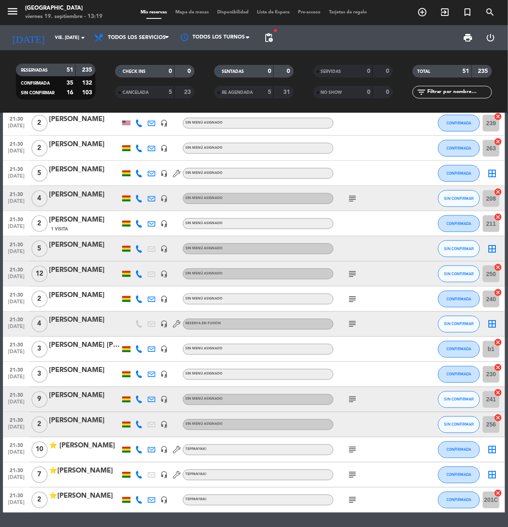
scroll to position [973, 0]
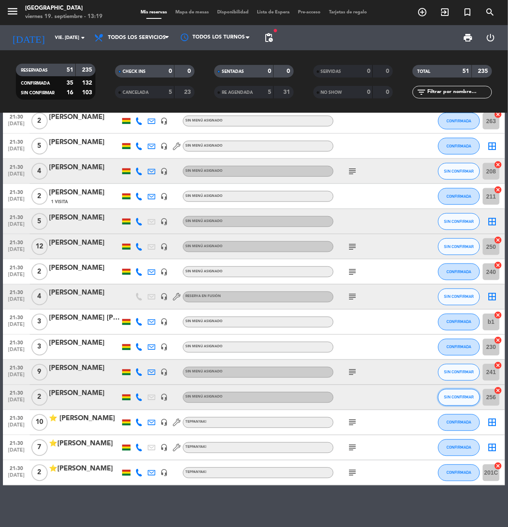
click at [444, 395] on span "SIN CONFIRMAR" at bounding box center [459, 397] width 30 height 5
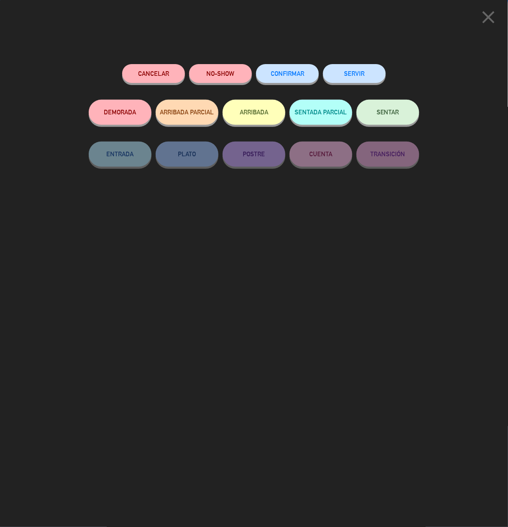
click at [292, 67] on button "CONFIRMAR" at bounding box center [287, 73] width 63 height 19
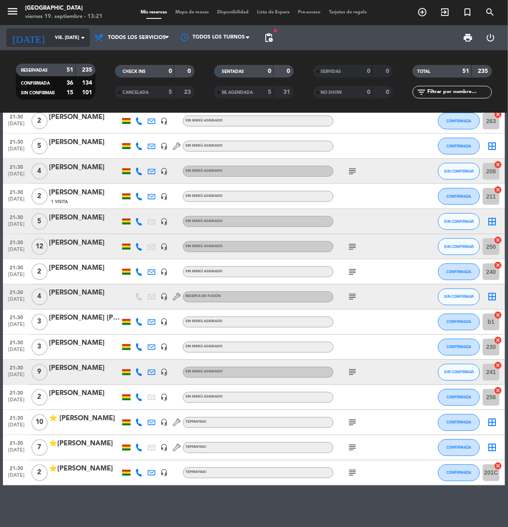
click at [66, 39] on input "vie. [DATE]" at bounding box center [82, 38] width 63 height 14
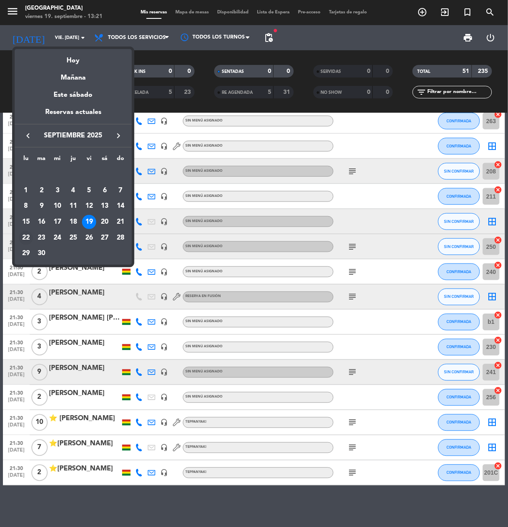
click at [32, 232] on td "22" at bounding box center [26, 238] width 16 height 16
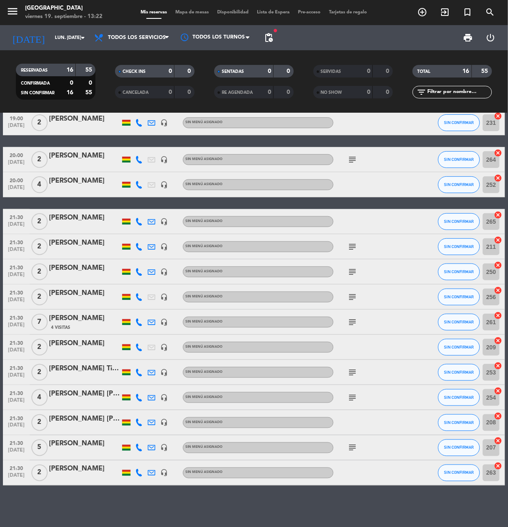
scroll to position [0, 0]
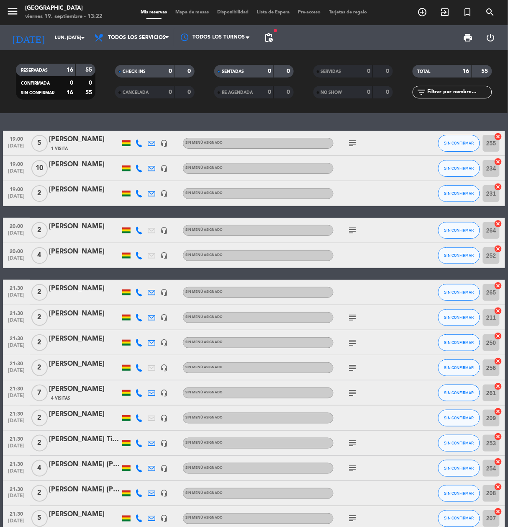
click at [47, 27] on div "[DATE] lun. [DATE] arrow_drop_down" at bounding box center [48, 37] width 84 height 25
click at [51, 34] on input "lun. [DATE]" at bounding box center [82, 38] width 63 height 14
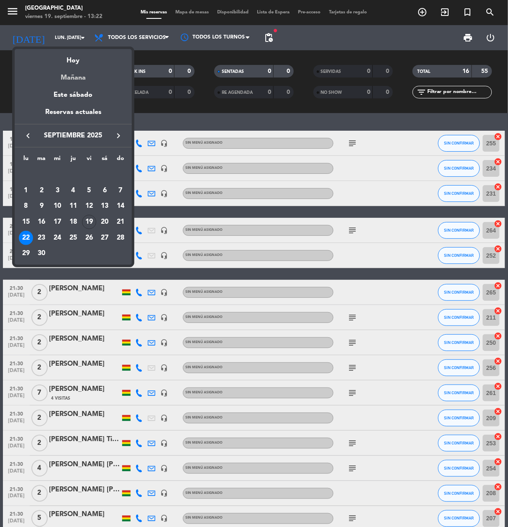
click at [91, 66] on div "Mañana" at bounding box center [73, 74] width 117 height 17
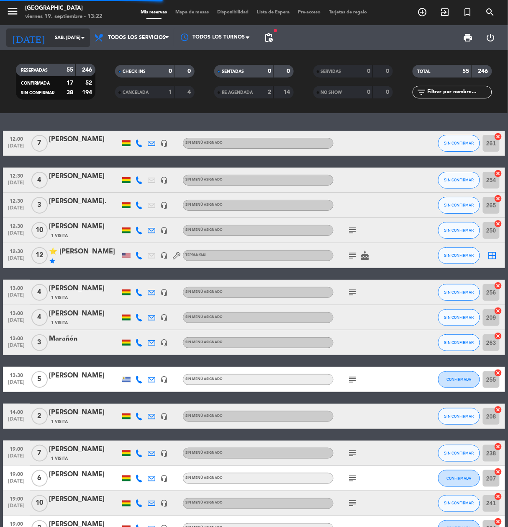
click at [61, 42] on input "sáb. [DATE]" at bounding box center [82, 38] width 63 height 14
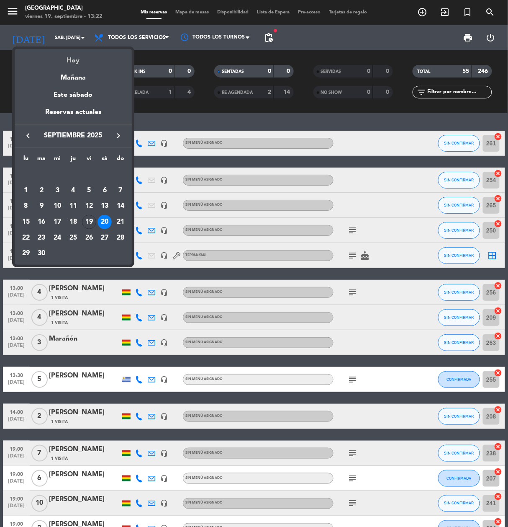
click at [59, 56] on div "Hoy" at bounding box center [73, 57] width 117 height 17
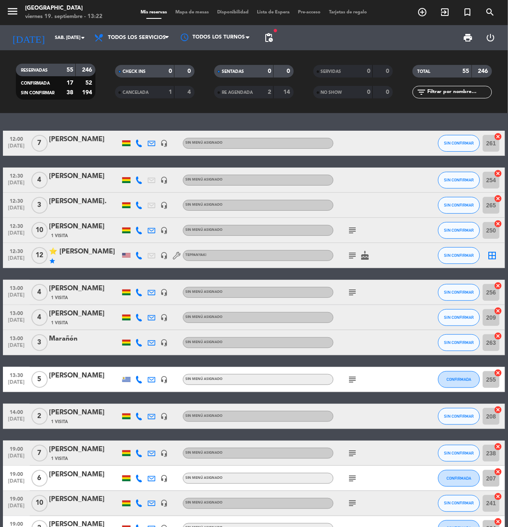
type input "vie. [DATE]"
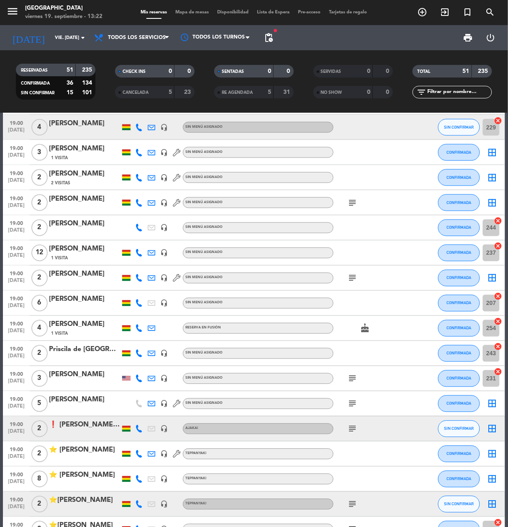
scroll to position [335, 0]
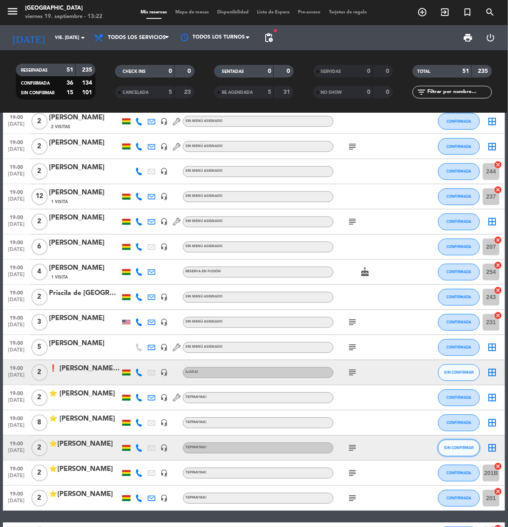
click at [462, 450] on button "SIN CONFIRMAR" at bounding box center [459, 447] width 42 height 17
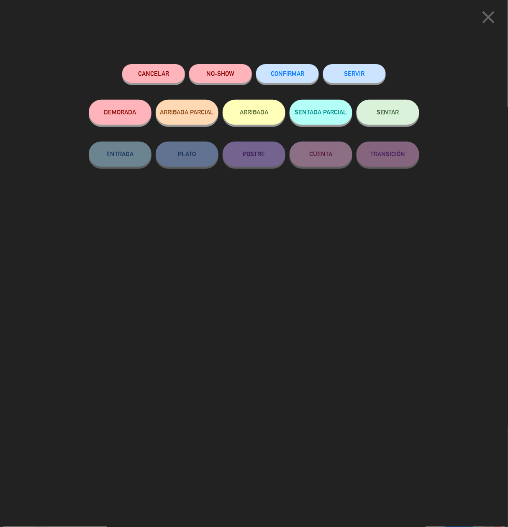
click at [288, 70] on span "CONFIRMAR" at bounding box center [287, 73] width 33 height 7
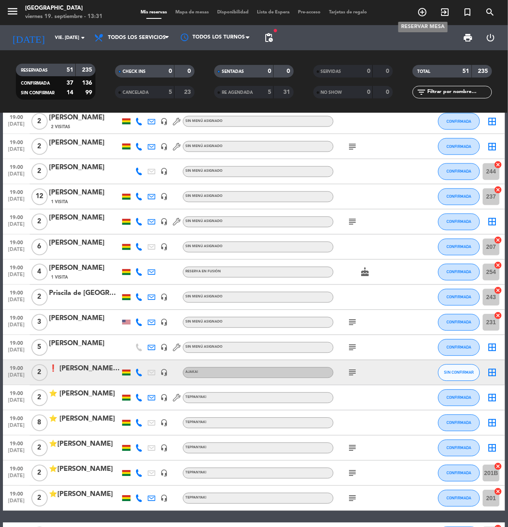
click at [419, 13] on icon "add_circle_outline" at bounding box center [423, 12] width 10 height 10
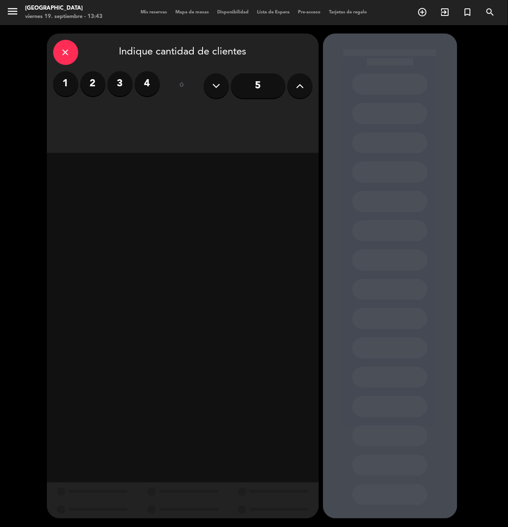
click at [82, 76] on label "2" at bounding box center [92, 83] width 25 height 25
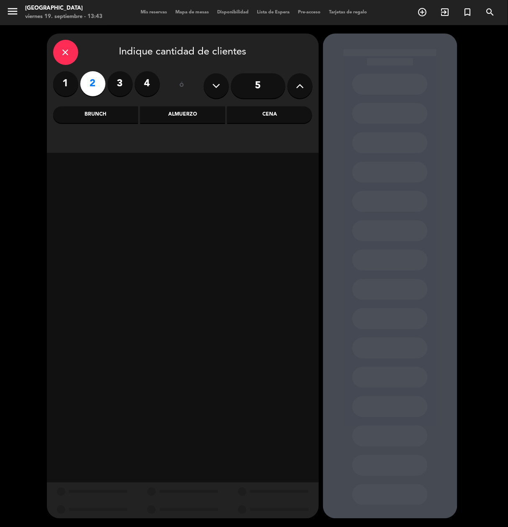
click at [255, 113] on div "Cena" at bounding box center [269, 114] width 85 height 17
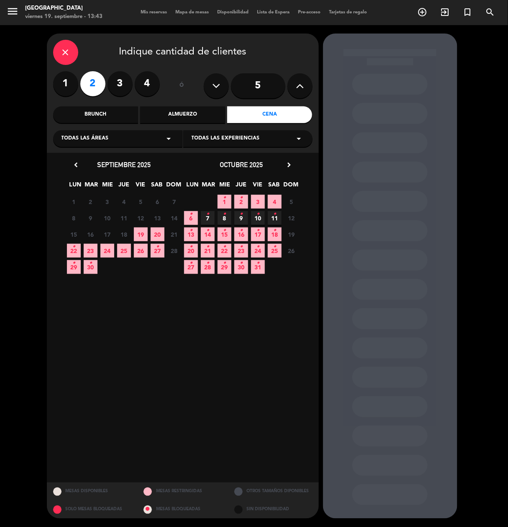
click at [74, 246] on icon "•" at bounding box center [73, 246] width 3 height 13
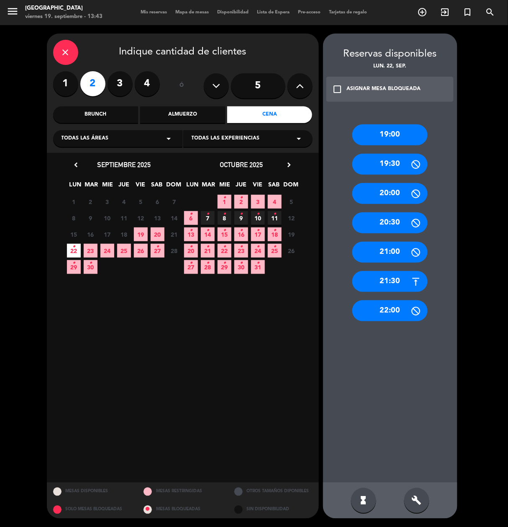
click at [391, 285] on div "21:30" at bounding box center [389, 281] width 75 height 21
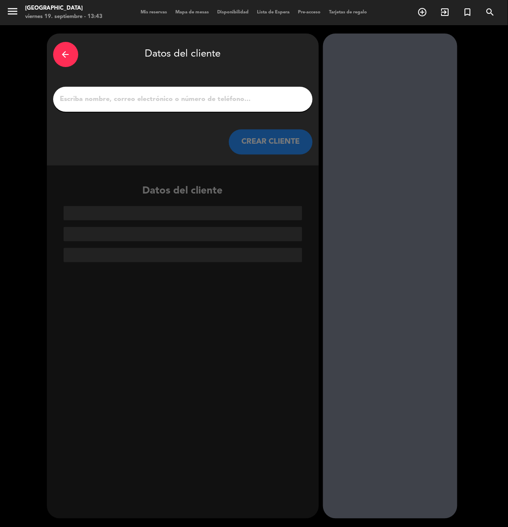
click at [215, 95] on input "1" at bounding box center [182, 99] width 247 height 12
paste input "[PERSON_NAME]"
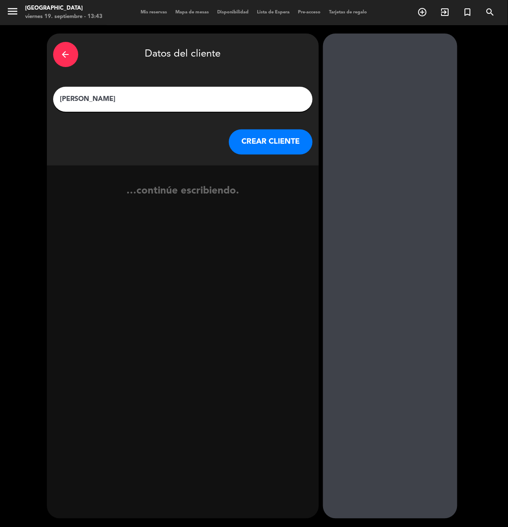
type input "[PERSON_NAME]"
click at [242, 149] on button "CREAR CLIENTE" at bounding box center [271, 141] width 84 height 25
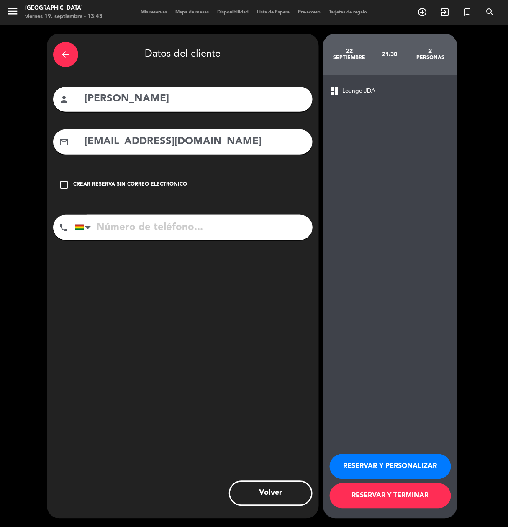
type input "[EMAIL_ADDRESS][DOMAIN_NAME]"
click at [198, 235] on input "tel" at bounding box center [194, 227] width 238 height 25
type input "77355574"
click at [417, 474] on button "RESERVAR Y PERSONALIZAR" at bounding box center [390, 466] width 121 height 25
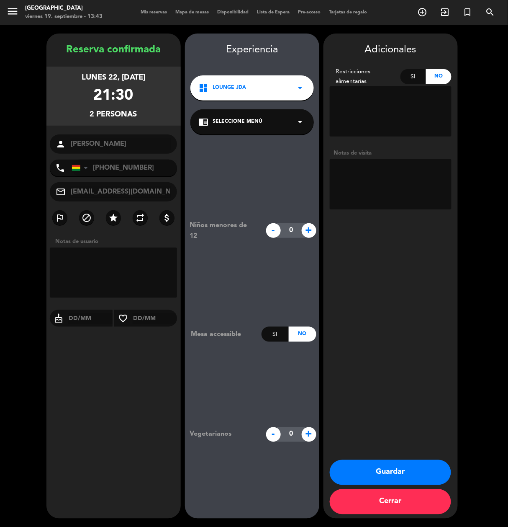
click at [384, 467] on button "Guardar" at bounding box center [390, 472] width 121 height 25
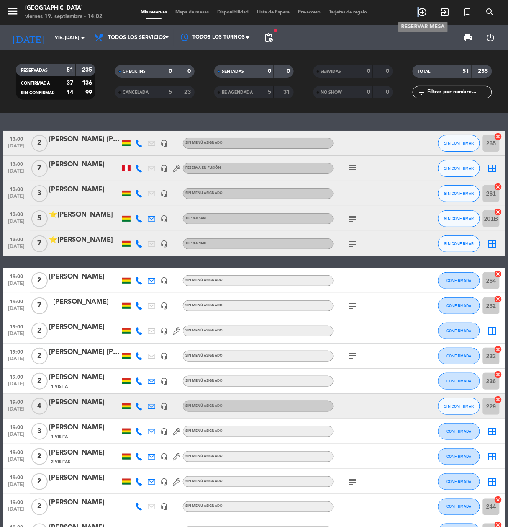
click at [419, 13] on span "add_circle_outline" at bounding box center [422, 12] width 23 height 14
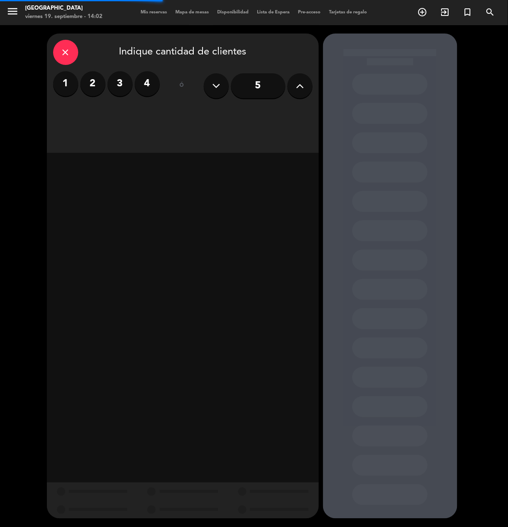
click at [140, 86] on label "4" at bounding box center [147, 83] width 25 height 25
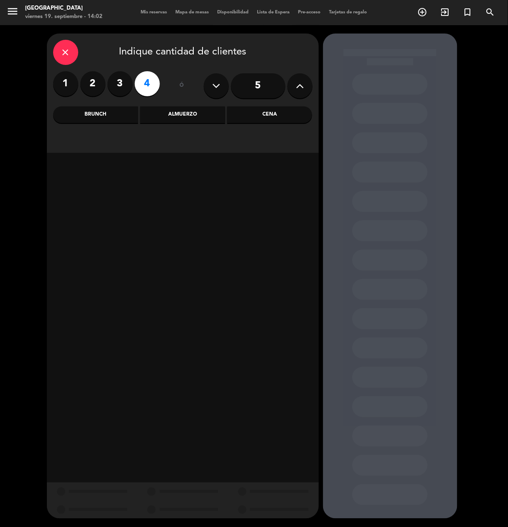
click at [176, 124] on div "close Indique cantidad de clientes 1 2 3 4 ó 5 Brunch Almuerzo Cena" at bounding box center [183, 92] width 272 height 119
click at [183, 116] on div "Almuerzo" at bounding box center [182, 114] width 85 height 17
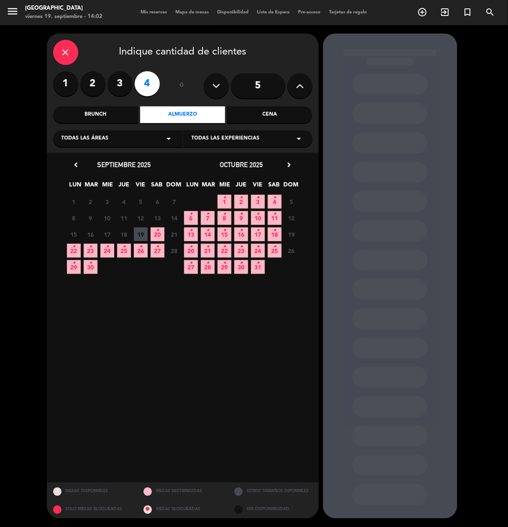
click at [157, 229] on icon "•" at bounding box center [157, 229] width 3 height 13
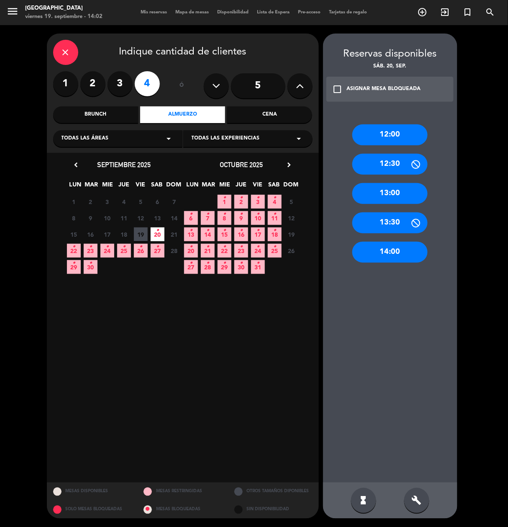
drag, startPoint x: 385, startPoint y: 228, endPoint x: 398, endPoint y: 226, distance: 12.3
click at [385, 228] on div "13:30" at bounding box center [389, 222] width 75 height 21
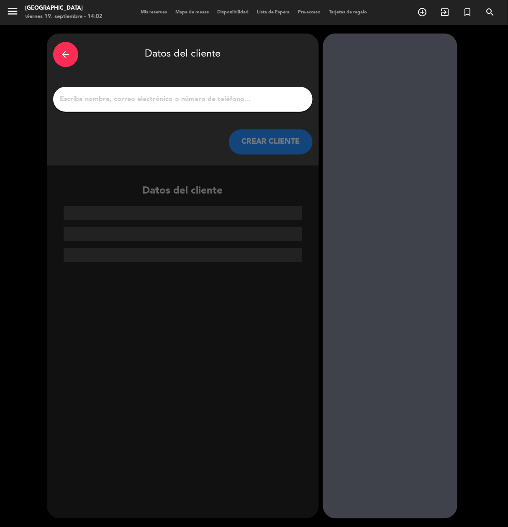
click at [271, 101] on input "1" at bounding box center [182, 99] width 247 height 12
paste input "[PERSON_NAME]"
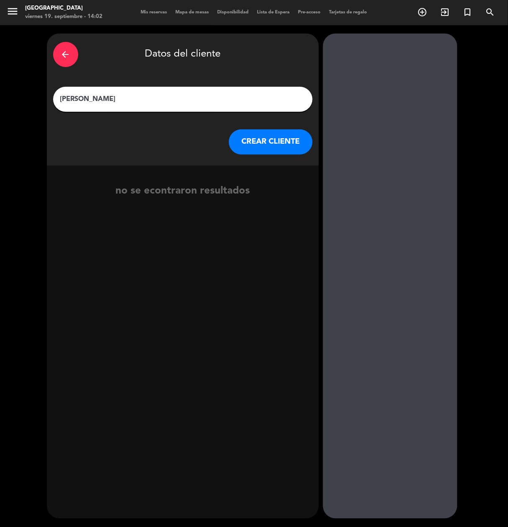
type input "[PERSON_NAME]"
click at [295, 143] on button "CREAR CLIENTE" at bounding box center [271, 141] width 84 height 25
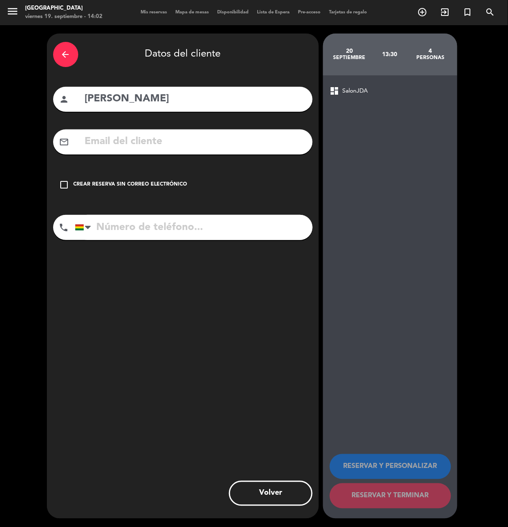
click at [162, 183] on div "Crear reserva sin correo electrónico" at bounding box center [131, 184] width 114 height 8
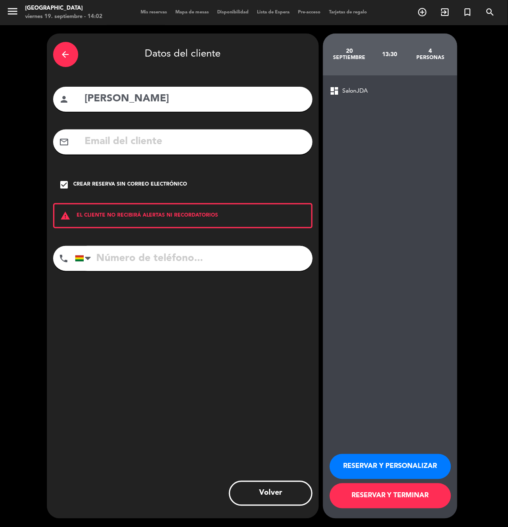
click at [223, 252] on input "tel" at bounding box center [194, 258] width 238 height 25
click at [226, 254] on input "tel" at bounding box center [194, 258] width 238 height 25
type input "77239961"
click at [403, 469] on button "RESERVAR Y PERSONALIZAR" at bounding box center [390, 466] width 121 height 25
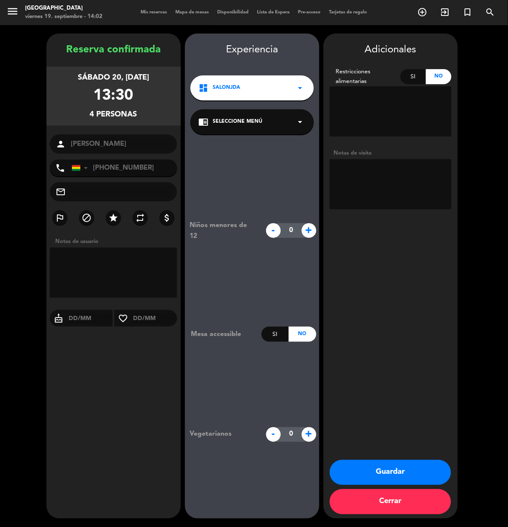
click at [375, 176] on textarea at bounding box center [391, 184] width 122 height 50
click at [409, 200] on textarea at bounding box center [391, 184] width 122 height 50
type textarea "en la sombra"
click at [418, 476] on button "Guardar" at bounding box center [390, 472] width 121 height 25
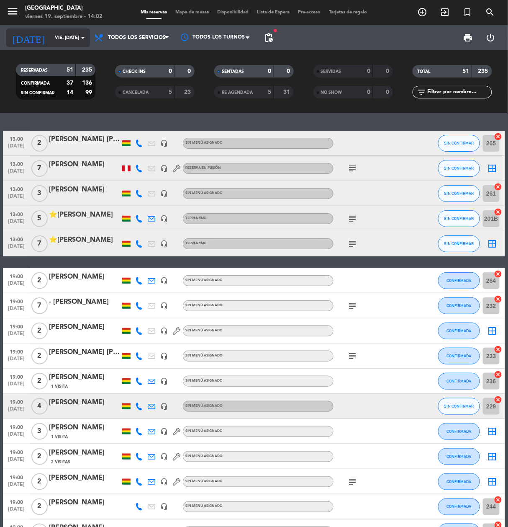
click at [51, 37] on input "vie. [DATE]" at bounding box center [82, 38] width 63 height 14
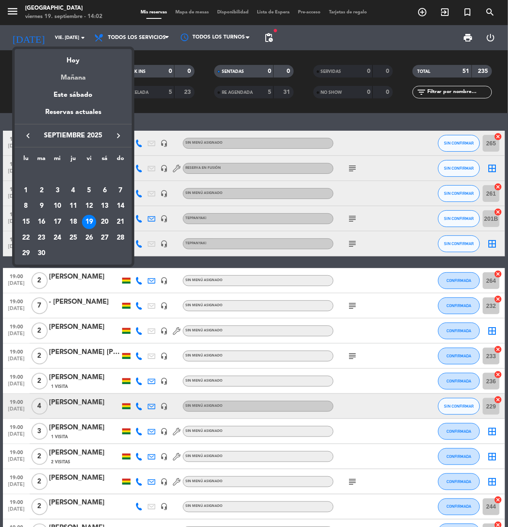
click at [69, 74] on div "Mañana" at bounding box center [73, 74] width 117 height 17
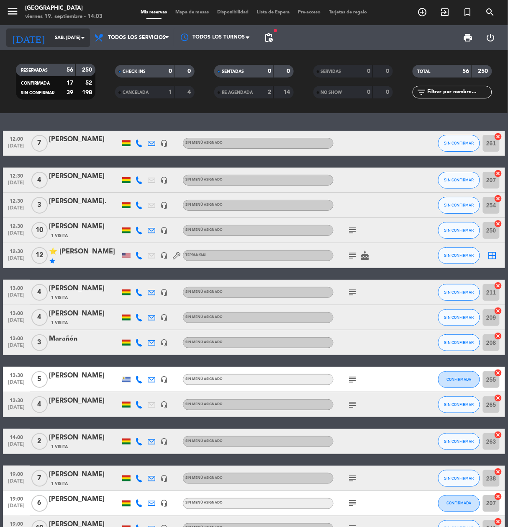
click at [51, 41] on input "sáb. [DATE]" at bounding box center [82, 38] width 63 height 14
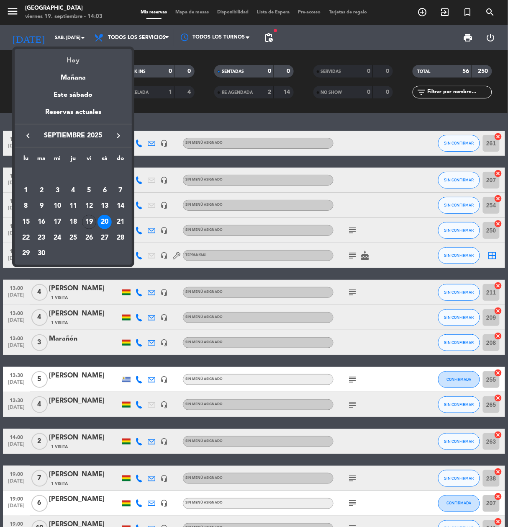
click at [88, 56] on div "Hoy" at bounding box center [73, 57] width 117 height 17
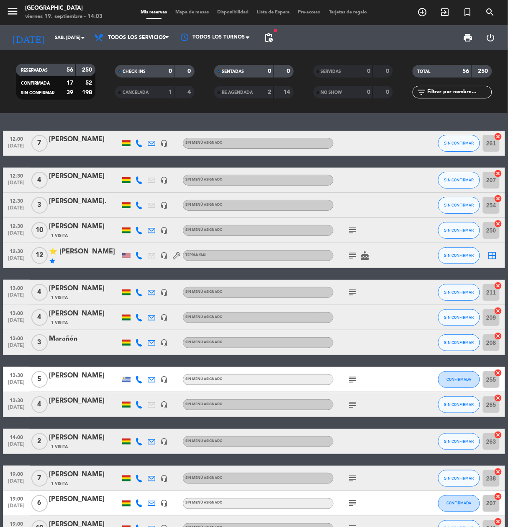
type input "vie. [DATE]"
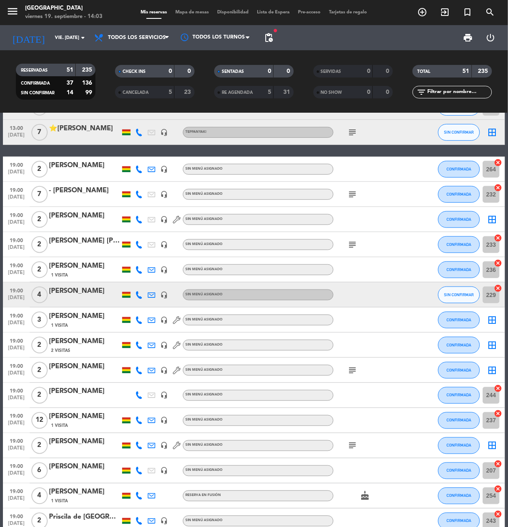
scroll to position [558, 0]
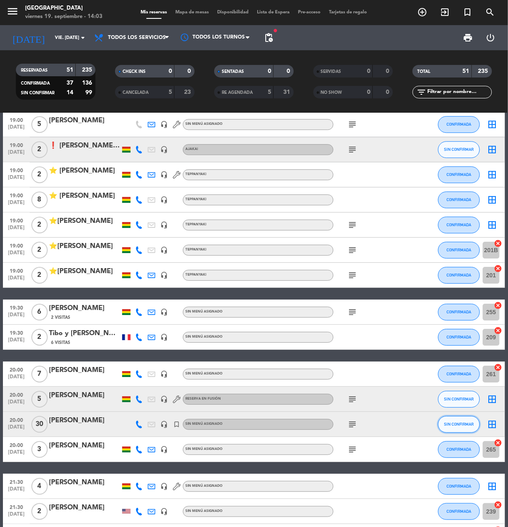
click at [446, 421] on span "SIN CONFIRMAR" at bounding box center [459, 423] width 30 height 5
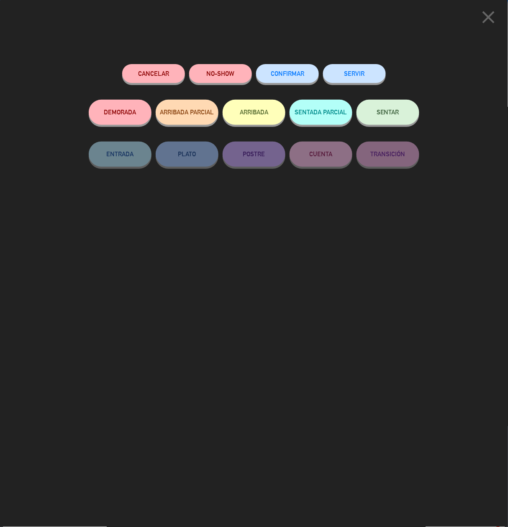
click at [285, 76] on span "CONFIRMAR" at bounding box center [287, 73] width 33 height 7
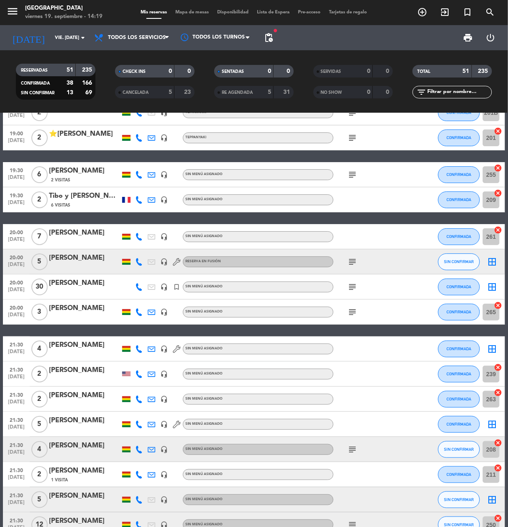
scroll to position [694, 0]
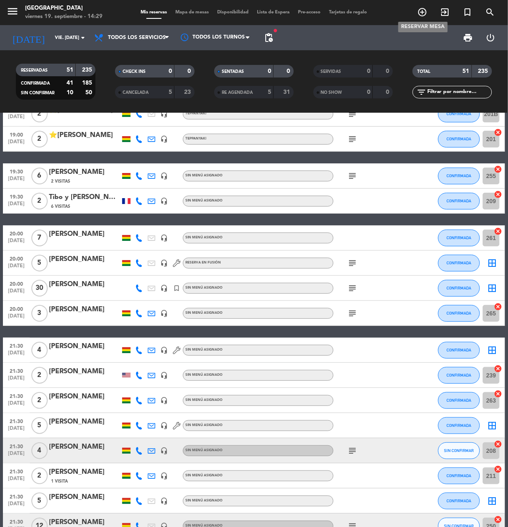
click at [419, 14] on icon "add_circle_outline" at bounding box center [423, 12] width 10 height 10
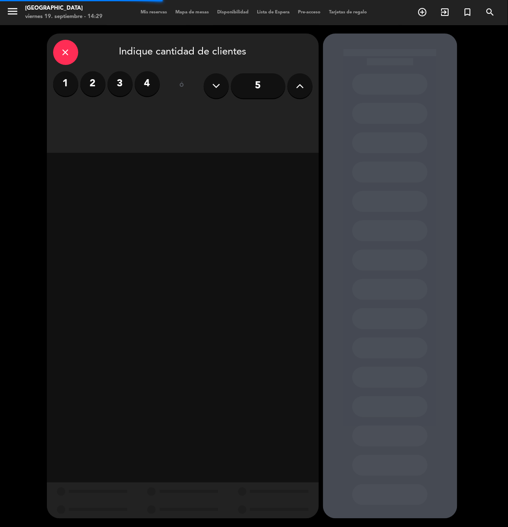
click at [91, 86] on label "2" at bounding box center [92, 83] width 25 height 25
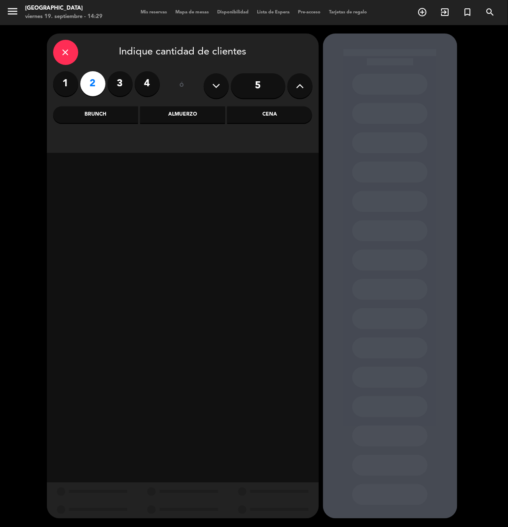
click at [121, 111] on div "Brunch" at bounding box center [95, 114] width 85 height 17
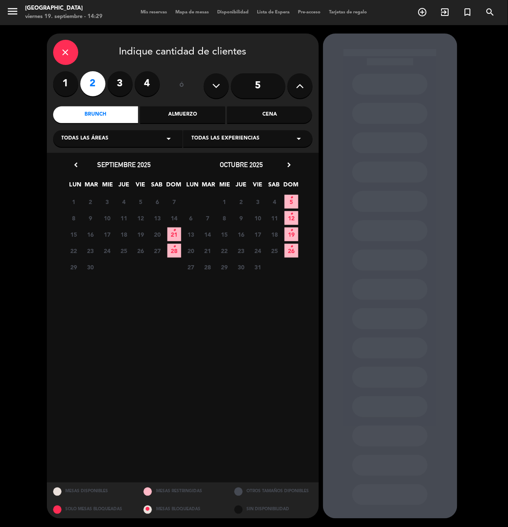
click at [176, 233] on icon "•" at bounding box center [174, 229] width 3 height 13
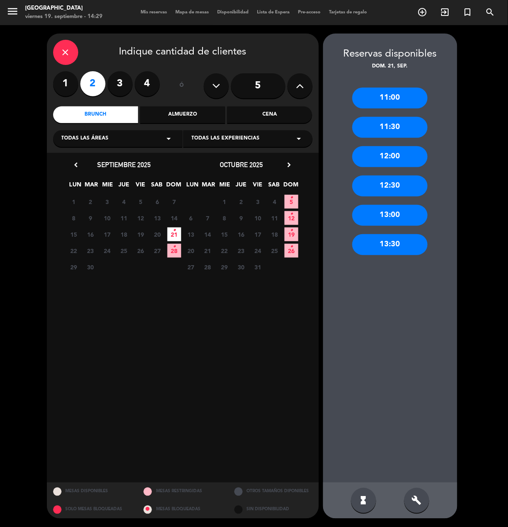
click at [400, 129] on div "11:30" at bounding box center [389, 127] width 75 height 21
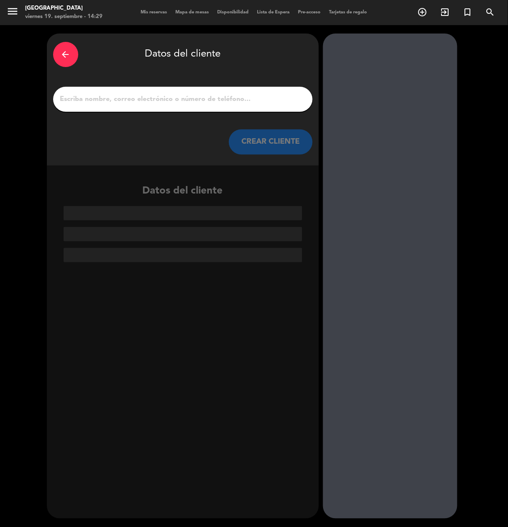
drag, startPoint x: 183, startPoint y: 90, endPoint x: 185, endPoint y: 95, distance: 5.3
click at [183, 90] on div at bounding box center [182, 99] width 259 height 25
click at [186, 100] on input "1" at bounding box center [182, 99] width 247 height 12
paste input "[PERSON_NAME]"
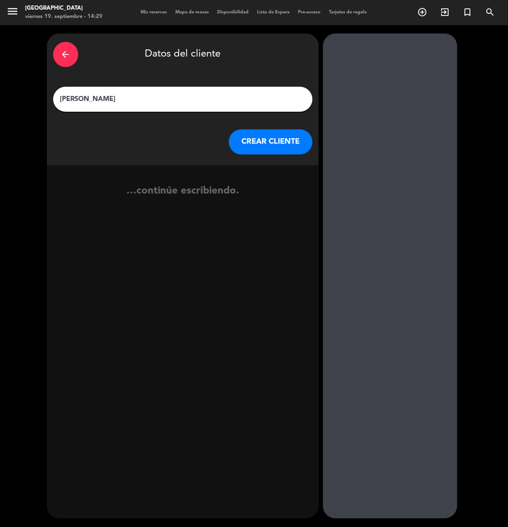
type input "[PERSON_NAME]"
click at [265, 152] on button "CREAR CLIENTE" at bounding box center [271, 141] width 84 height 25
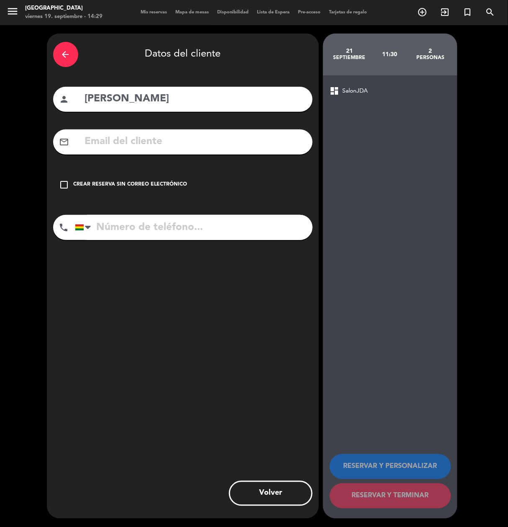
click at [199, 142] on input "text" at bounding box center [195, 141] width 222 height 17
paste input "[EMAIL_ADDRESS][DOMAIN_NAME]"
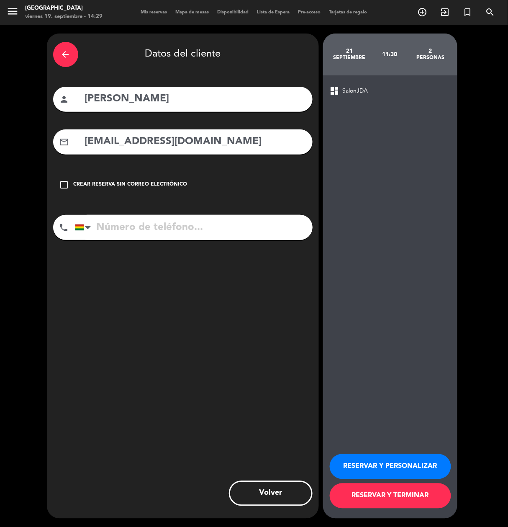
type input "[EMAIL_ADDRESS][DOMAIN_NAME]"
click at [198, 235] on input "tel" at bounding box center [194, 227] width 238 height 25
paste input "76683017"
click at [222, 229] on input "76683017" at bounding box center [194, 227] width 238 height 25
type input "76683017"
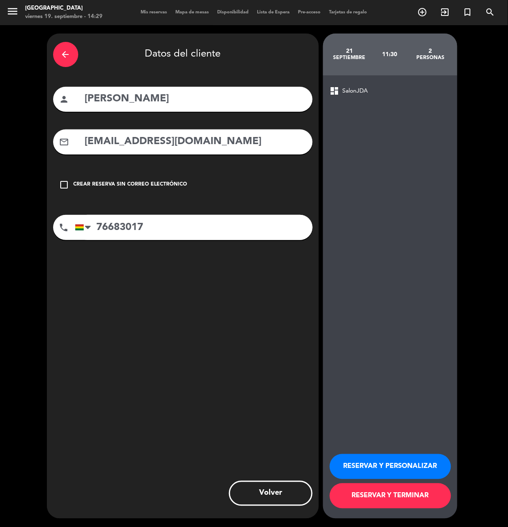
click at [372, 456] on button "RESERVAR Y PERSONALIZAR" at bounding box center [390, 466] width 121 height 25
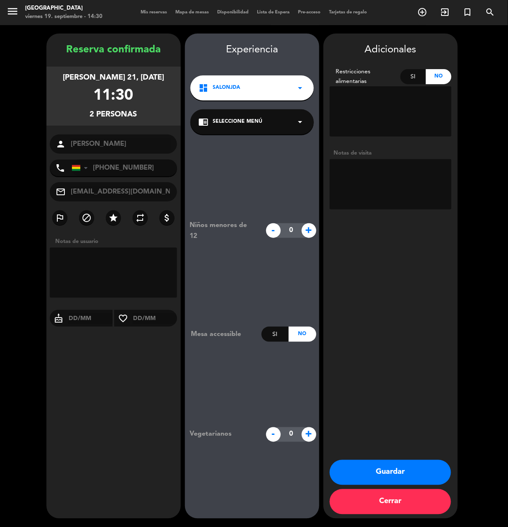
click at [406, 470] on button "Guardar" at bounding box center [390, 472] width 121 height 25
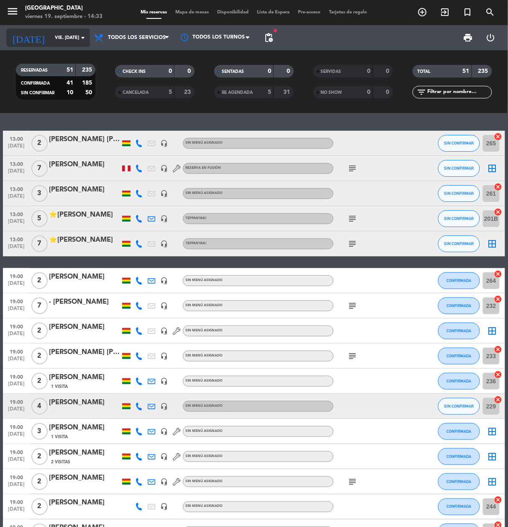
click at [48, 46] on div "[DATE] vie. [DATE] arrow_drop_down" at bounding box center [48, 37] width 84 height 25
click at [51, 40] on input "vie. [DATE]" at bounding box center [82, 38] width 63 height 14
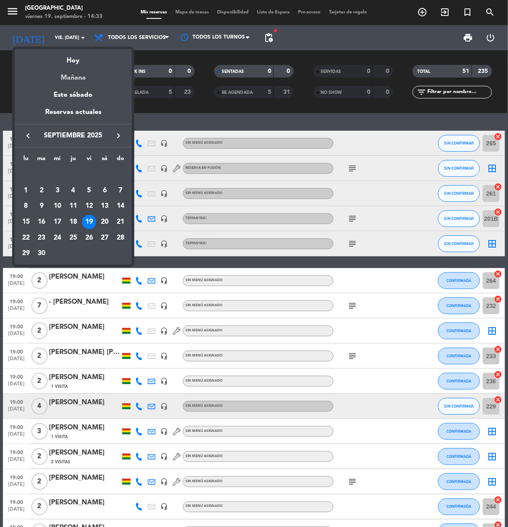
click at [64, 82] on div "Mañana" at bounding box center [73, 74] width 117 height 17
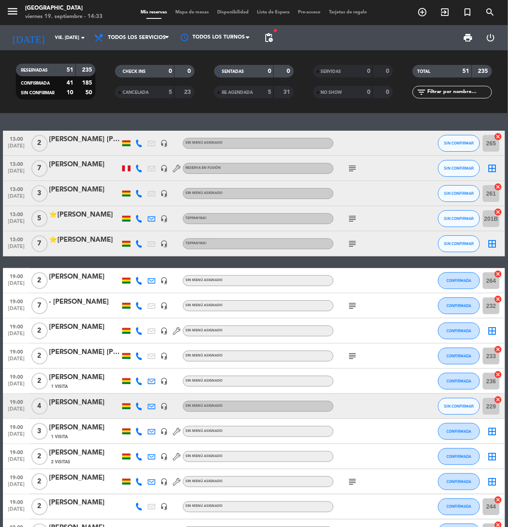
type input "sáb. [DATE]"
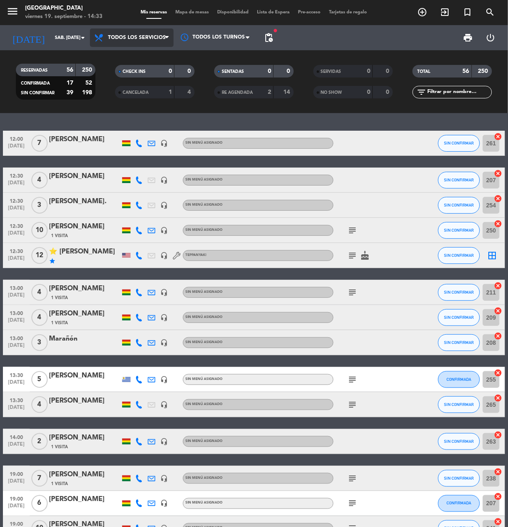
click at [136, 31] on span "Todos los servicios" at bounding box center [132, 37] width 84 height 18
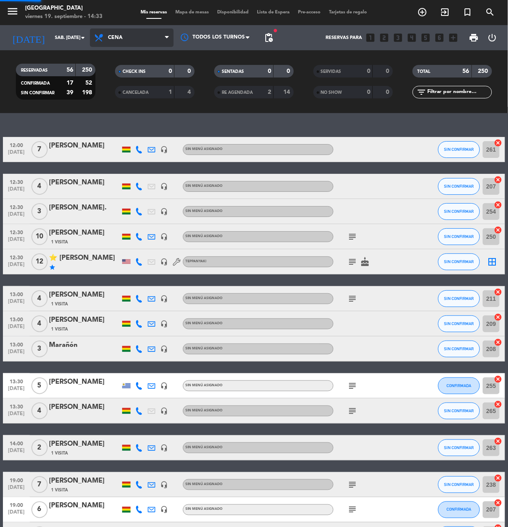
click at [121, 114] on ng-component "menu [GEOGRAPHIC_DATA] viernes 19. septiembre - 14:33 Mis reservas Mapa de mesa…" at bounding box center [254, 263] width 508 height 527
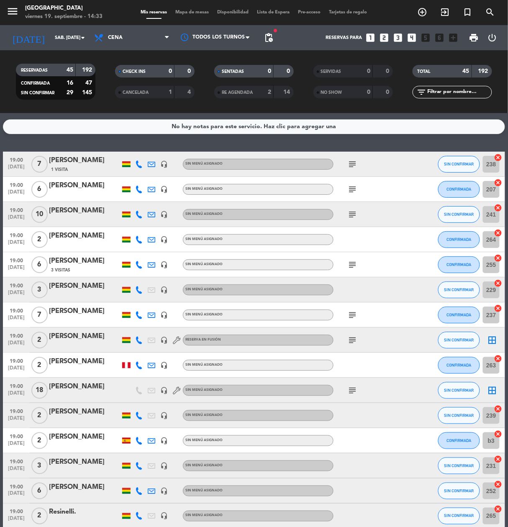
click at [401, 40] on icon "looks_3" at bounding box center [398, 37] width 11 height 11
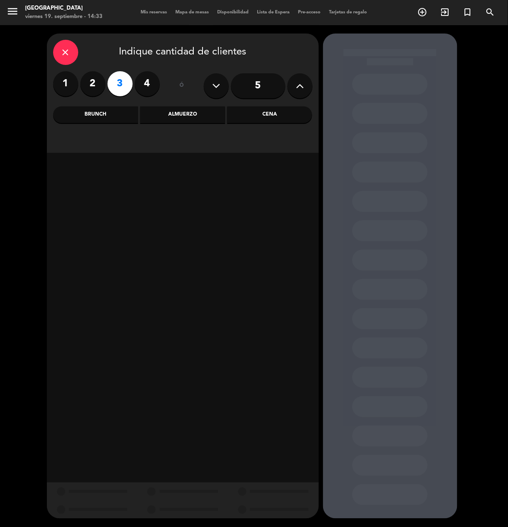
click at [186, 111] on div "Almuerzo" at bounding box center [182, 114] width 85 height 17
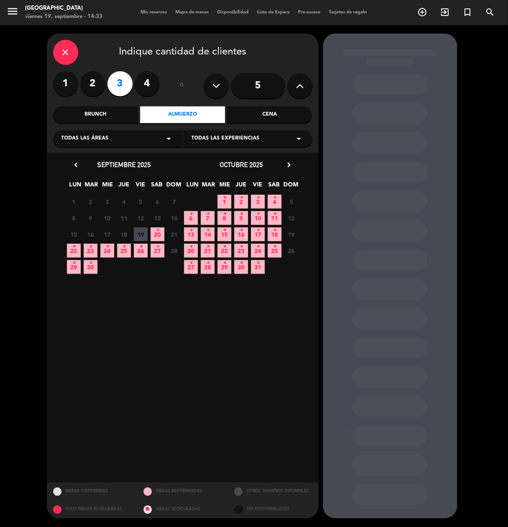
click at [159, 236] on span "20 •" at bounding box center [158, 234] width 14 height 14
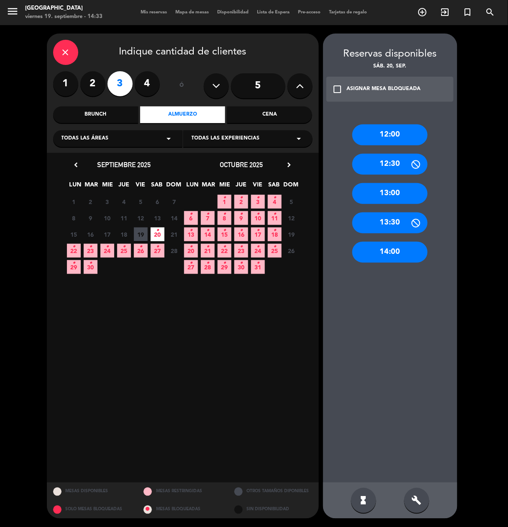
click at [392, 224] on div "13:30" at bounding box center [389, 222] width 75 height 21
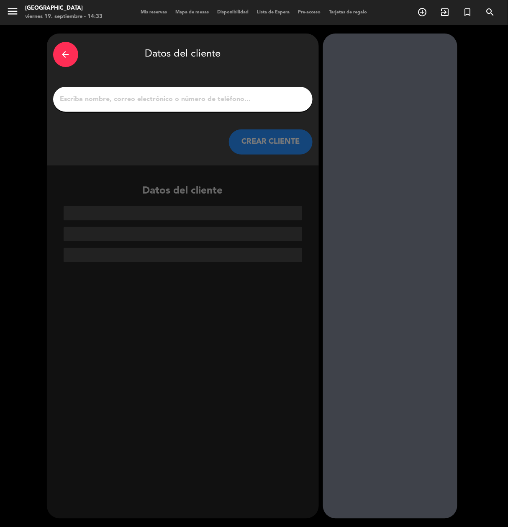
click at [177, 98] on input "1" at bounding box center [182, 99] width 247 height 12
paste input "[PERSON_NAME] [PERSON_NAME]"
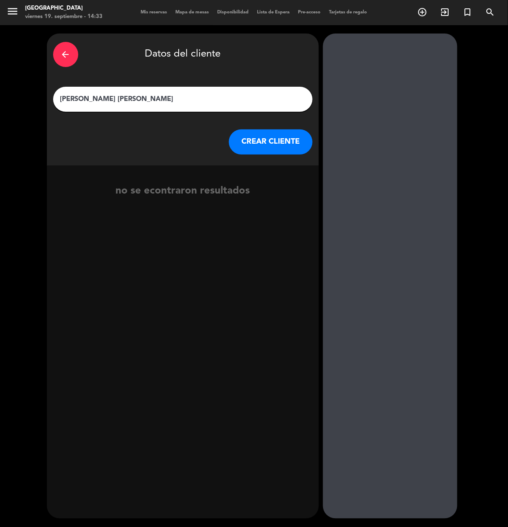
type input "[PERSON_NAME] [PERSON_NAME]"
click at [275, 146] on button "CREAR CLIENTE" at bounding box center [271, 141] width 84 height 25
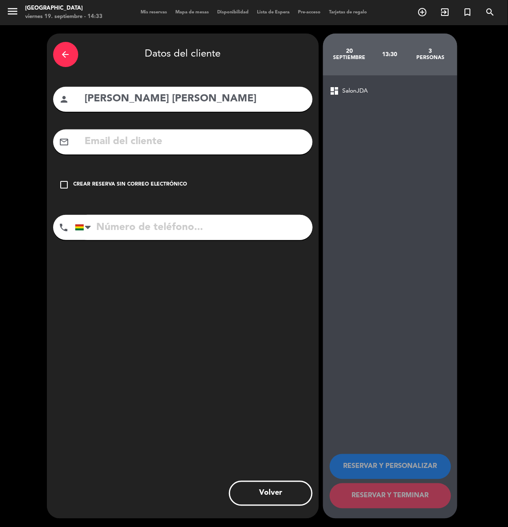
click at [160, 183] on div "Crear reserva sin correo electrónico" at bounding box center [131, 184] width 114 height 8
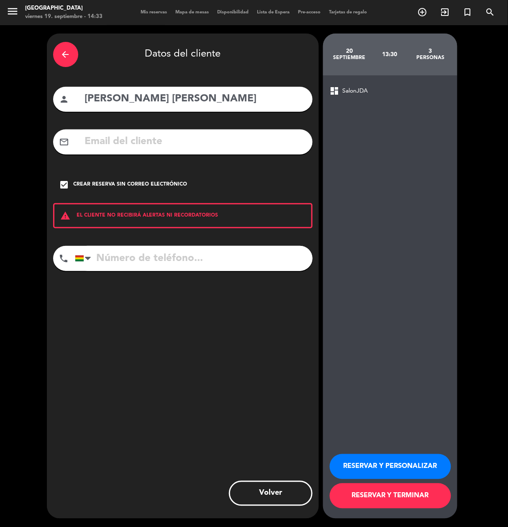
click at [191, 256] on input "tel" at bounding box center [194, 258] width 238 height 25
type input "74658720"
click at [403, 454] on button "RESERVAR Y PERSONALIZAR" at bounding box center [390, 466] width 121 height 25
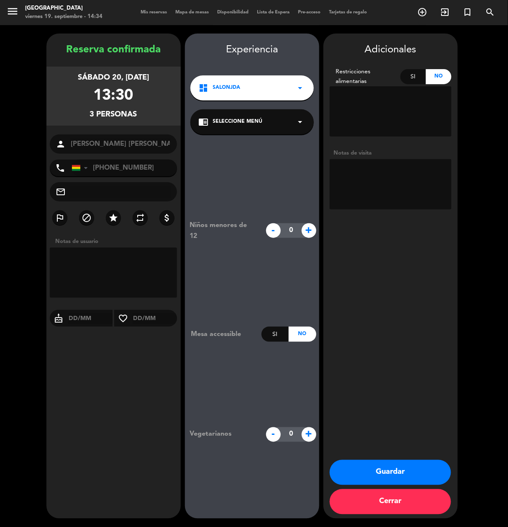
click at [384, 466] on button "Guardar" at bounding box center [390, 472] width 121 height 25
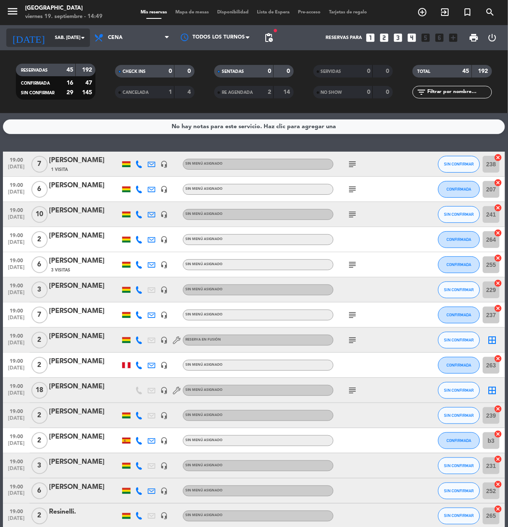
click at [51, 37] on input "sáb. [DATE]" at bounding box center [82, 38] width 63 height 14
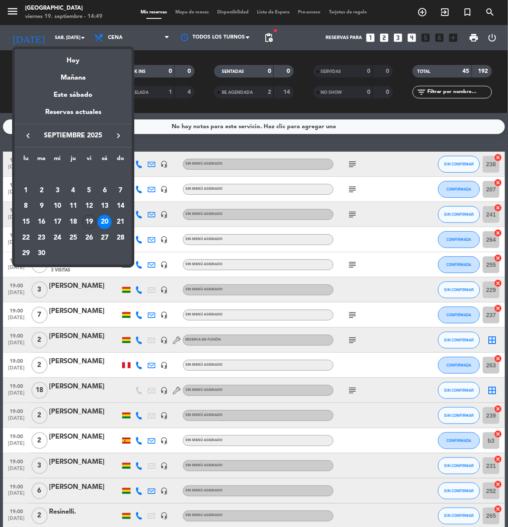
click at [113, 135] on button "keyboard_arrow_right" at bounding box center [118, 135] width 15 height 11
click at [57, 190] on div "1" at bounding box center [57, 190] width 14 height 14
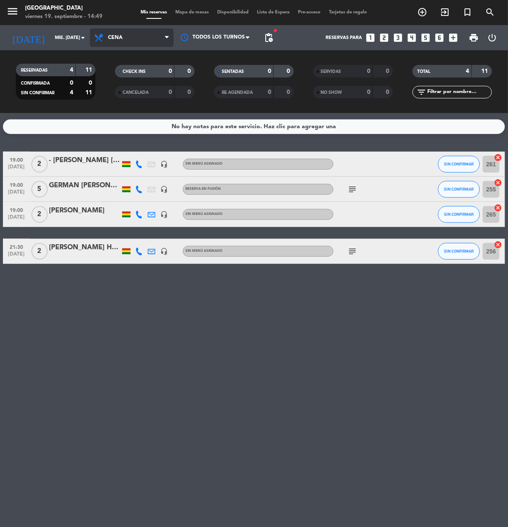
click at [165, 39] on icon at bounding box center [167, 37] width 4 height 7
click at [151, 57] on div "menu [GEOGRAPHIC_DATA] viernes 19. septiembre - 14:49 Mis reservas Mapa de mesa…" at bounding box center [254, 56] width 508 height 113
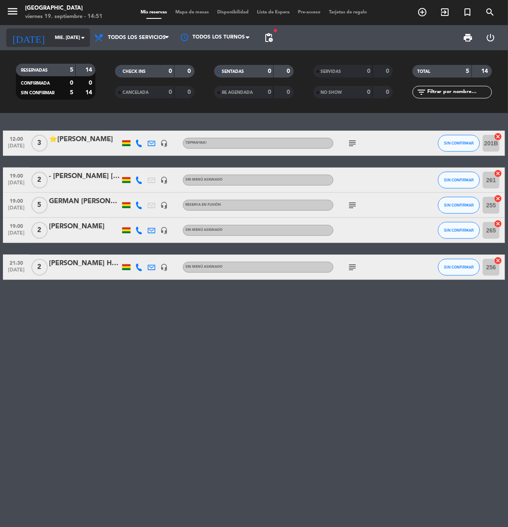
click at [51, 36] on input "mié. [DATE]" at bounding box center [82, 38] width 63 height 14
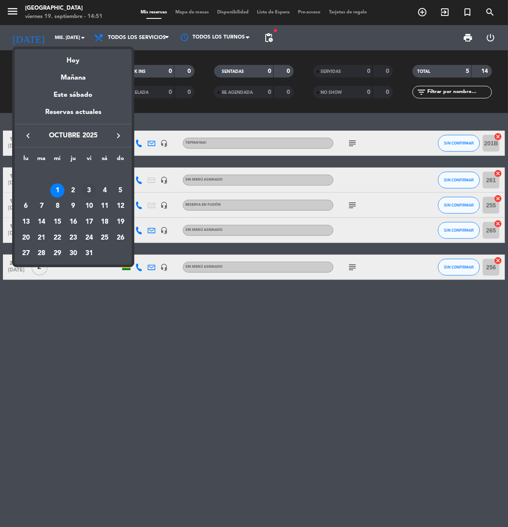
click at [83, 188] on div "3" at bounding box center [89, 190] width 14 height 14
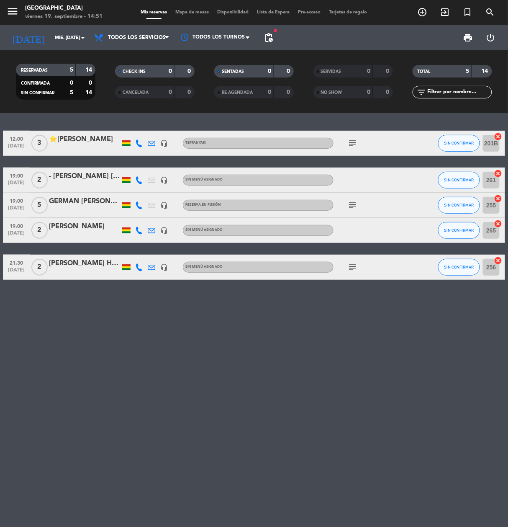
type input "vie. [DATE]"
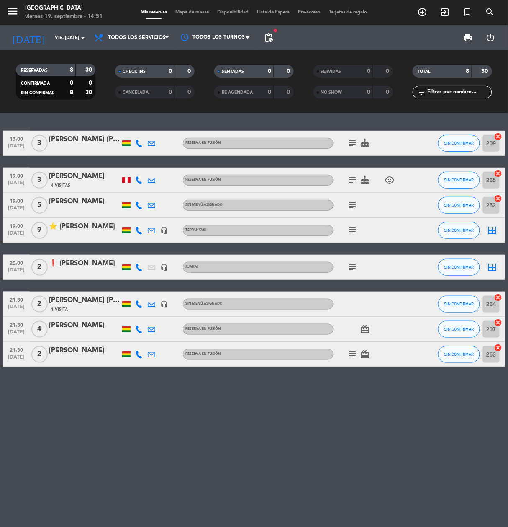
click at [88, 228] on div "⭐ [PERSON_NAME]" at bounding box center [84, 226] width 71 height 11
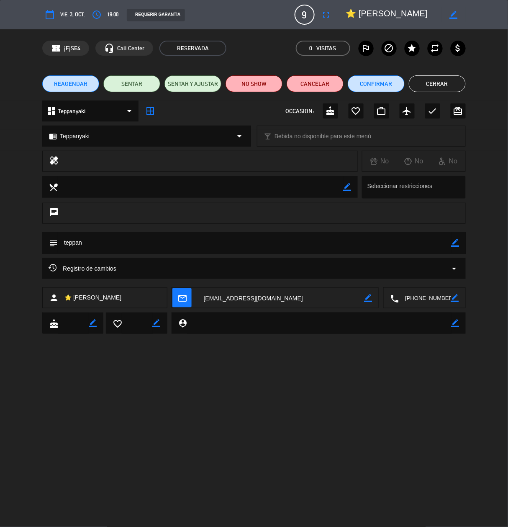
click at [454, 11] on icon "border_color" at bounding box center [454, 15] width 8 height 8
click at [363, 15] on textarea at bounding box center [394, 14] width 96 height 15
click at [361, 14] on textarea at bounding box center [394, 14] width 96 height 15
type textarea "[PERSON_NAME]"
drag, startPoint x: 452, startPoint y: 8, endPoint x: 455, endPoint y: 13, distance: 5.1
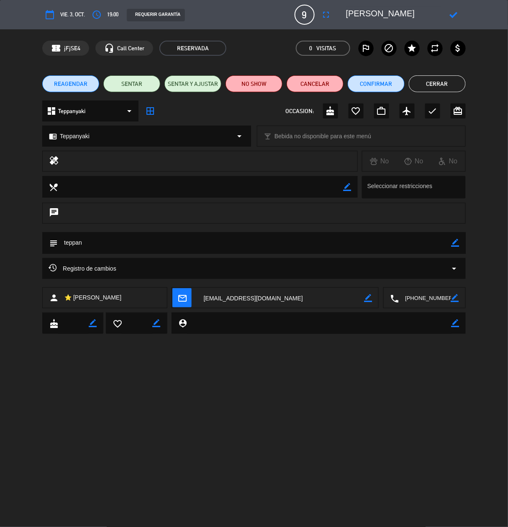
click at [454, 9] on div at bounding box center [454, 14] width 24 height 15
click at [455, 13] on icon at bounding box center [454, 15] width 8 height 8
click at [109, 113] on div "dashboard Teppanyaki arrow_drop_down" at bounding box center [90, 110] width 96 height 21
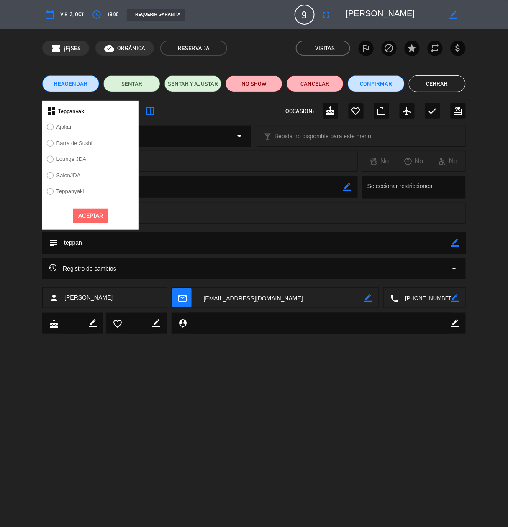
click at [67, 178] on label "SalonJDA" at bounding box center [69, 174] width 24 height 5
click at [97, 216] on button "Aceptar" at bounding box center [90, 215] width 35 height 15
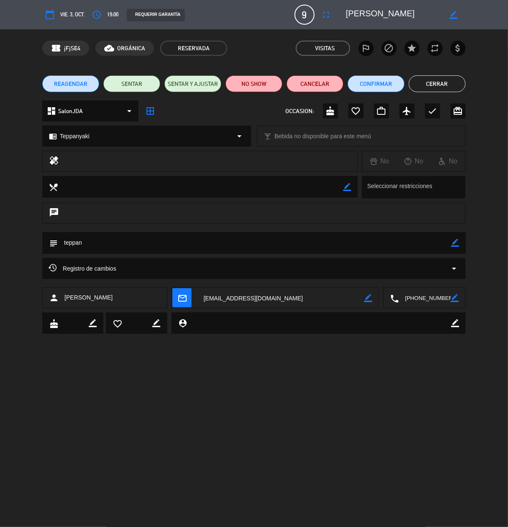
click at [124, 135] on div "chrome_reader_mode Teppanyaki arrow_drop_down" at bounding box center [147, 136] width 208 height 20
select select
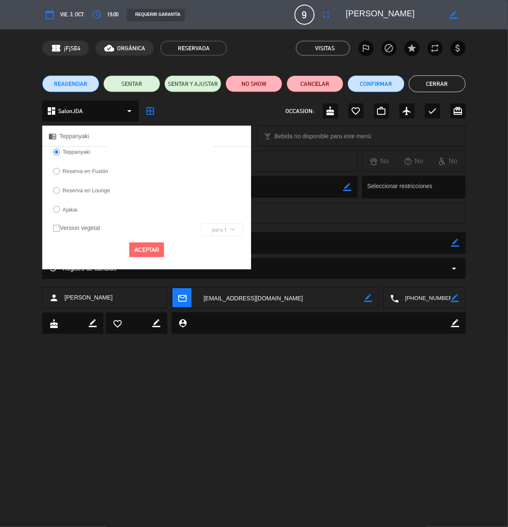
click at [69, 206] on label "Ajakai" at bounding box center [65, 210] width 33 height 13
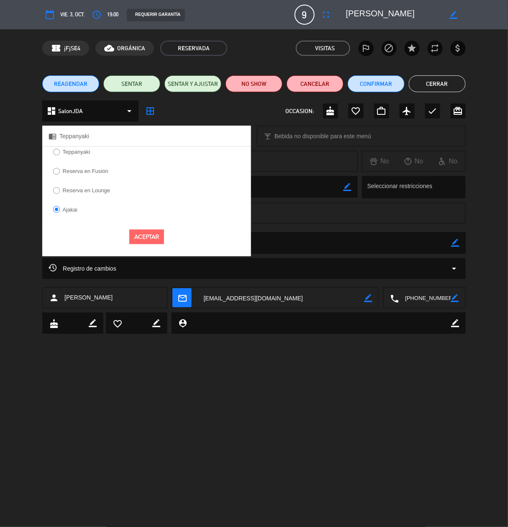
click at [76, 168] on label "Reserva en Fusión" at bounding box center [86, 170] width 46 height 5
click at [144, 230] on div "Aceptar" at bounding box center [146, 236] width 209 height 27
click at [149, 240] on button "Aceptar" at bounding box center [146, 236] width 35 height 15
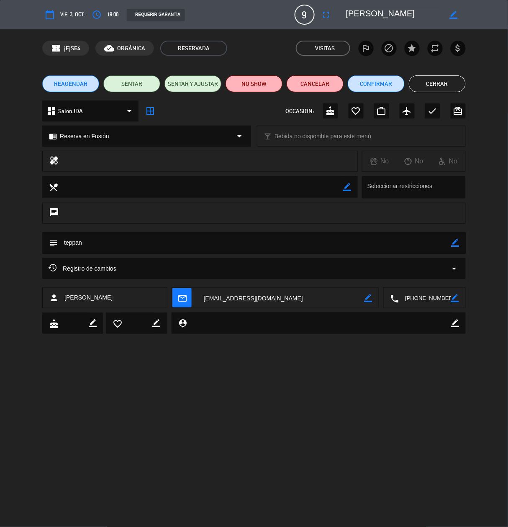
click at [456, 243] on icon "border_color" at bounding box center [456, 243] width 8 height 8
click at [420, 243] on textarea at bounding box center [255, 242] width 394 height 21
type textarea "t"
click at [454, 244] on icon at bounding box center [456, 243] width 8 height 8
click at [444, 80] on button "Cerrar" at bounding box center [437, 83] width 57 height 17
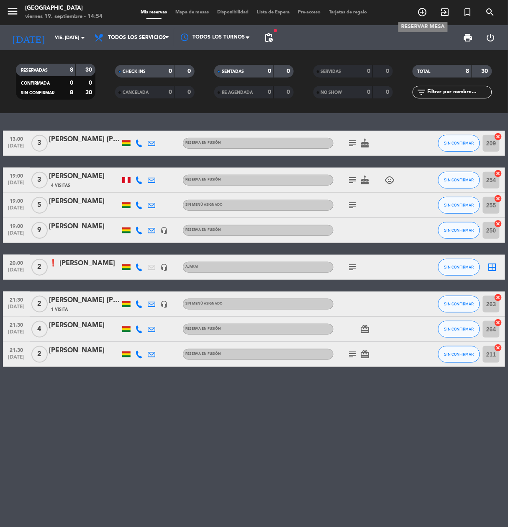
click at [424, 16] on icon "add_circle_outline" at bounding box center [423, 12] width 10 height 10
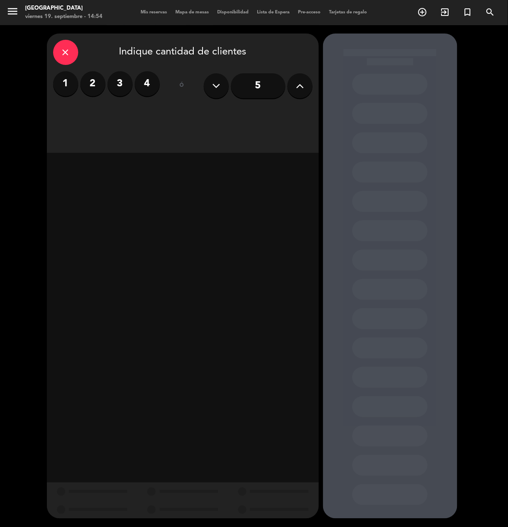
click at [116, 77] on label "3" at bounding box center [120, 83] width 25 height 25
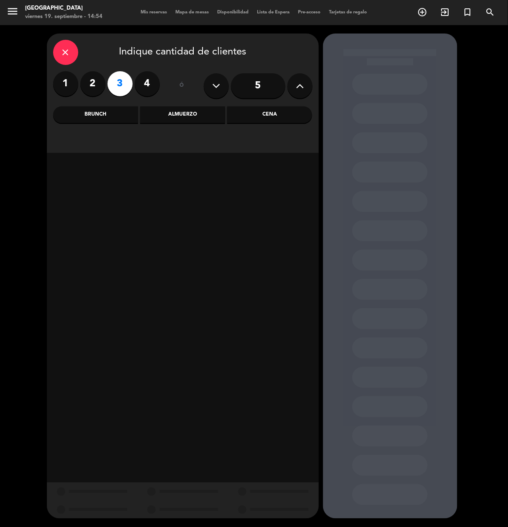
click at [253, 115] on div "Cena" at bounding box center [269, 114] width 85 height 17
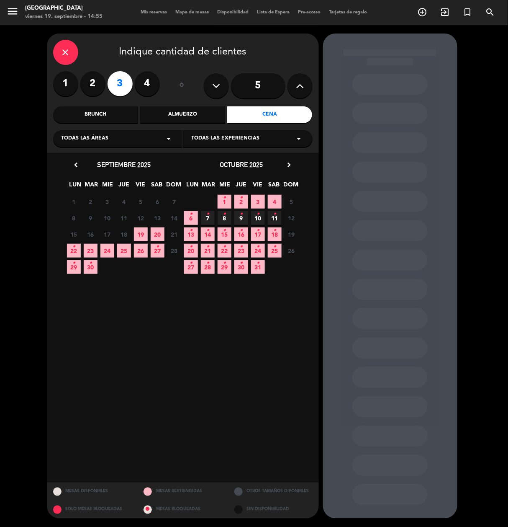
click at [225, 201] on icon "•" at bounding box center [224, 197] width 3 height 13
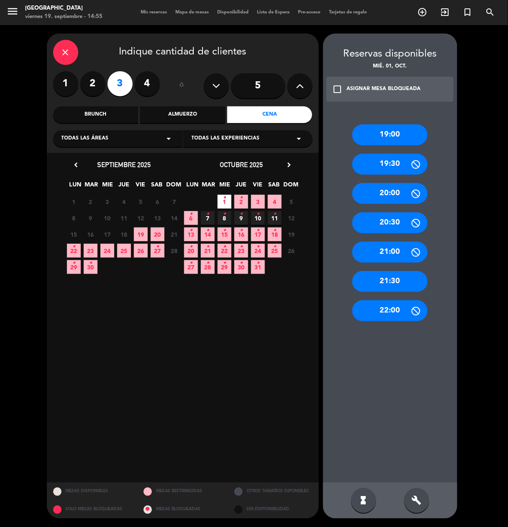
click at [389, 282] on div "21:30" at bounding box center [389, 281] width 75 height 21
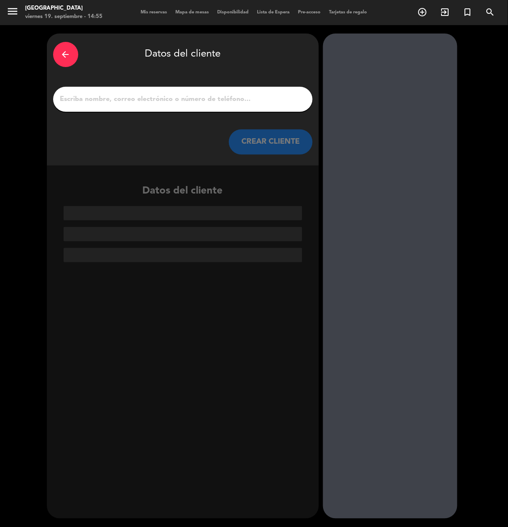
click at [254, 97] on input "1" at bounding box center [182, 99] width 247 height 12
paste input "[PERSON_NAME]"
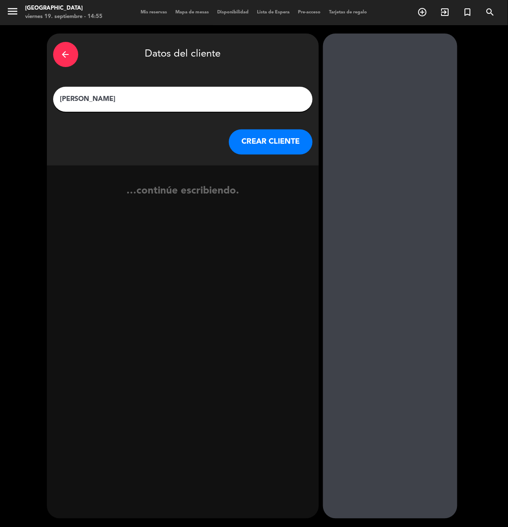
type input "[PERSON_NAME]"
click at [254, 143] on button "CREAR CLIENTE" at bounding box center [271, 141] width 84 height 25
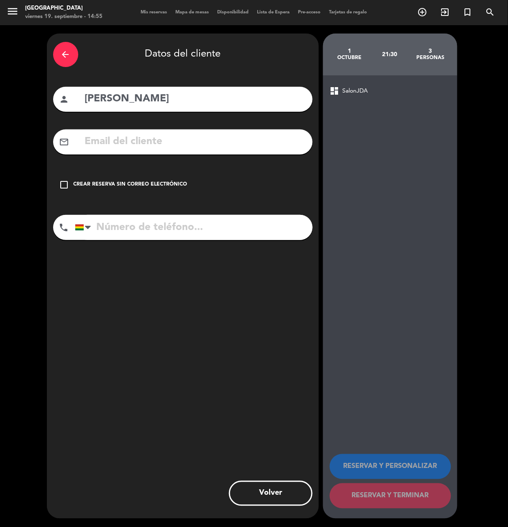
click at [254, 143] on input "text" at bounding box center [195, 141] width 222 height 17
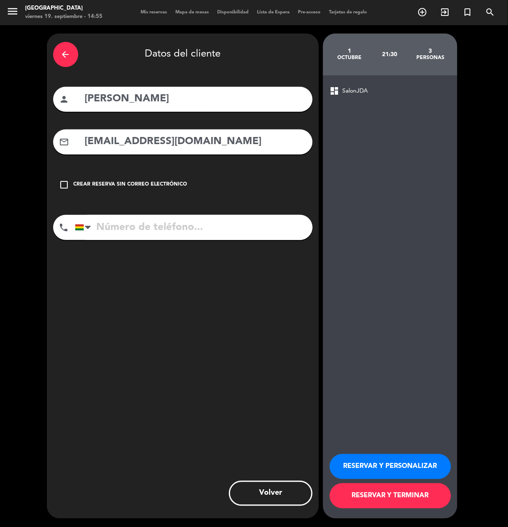
type input "[EMAIL_ADDRESS][DOMAIN_NAME]"
click at [249, 228] on input "tel" at bounding box center [194, 227] width 238 height 25
type input "75520383"
click at [436, 469] on button "RESERVAR Y PERSONALIZAR" at bounding box center [390, 466] width 121 height 25
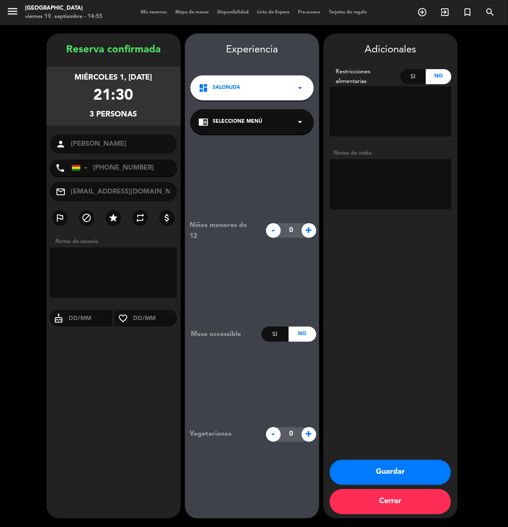
click at [392, 473] on button "Guardar" at bounding box center [390, 472] width 121 height 25
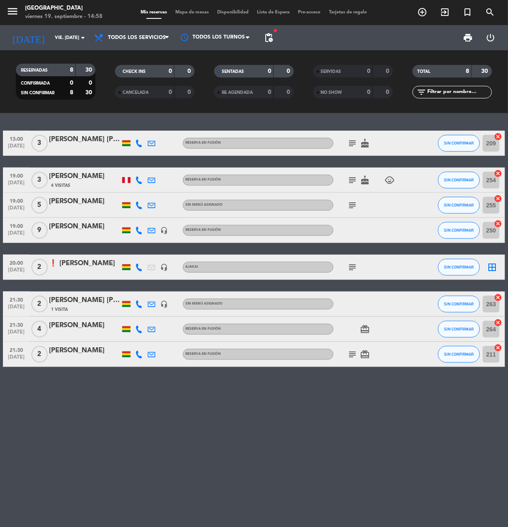
drag, startPoint x: 229, startPoint y: 459, endPoint x: 230, endPoint y: 464, distance: 5.3
click at [229, 459] on div "13:00 [DATE] 3 [PERSON_NAME] [PERSON_NAME] Reserva en Fusión subject cake SIN C…" at bounding box center [254, 320] width 508 height 414
